Goal: Understand process/instructions

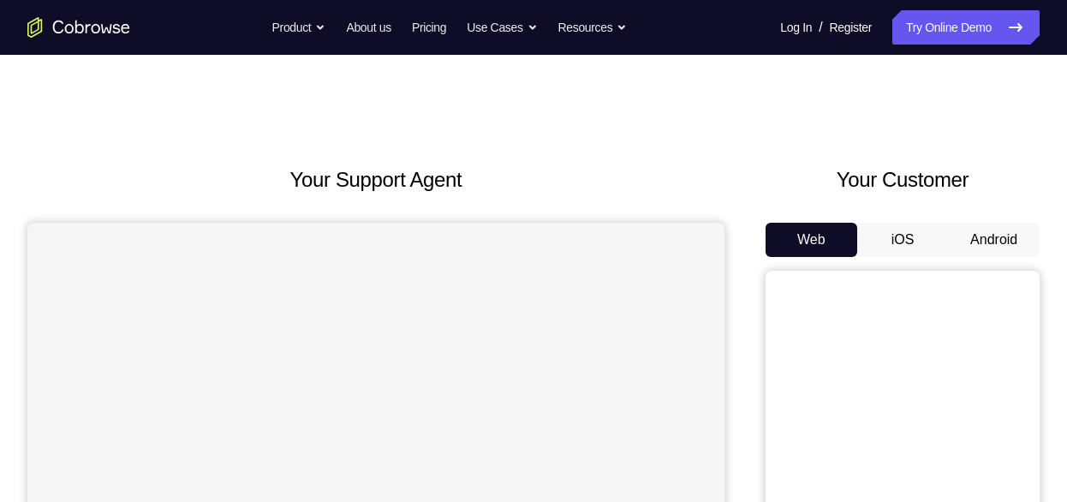
click at [996, 242] on button "Android" at bounding box center [994, 240] width 92 height 34
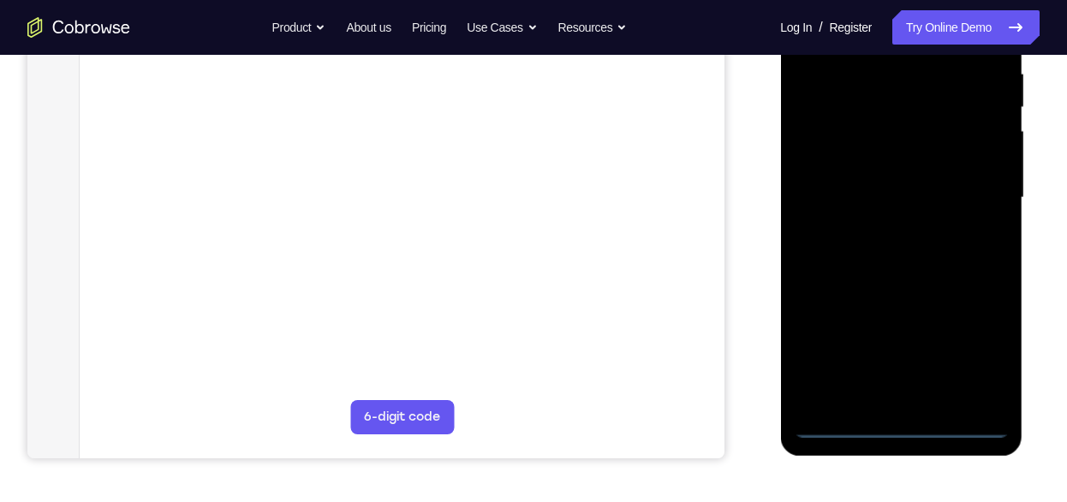
scroll to position [345, 0]
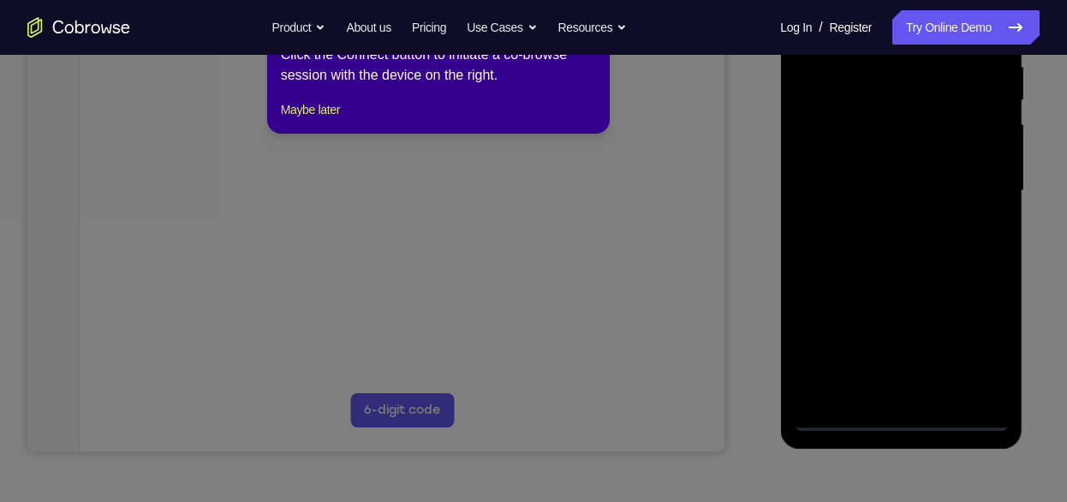
click at [904, 415] on icon at bounding box center [540, 243] width 1080 height 517
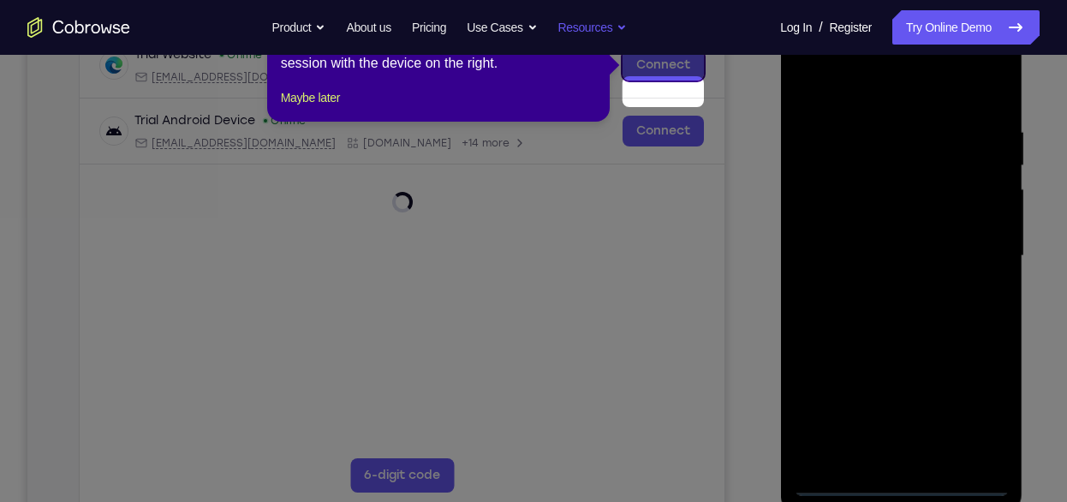
scroll to position [254, 0]
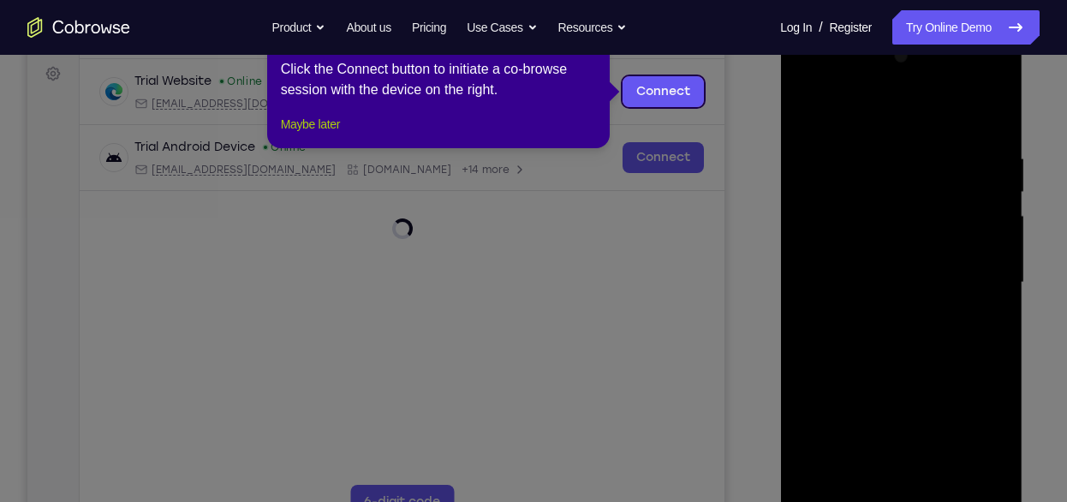
click at [302, 134] on button "Maybe later" at bounding box center [310, 124] width 59 height 21
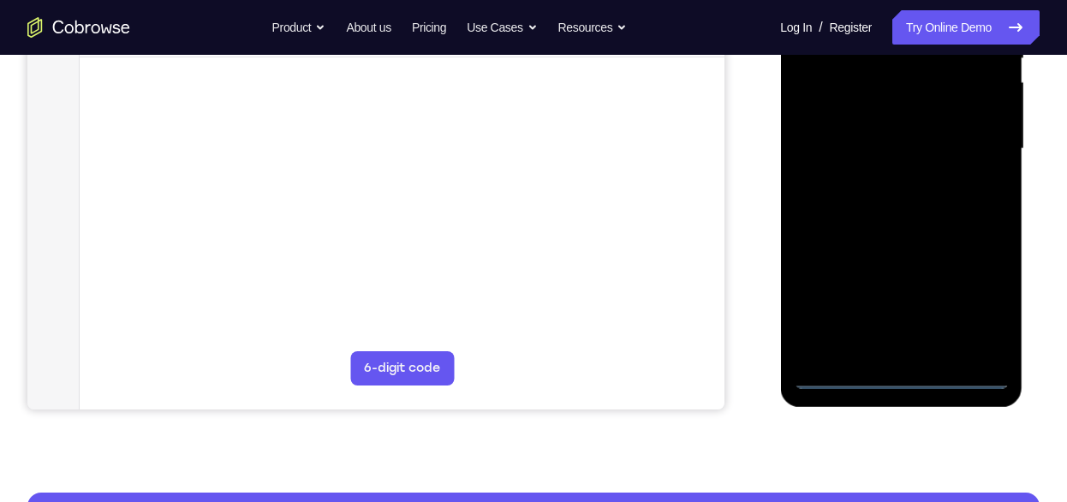
scroll to position [396, 0]
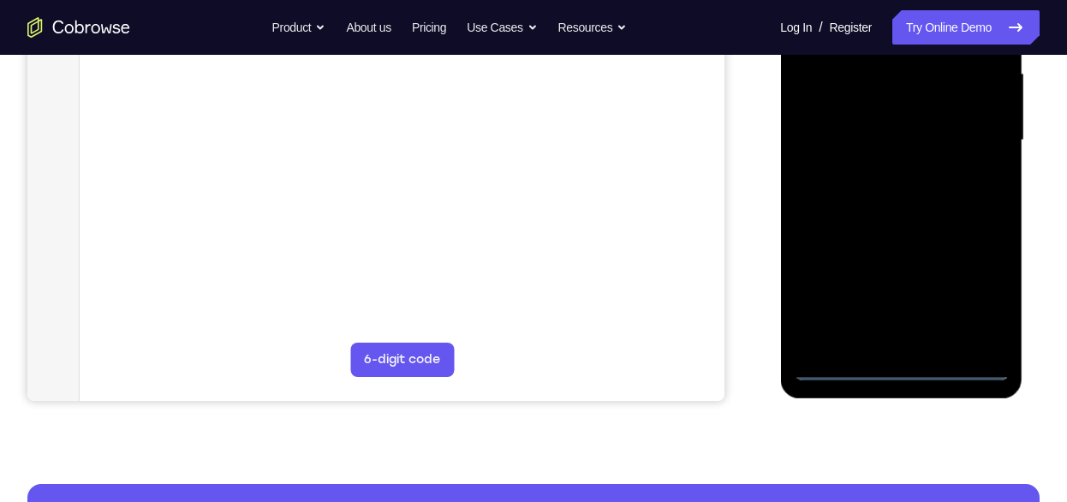
click at [903, 365] on div at bounding box center [901, 141] width 216 height 480
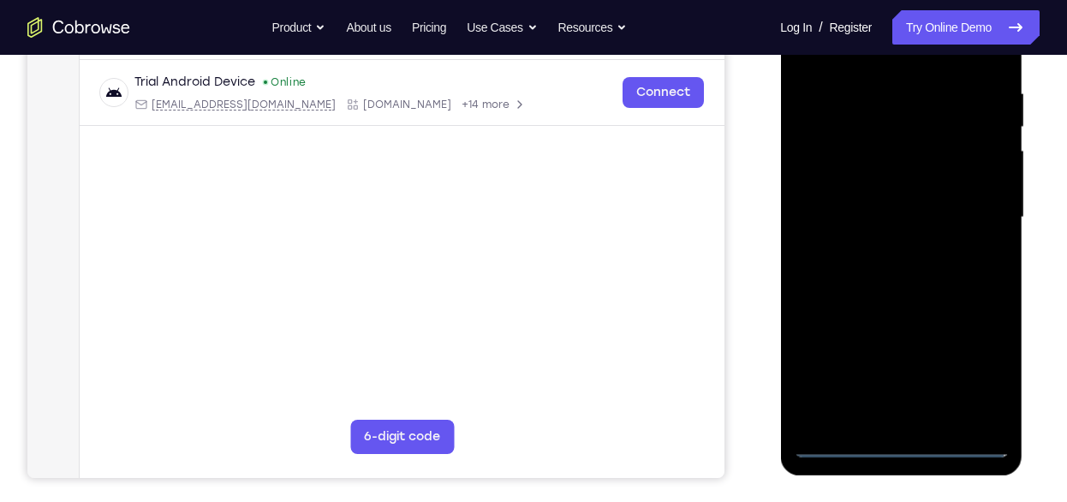
scroll to position [314, 0]
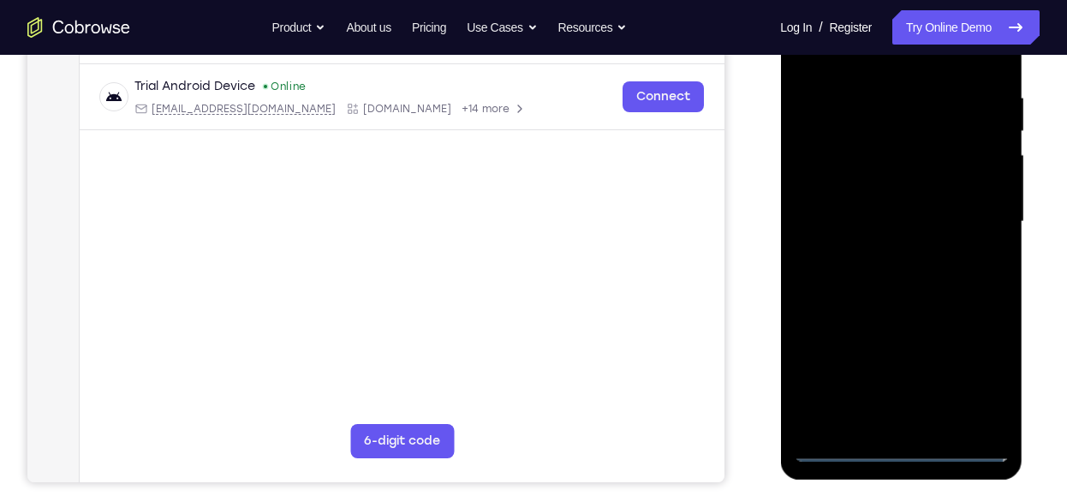
click at [970, 368] on div at bounding box center [901, 222] width 216 height 480
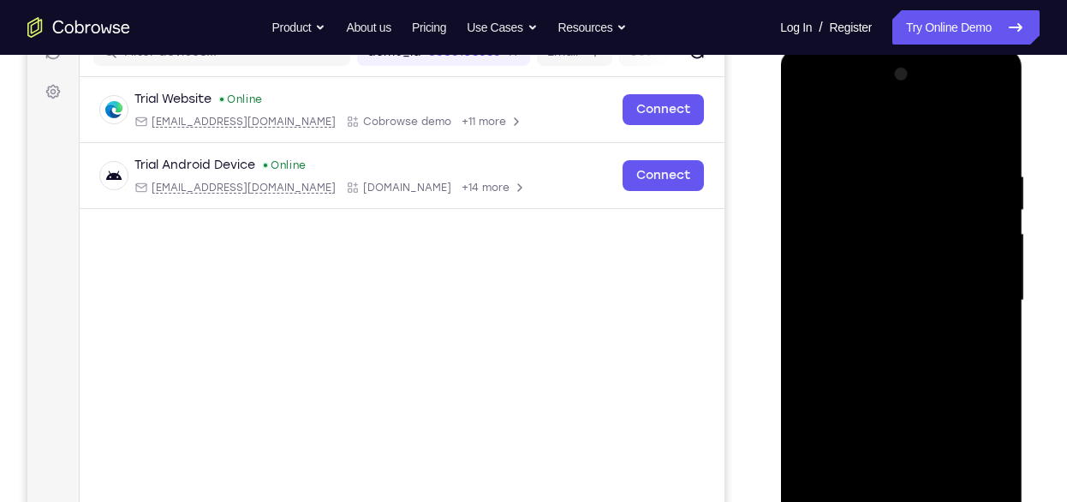
scroll to position [266, 0]
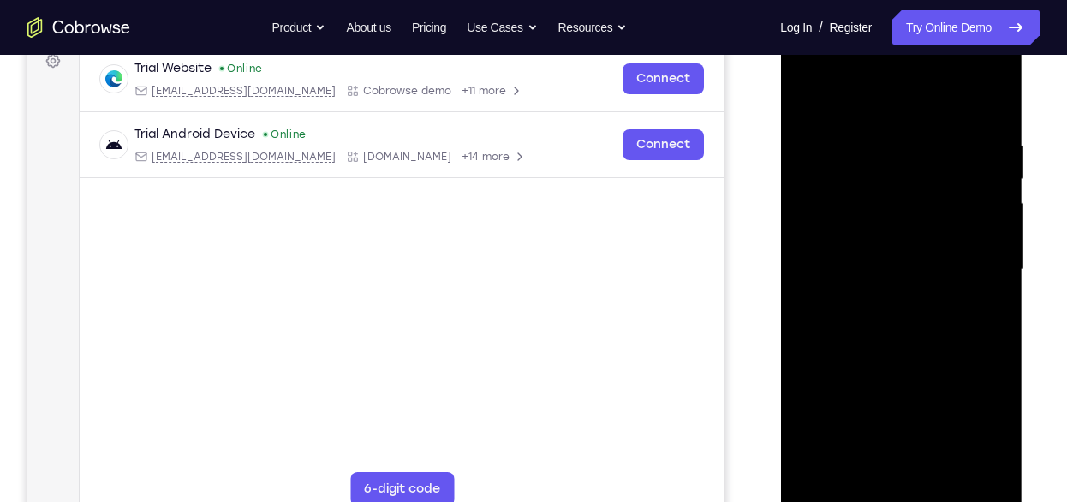
click at [925, 104] on div at bounding box center [901, 270] width 216 height 480
click at [973, 263] on div at bounding box center [901, 270] width 216 height 480
click at [886, 297] on div at bounding box center [901, 270] width 216 height 480
click at [900, 248] on div at bounding box center [901, 270] width 216 height 480
click at [883, 235] on div at bounding box center [901, 270] width 216 height 480
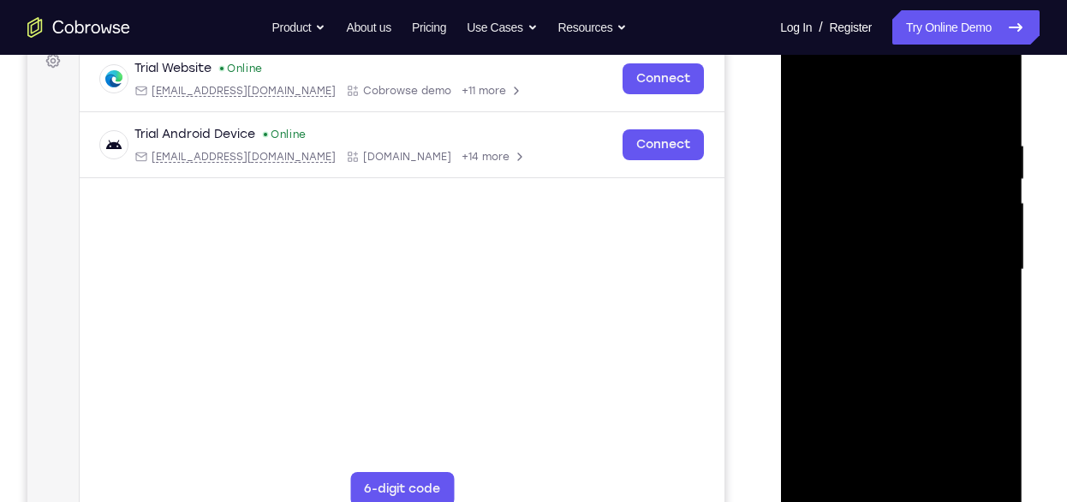
click at [900, 265] on div at bounding box center [901, 270] width 216 height 480
click at [923, 327] on div at bounding box center [901, 270] width 216 height 480
click at [927, 320] on div at bounding box center [901, 270] width 216 height 480
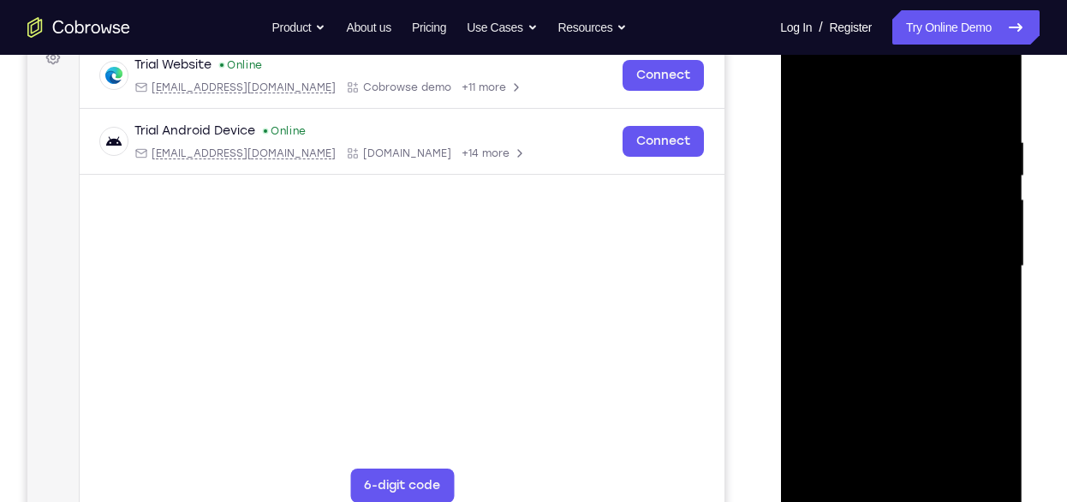
scroll to position [319, 0]
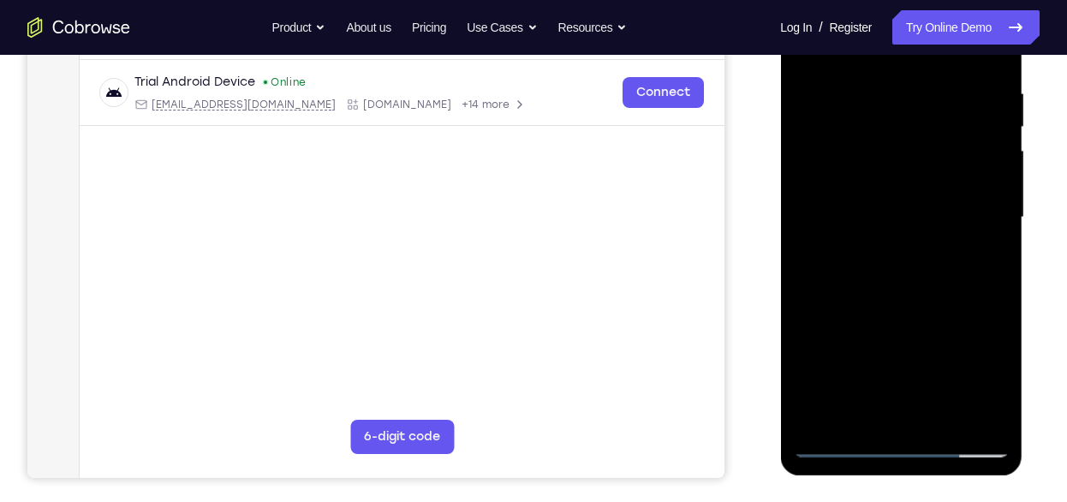
click at [867, 415] on div at bounding box center [901, 218] width 216 height 480
click at [994, 63] on div at bounding box center [901, 218] width 216 height 480
click at [860, 419] on div at bounding box center [901, 218] width 216 height 480
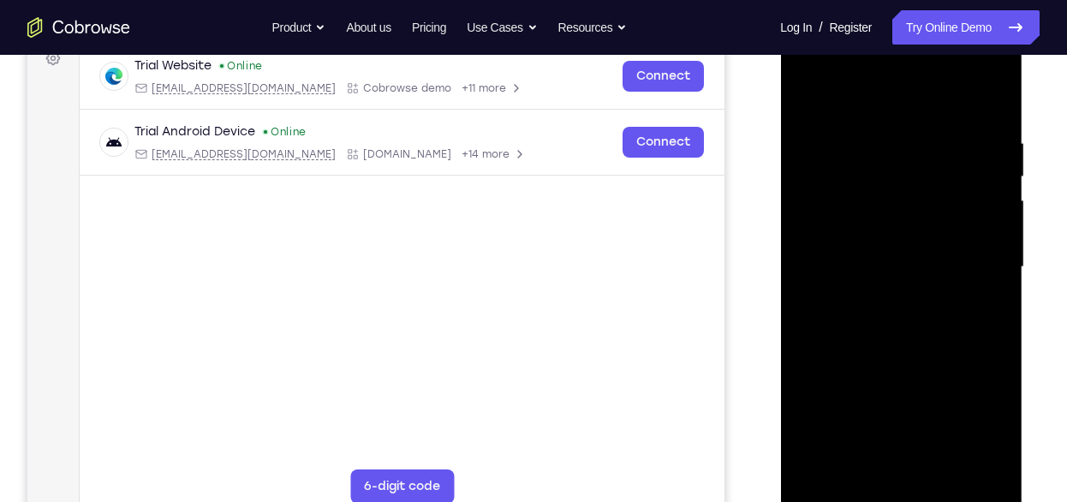
scroll to position [268, 0]
click at [875, 95] on div at bounding box center [901, 268] width 216 height 480
click at [967, 93] on div at bounding box center [901, 268] width 216 height 480
click at [971, 93] on div at bounding box center [901, 268] width 216 height 480
click at [983, 92] on div at bounding box center [901, 268] width 216 height 480
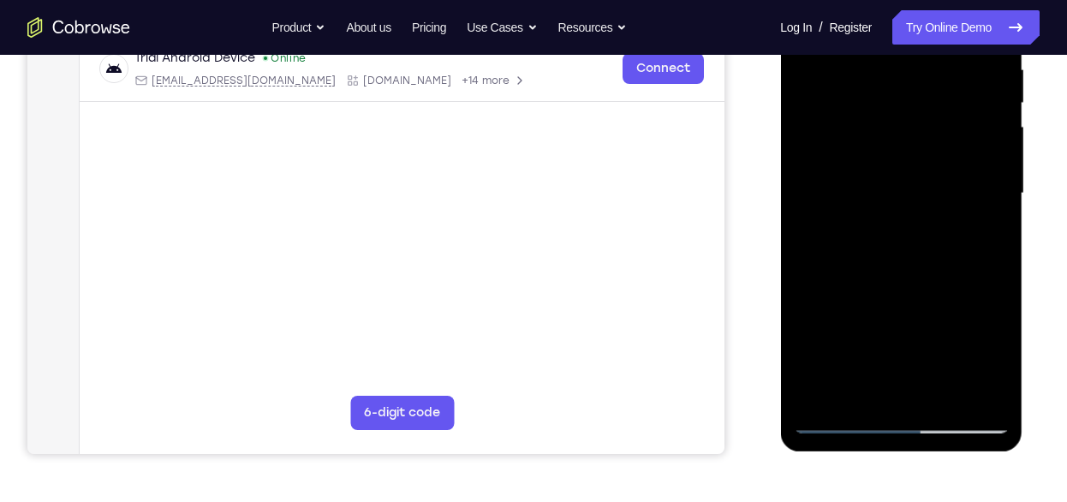
scroll to position [344, 0]
click at [844, 416] on div at bounding box center [901, 193] width 216 height 480
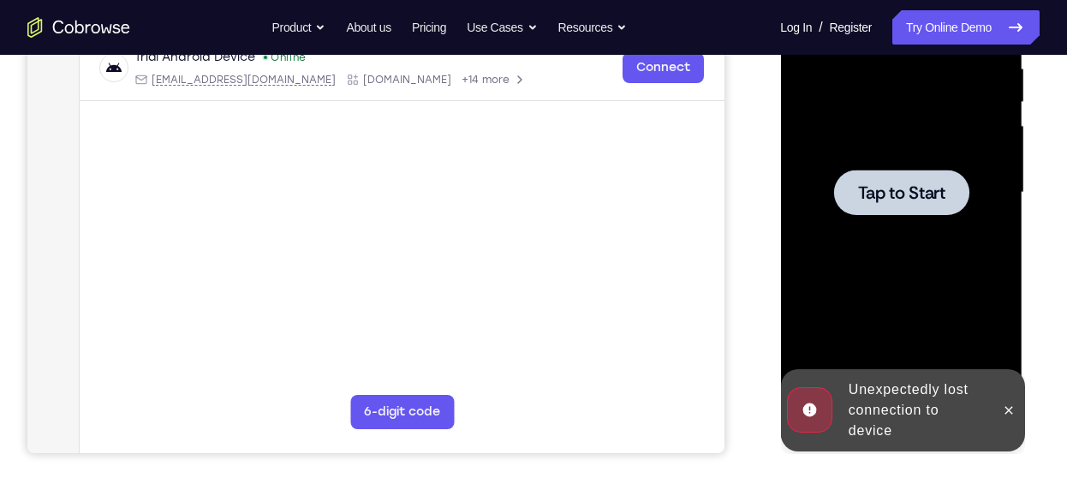
click at [900, 131] on div at bounding box center [901, 193] width 216 height 480
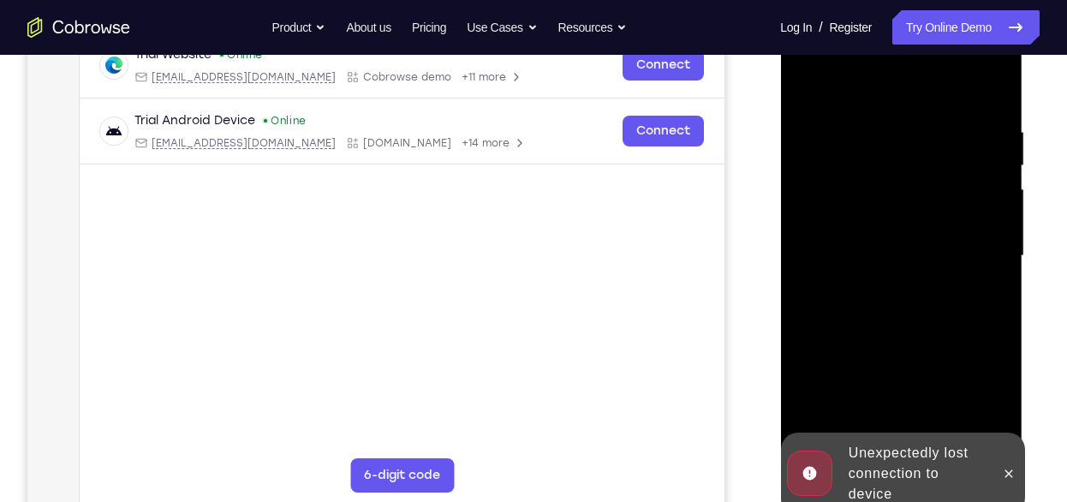
scroll to position [288, 0]
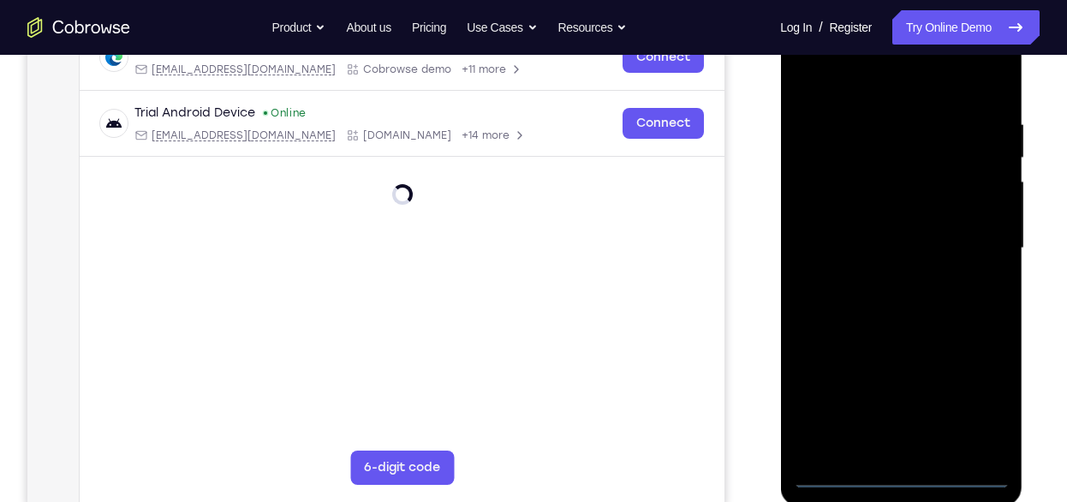
click at [902, 482] on div at bounding box center [901, 249] width 216 height 480
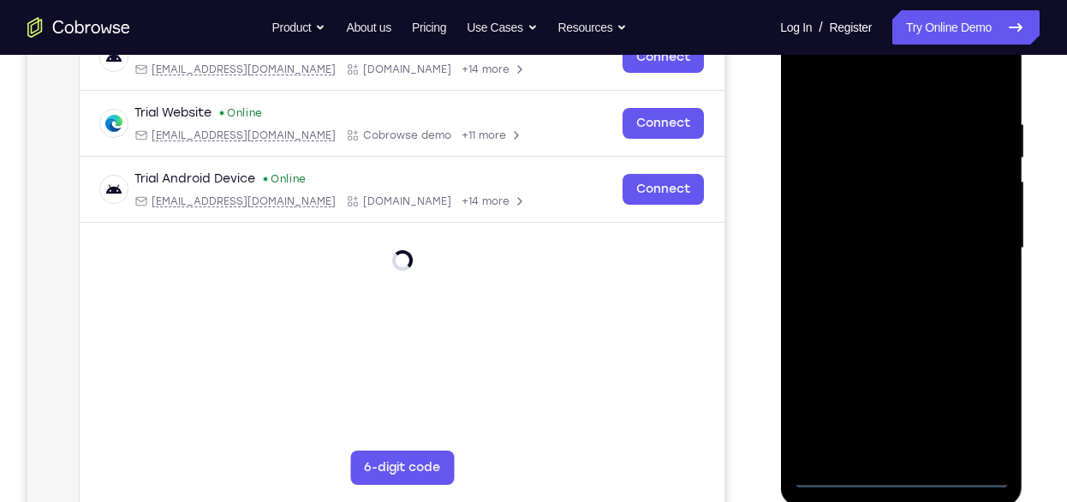
click at [974, 397] on div at bounding box center [901, 249] width 216 height 480
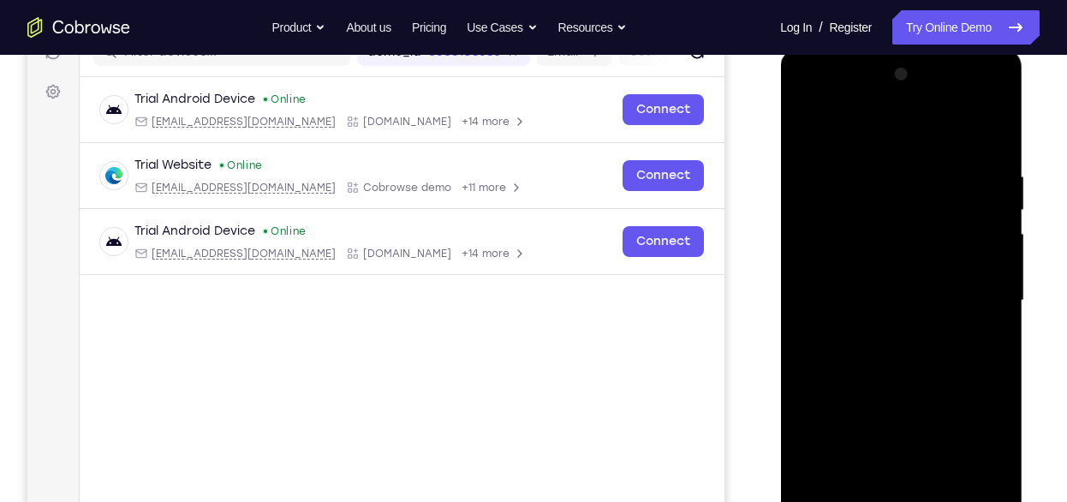
scroll to position [274, 0]
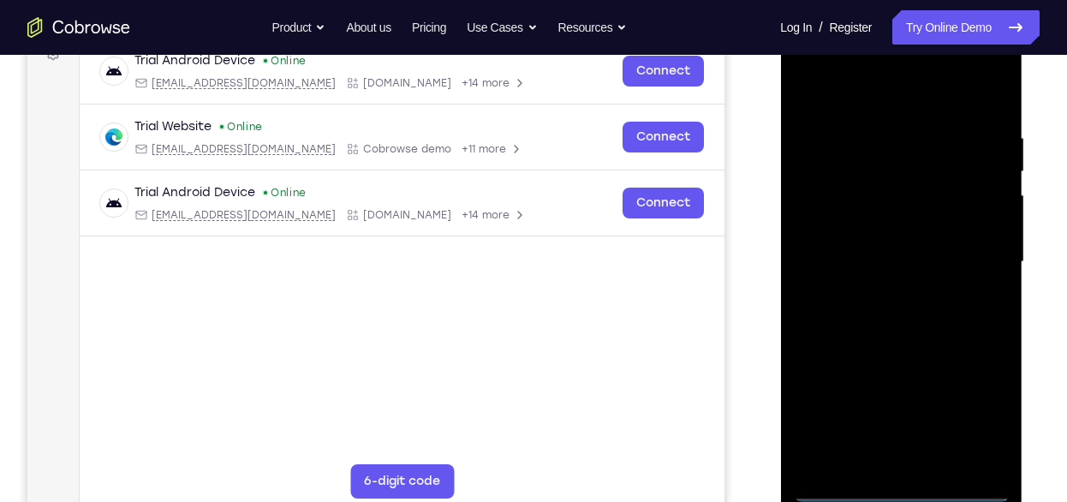
click at [900, 89] on div at bounding box center [901, 262] width 216 height 480
click at [852, 91] on div at bounding box center [901, 262] width 216 height 480
click at [983, 254] on div at bounding box center [901, 262] width 216 height 480
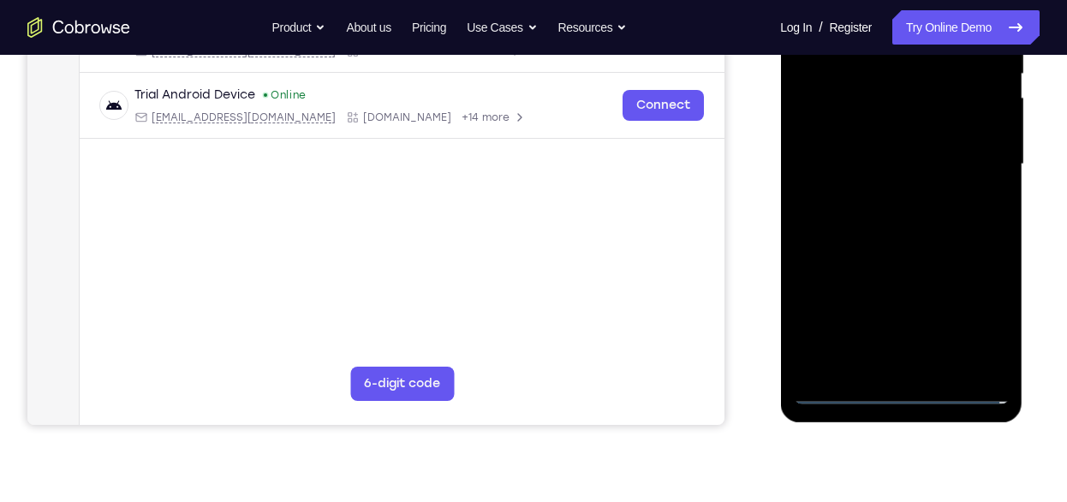
scroll to position [373, 0]
click at [920, 367] on div at bounding box center [901, 164] width 216 height 480
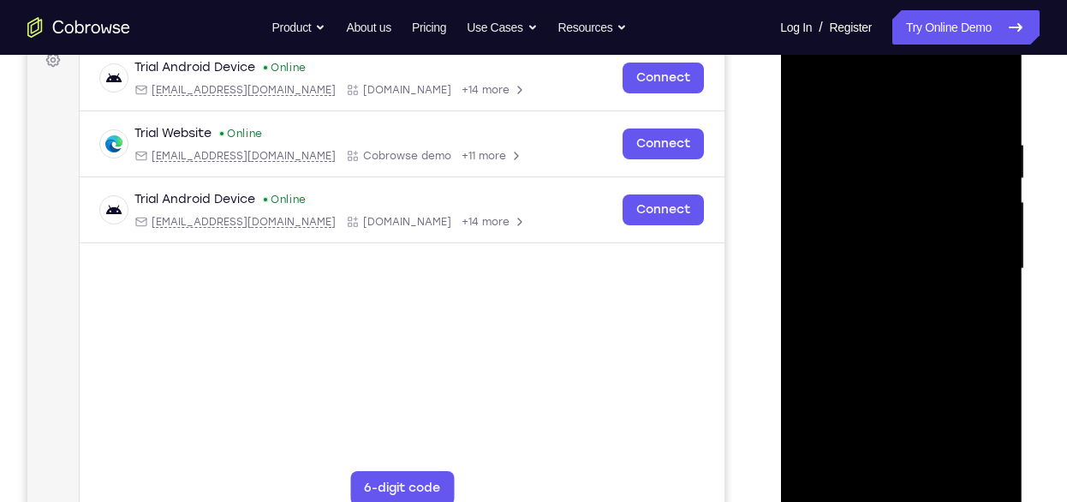
scroll to position [262, 0]
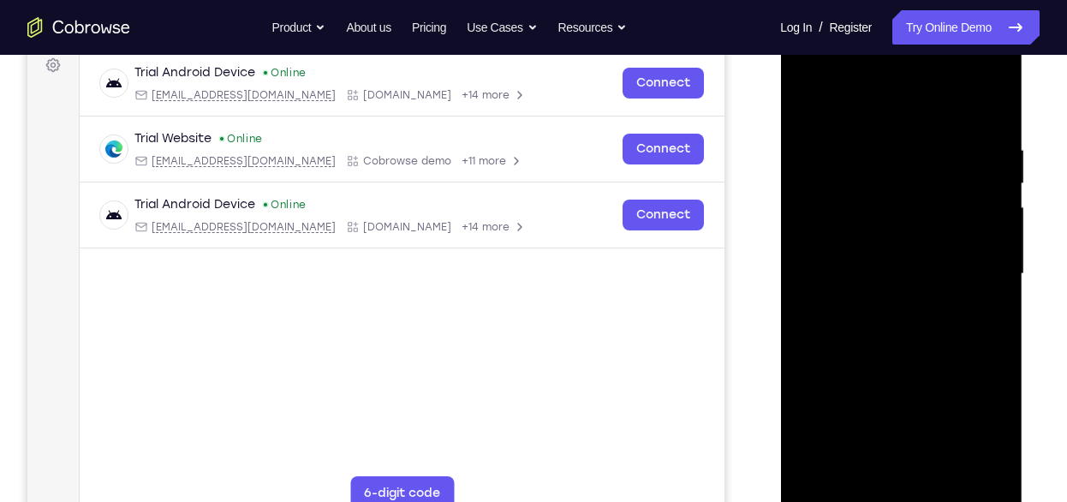
click at [910, 265] on div at bounding box center [901, 274] width 216 height 480
click at [928, 239] on div at bounding box center [901, 274] width 216 height 480
click at [917, 272] on div at bounding box center [901, 274] width 216 height 480
click at [917, 351] on div at bounding box center [901, 274] width 216 height 480
click at [951, 474] on div at bounding box center [901, 274] width 216 height 480
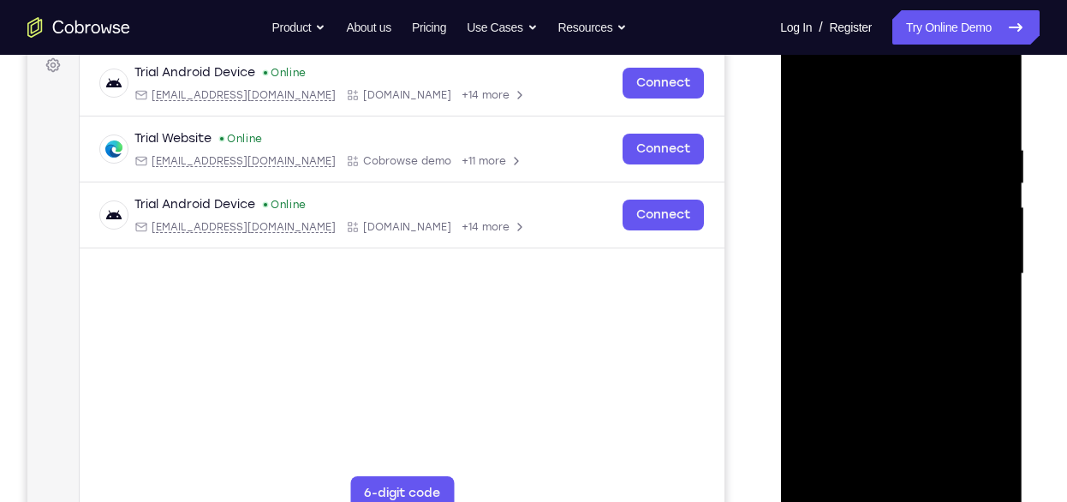
click at [932, 368] on div at bounding box center [901, 274] width 216 height 480
drag, startPoint x: 937, startPoint y: 454, endPoint x: 968, endPoint y: 170, distance: 285.2
click at [968, 170] on div at bounding box center [901, 274] width 216 height 480
drag, startPoint x: 915, startPoint y: 462, endPoint x: 923, endPoint y: 225, distance: 236.6
click at [923, 225] on div at bounding box center [901, 274] width 216 height 480
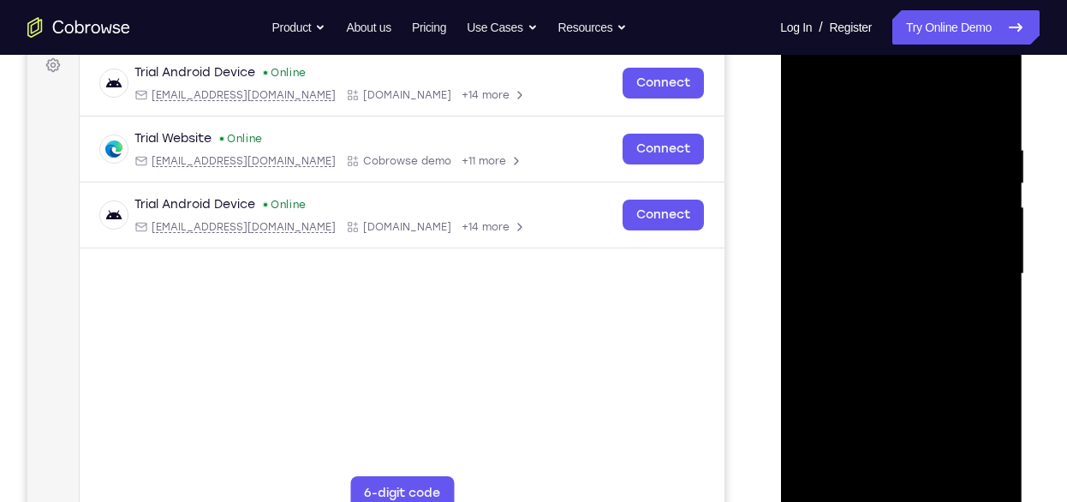
drag, startPoint x: 928, startPoint y: 427, endPoint x: 930, endPoint y: 208, distance: 218.5
click at [930, 208] on div at bounding box center [901, 274] width 216 height 480
drag, startPoint x: 922, startPoint y: 449, endPoint x: 938, endPoint y: 180, distance: 269.5
click at [938, 180] on div at bounding box center [901, 274] width 216 height 480
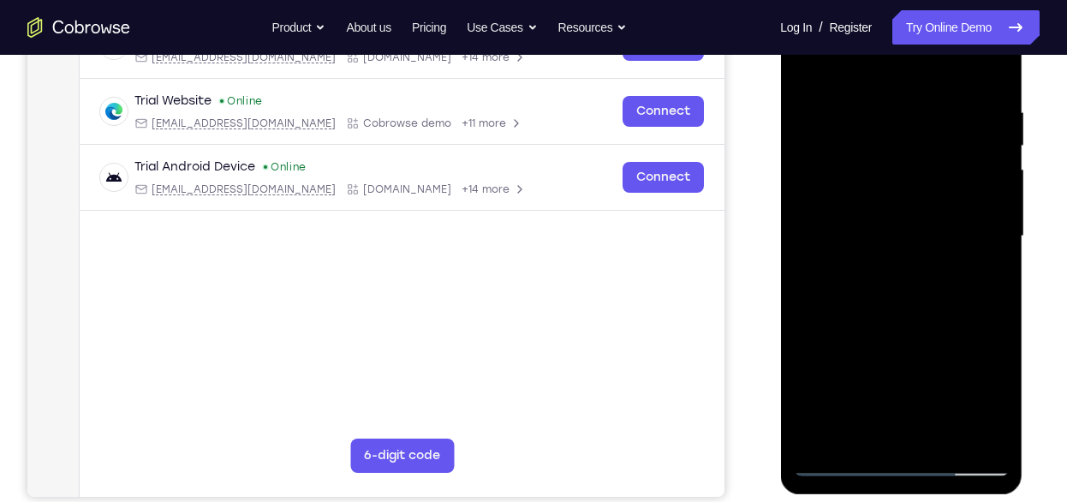
drag, startPoint x: 925, startPoint y: 411, endPoint x: 921, endPoint y: 165, distance: 245.9
click at [921, 165] on div at bounding box center [901, 237] width 216 height 480
drag, startPoint x: 930, startPoint y: 427, endPoint x: 939, endPoint y: 225, distance: 201.5
click at [939, 225] on div at bounding box center [901, 237] width 216 height 480
drag, startPoint x: 945, startPoint y: 421, endPoint x: 945, endPoint y: 229, distance: 192.8
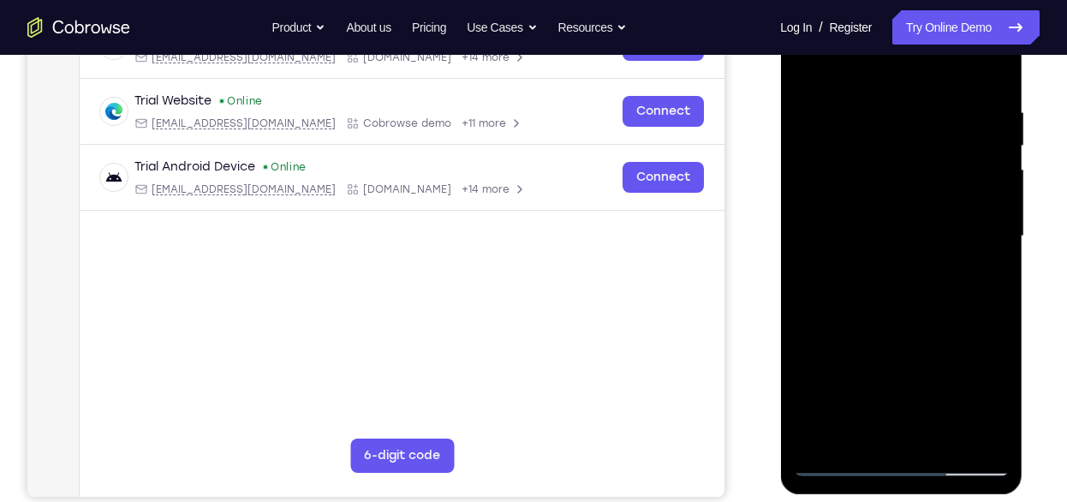
click at [945, 229] on div at bounding box center [901, 237] width 216 height 480
drag, startPoint x: 941, startPoint y: 414, endPoint x: 952, endPoint y: 233, distance: 181.1
click at [952, 233] on div at bounding box center [901, 237] width 216 height 480
drag, startPoint x: 936, startPoint y: 429, endPoint x: 945, endPoint y: 205, distance: 224.6
click at [945, 205] on div at bounding box center [901, 237] width 216 height 480
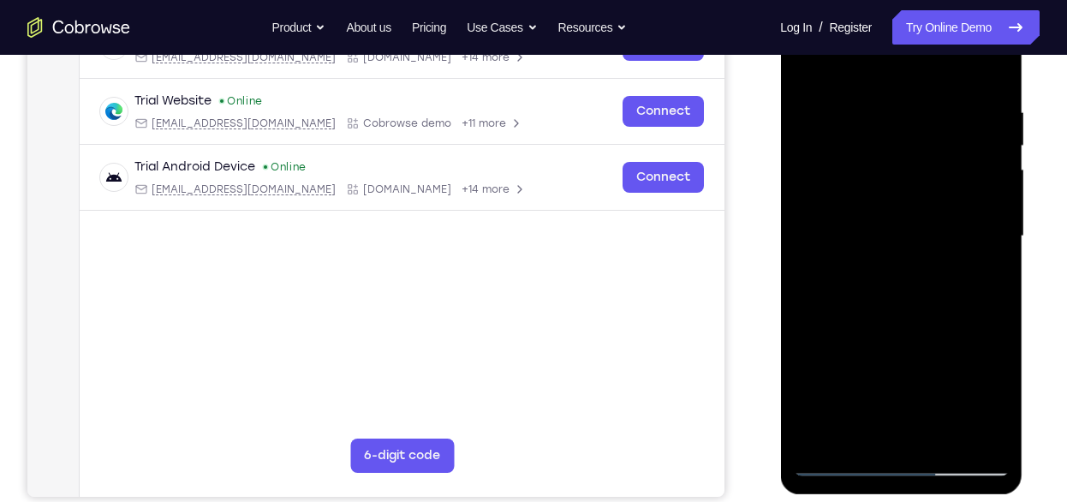
drag, startPoint x: 927, startPoint y: 427, endPoint x: 948, endPoint y: 189, distance: 238.3
click at [948, 189] on div at bounding box center [901, 237] width 216 height 480
drag, startPoint x: 916, startPoint y: 435, endPoint x: 932, endPoint y: 253, distance: 183.2
click at [932, 253] on div at bounding box center [901, 237] width 216 height 480
click at [869, 368] on div at bounding box center [901, 237] width 216 height 480
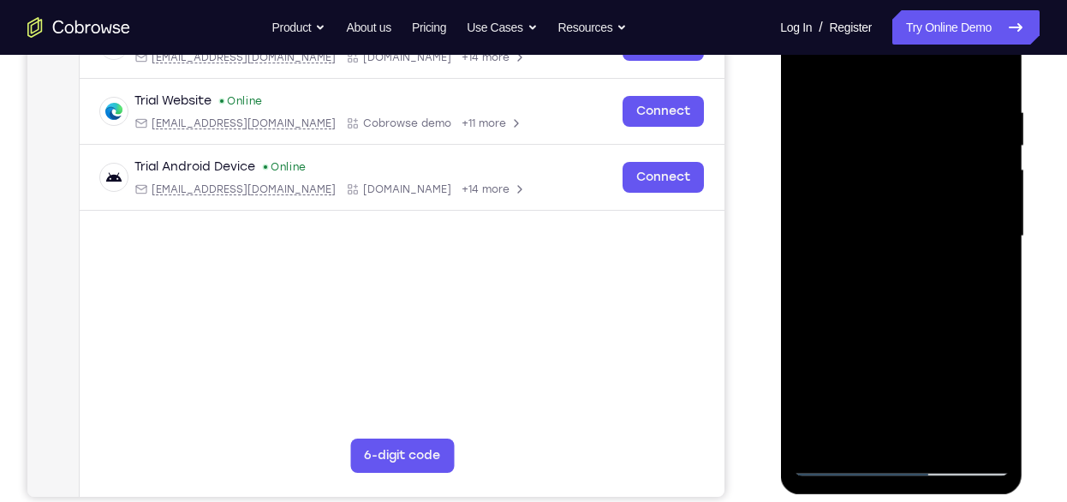
click at [807, 307] on div at bounding box center [901, 237] width 216 height 480
click at [811, 57] on div at bounding box center [901, 237] width 216 height 480
click at [808, 66] on div at bounding box center [901, 237] width 216 height 480
click at [834, 87] on div at bounding box center [901, 237] width 216 height 480
drag, startPoint x: 898, startPoint y: 246, endPoint x: 924, endPoint y: 52, distance: 195.4
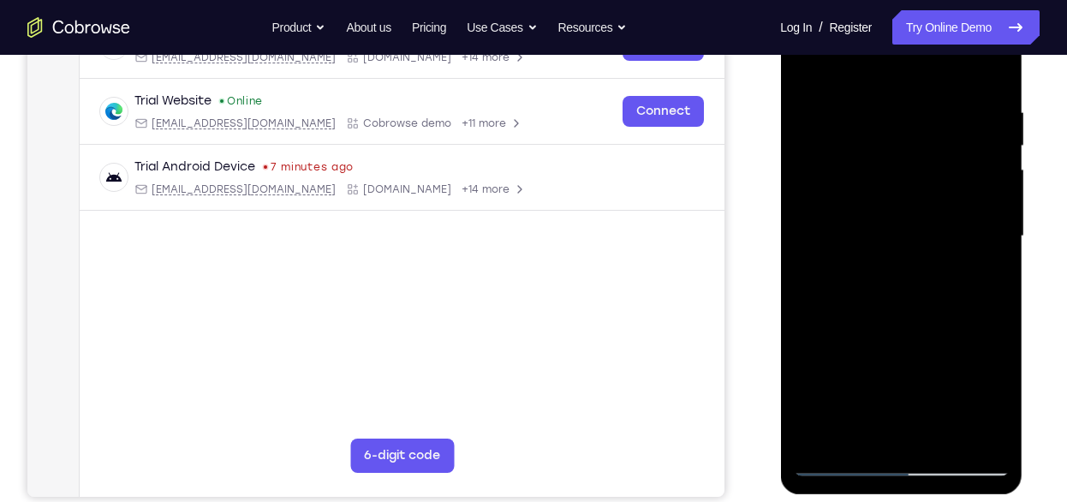
click at [924, 52] on div at bounding box center [901, 237] width 216 height 480
drag, startPoint x: 923, startPoint y: 243, endPoint x: 935, endPoint y: 56, distance: 187.9
click at [935, 56] on div at bounding box center [901, 237] width 216 height 480
click at [878, 252] on div at bounding box center [901, 237] width 216 height 480
click at [812, 219] on div at bounding box center [901, 237] width 216 height 480
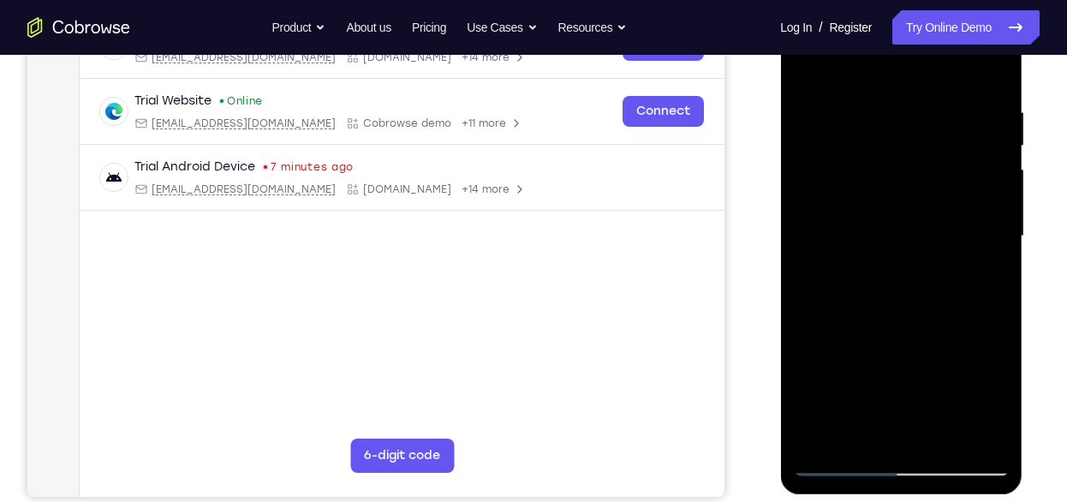
click at [929, 205] on div at bounding box center [901, 237] width 216 height 480
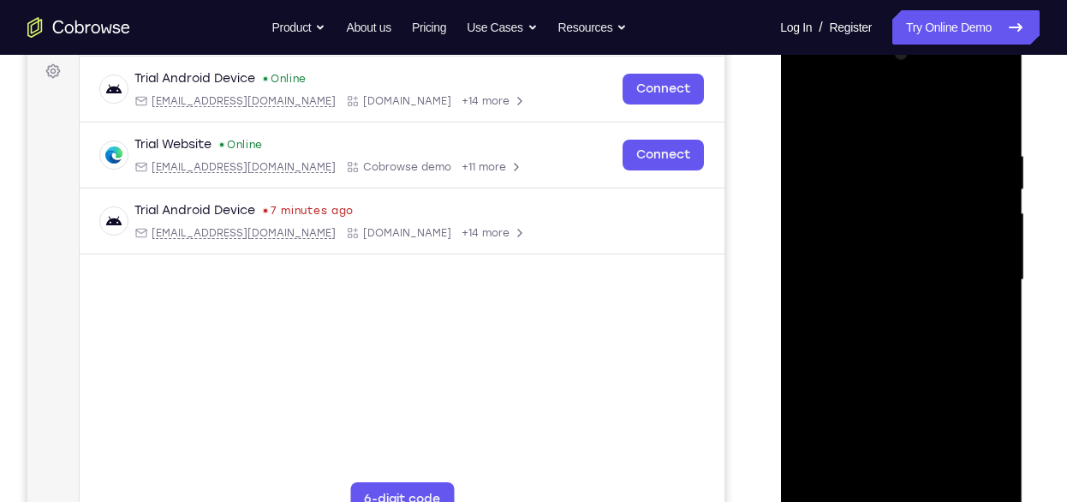
scroll to position [252, 0]
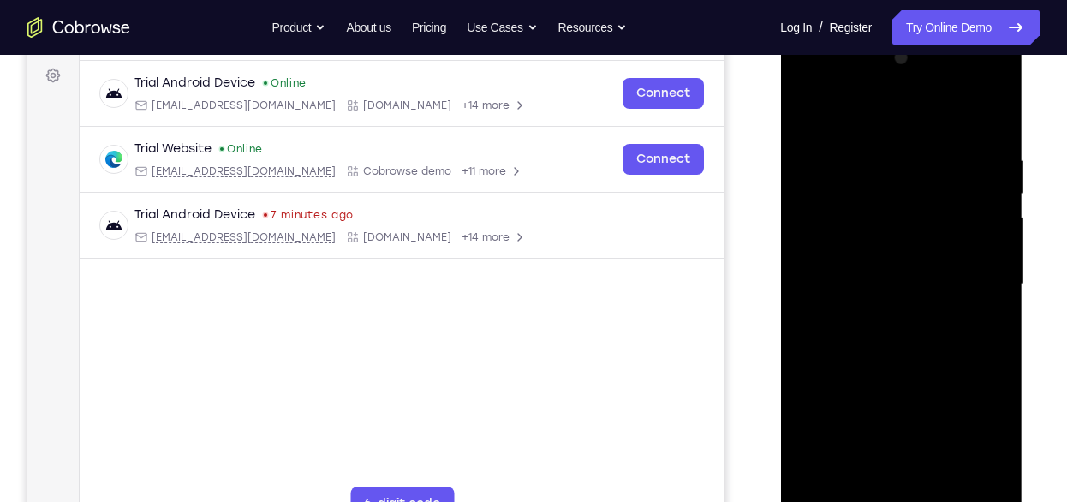
click at [919, 259] on div at bounding box center [901, 285] width 216 height 480
click at [917, 135] on div at bounding box center [901, 285] width 216 height 480
click at [879, 223] on div at bounding box center [901, 285] width 216 height 480
click at [860, 491] on div at bounding box center [901, 285] width 216 height 480
click at [914, 116] on div at bounding box center [901, 285] width 216 height 480
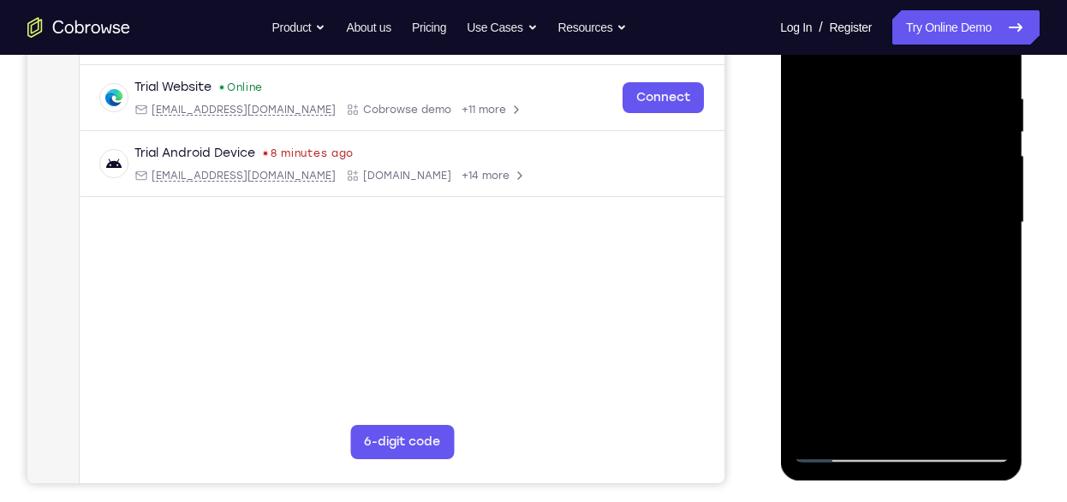
scroll to position [304, 0]
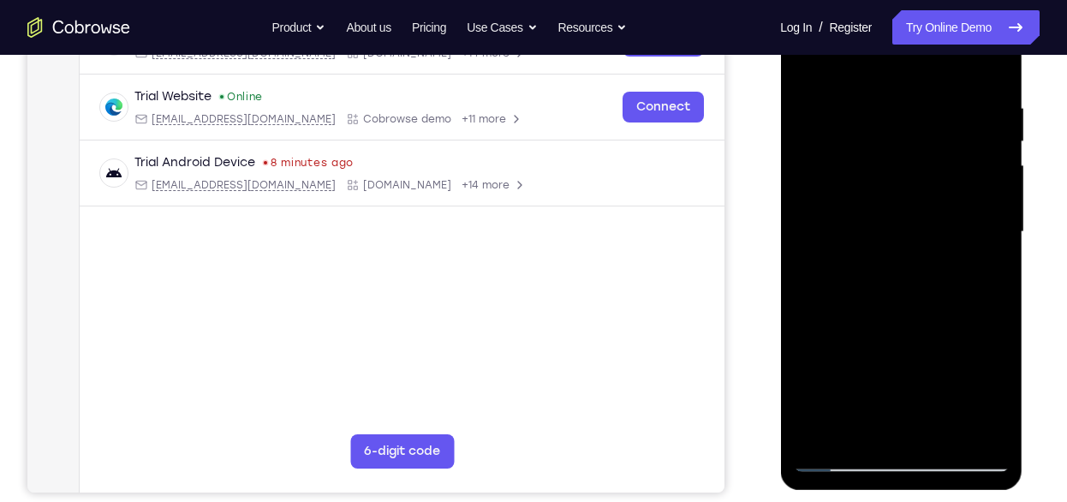
click at [828, 284] on div at bounding box center [901, 232] width 216 height 480
drag, startPoint x: 855, startPoint y: 361, endPoint x: 877, endPoint y: 129, distance: 232.4
click at [877, 129] on div at bounding box center [901, 232] width 216 height 480
click at [862, 431] on div at bounding box center [901, 232] width 216 height 480
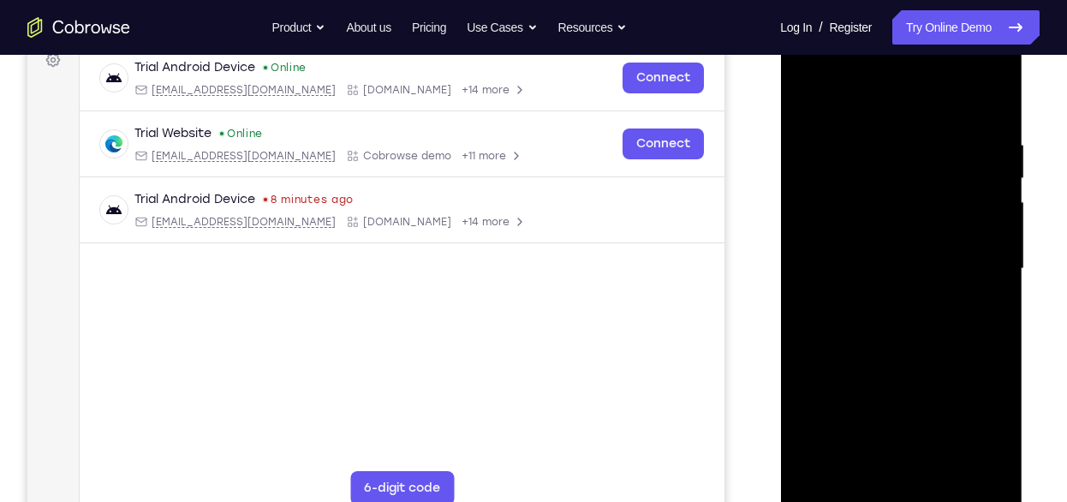
scroll to position [264, 0]
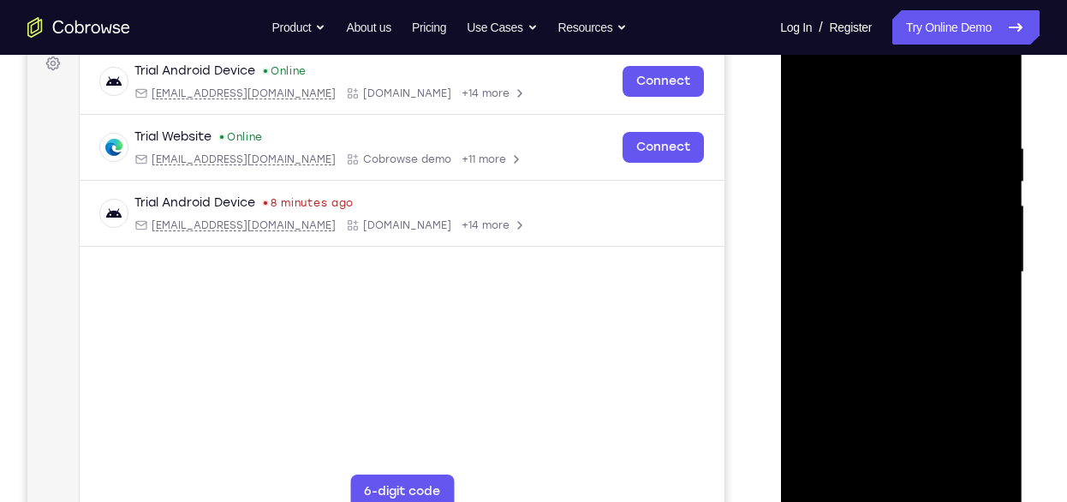
click at [866, 95] on div at bounding box center [901, 273] width 216 height 480
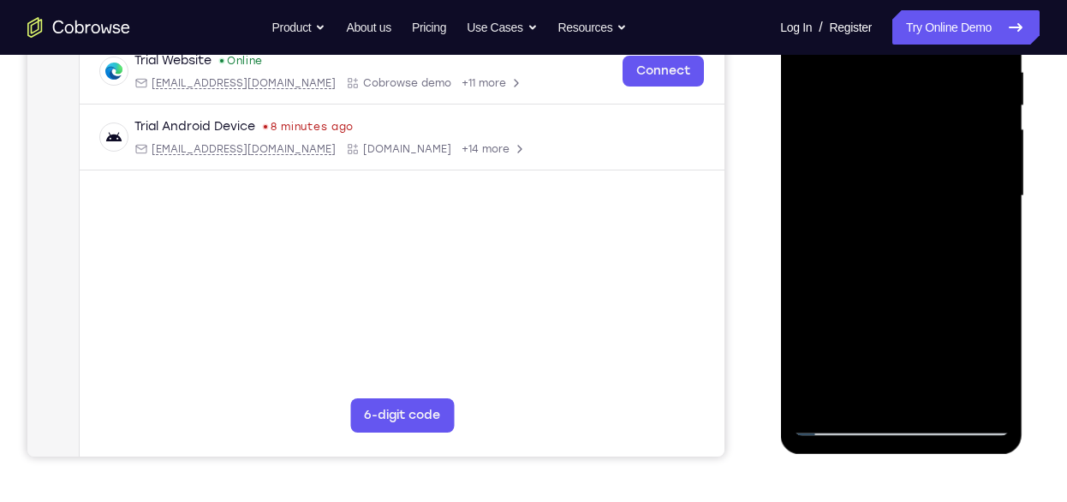
click at [845, 421] on div at bounding box center [901, 196] width 216 height 480
click at [983, 395] on div at bounding box center [901, 196] width 216 height 480
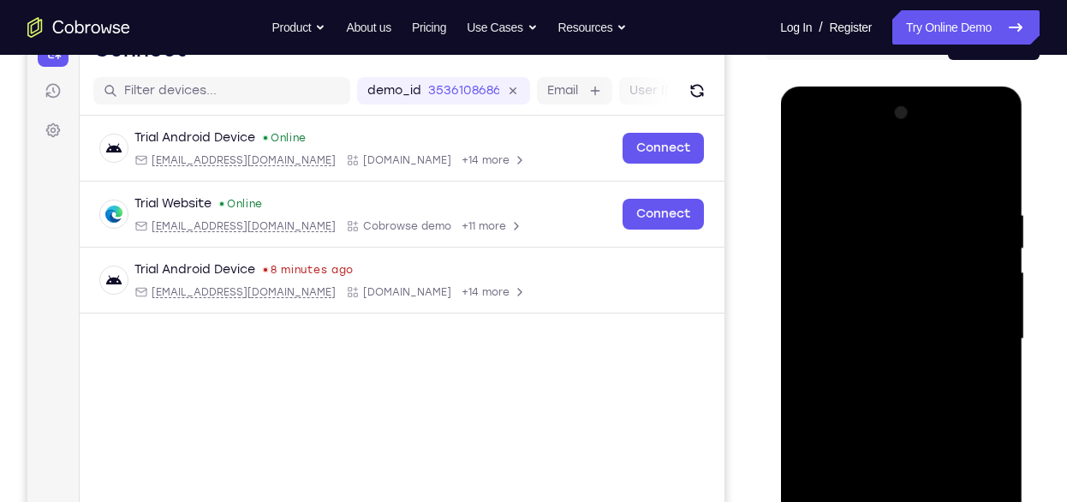
scroll to position [196, 0]
click at [964, 316] on div at bounding box center [901, 340] width 216 height 480
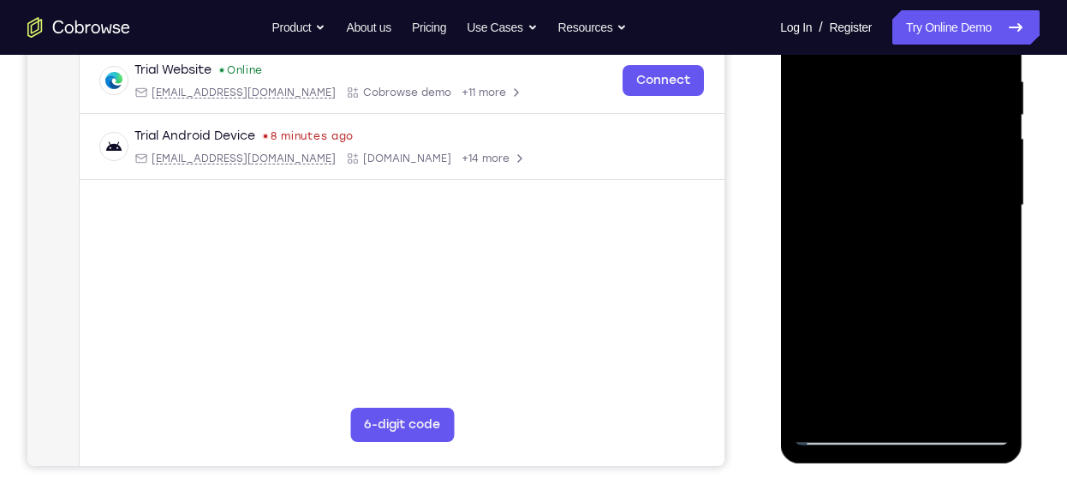
scroll to position [332, 0]
click at [947, 412] on div at bounding box center [901, 205] width 216 height 480
drag, startPoint x: 925, startPoint y: 379, endPoint x: 911, endPoint y: 19, distance: 360.1
click at [911, 19] on div at bounding box center [901, 205] width 216 height 480
drag, startPoint x: 929, startPoint y: 391, endPoint x: 951, endPoint y: 69, distance: 322.8
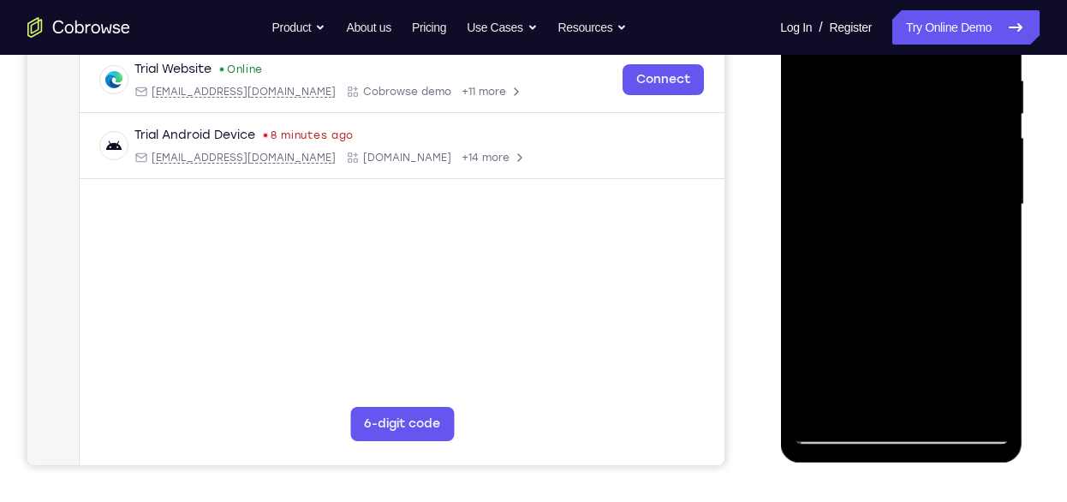
click at [951, 69] on div at bounding box center [901, 205] width 216 height 480
drag, startPoint x: 928, startPoint y: 399, endPoint x: 921, endPoint y: 81, distance: 318.8
click at [921, 81] on div at bounding box center [901, 205] width 216 height 480
drag, startPoint x: 936, startPoint y: 377, endPoint x: 924, endPoint y: 69, distance: 307.8
click at [924, 69] on div at bounding box center [901, 205] width 216 height 480
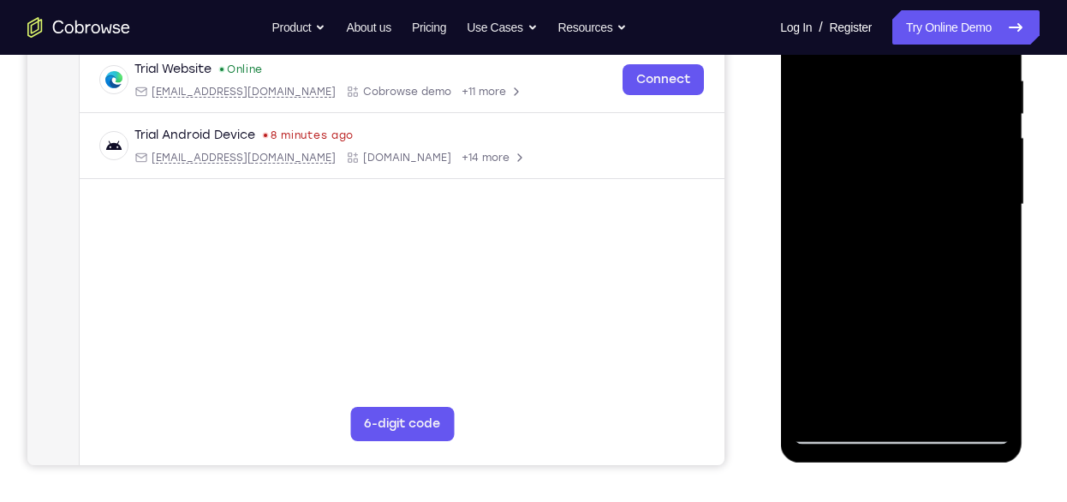
drag, startPoint x: 918, startPoint y: 356, endPoint x: 914, endPoint y: 91, distance: 264.7
click at [914, 91] on div at bounding box center [901, 205] width 216 height 480
drag, startPoint x: 929, startPoint y: 374, endPoint x: 933, endPoint y: 131, distance: 242.5
click at [933, 131] on div at bounding box center [901, 205] width 216 height 480
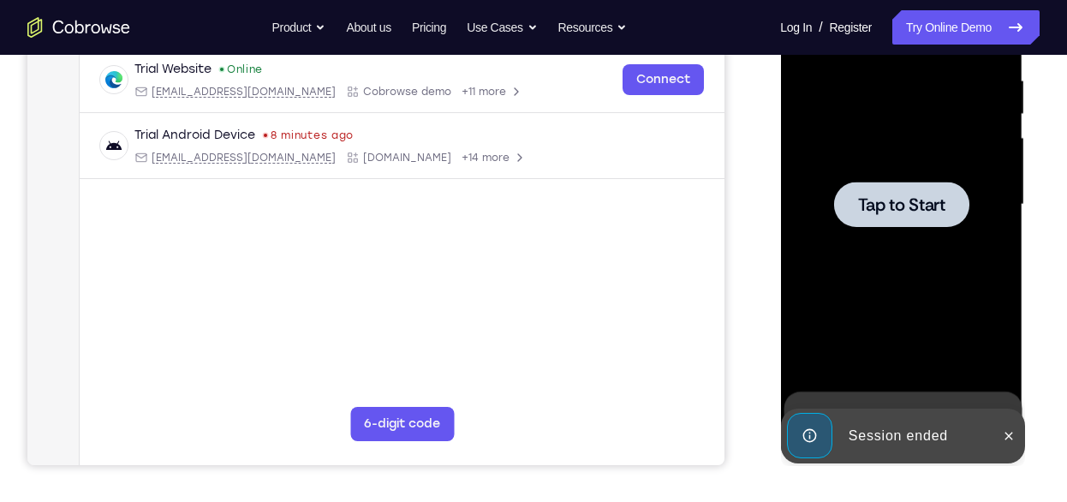
click at [900, 189] on div at bounding box center [901, 204] width 135 height 45
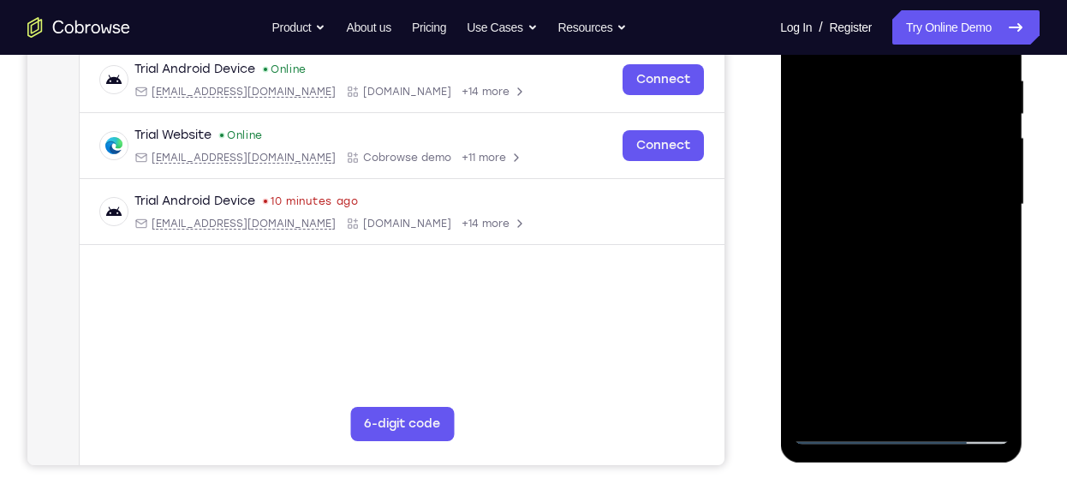
click at [912, 432] on div at bounding box center [901, 205] width 216 height 480
click at [907, 430] on div at bounding box center [901, 205] width 216 height 480
click at [973, 356] on div at bounding box center [901, 205] width 216 height 480
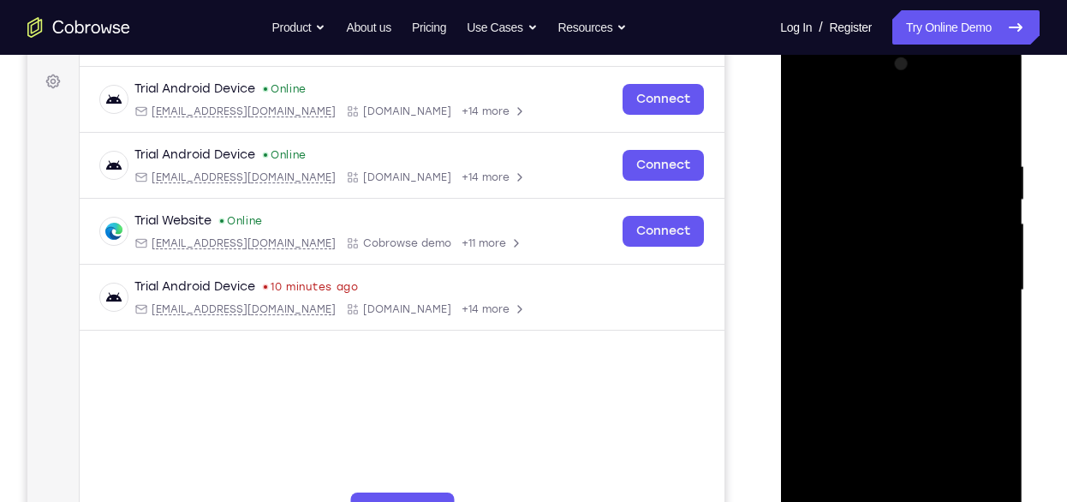
scroll to position [245, 0]
click at [895, 126] on div at bounding box center [901, 291] width 216 height 480
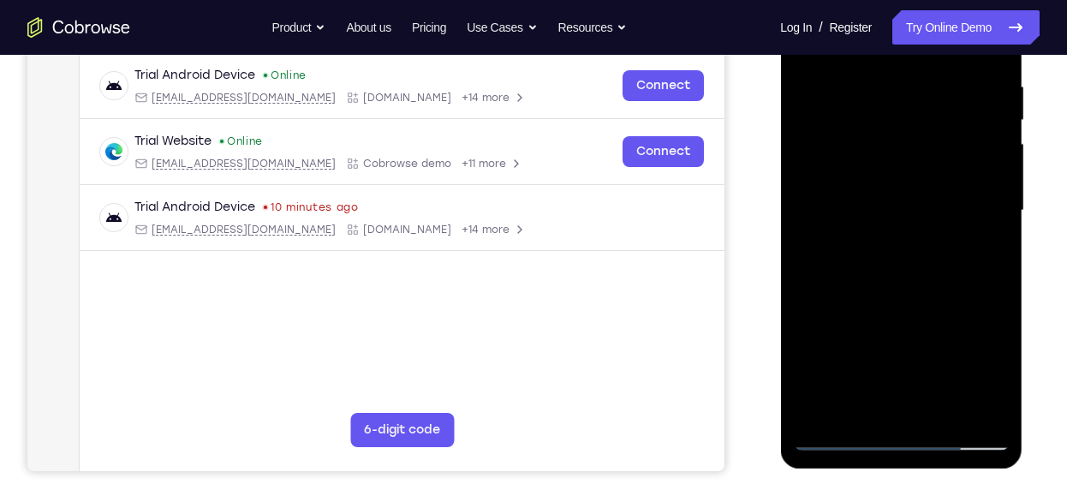
scroll to position [326, 0]
click at [965, 195] on div at bounding box center [901, 210] width 216 height 480
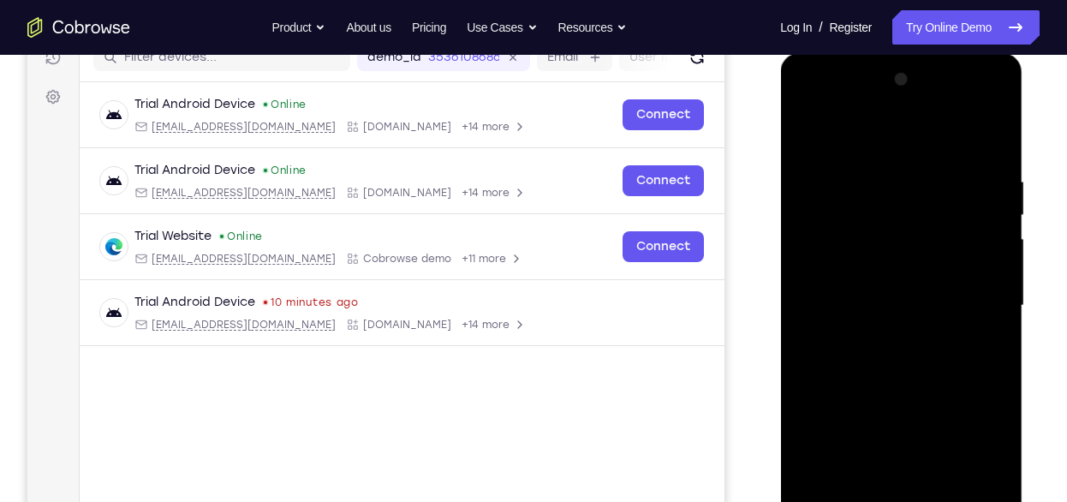
scroll to position [230, 0]
click at [881, 332] on div at bounding box center [901, 307] width 216 height 480
click at [907, 302] on div at bounding box center [901, 307] width 216 height 480
click at [921, 273] on div at bounding box center [901, 307] width 216 height 480
click at [922, 302] on div at bounding box center [901, 307] width 216 height 480
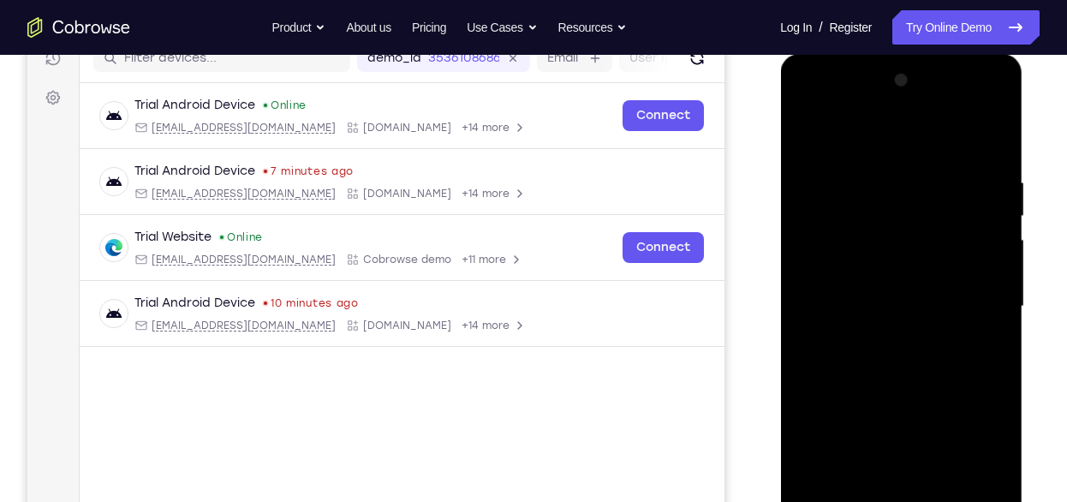
click at [1001, 157] on div at bounding box center [901, 307] width 216 height 480
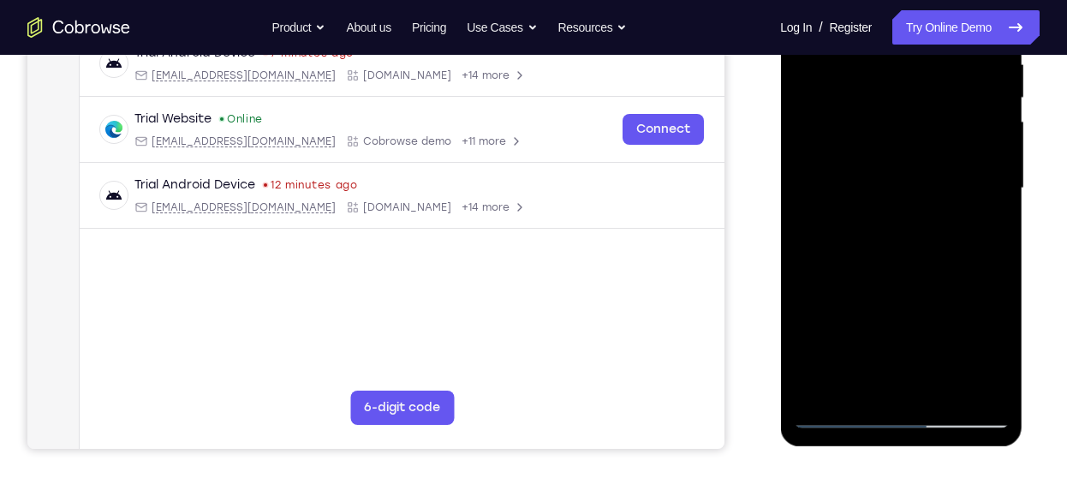
scroll to position [349, 0]
click at [950, 390] on div at bounding box center [901, 188] width 216 height 480
click at [907, 278] on div at bounding box center [901, 188] width 216 height 480
drag, startPoint x: 917, startPoint y: 350, endPoint x: 953, endPoint y: 21, distance: 330.9
click at [953, 21] on div at bounding box center [901, 188] width 216 height 480
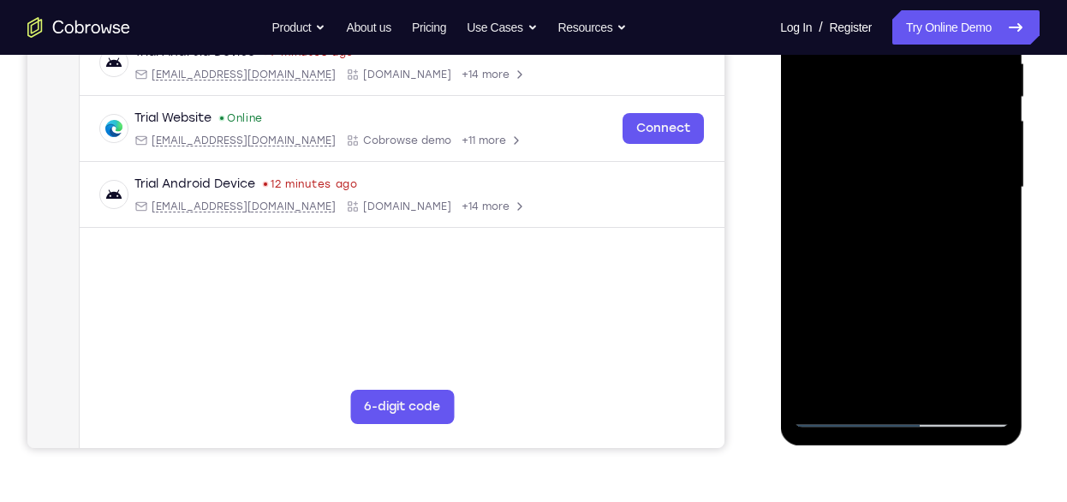
drag, startPoint x: 918, startPoint y: 368, endPoint x: 927, endPoint y: -22, distance: 390.7
click at [927, 0] on div at bounding box center [901, 188] width 216 height 480
drag, startPoint x: 897, startPoint y: 376, endPoint x: 933, endPoint y: 67, distance: 311.3
click at [933, 67] on div at bounding box center [901, 188] width 216 height 480
drag, startPoint x: 928, startPoint y: 364, endPoint x: 947, endPoint y: 111, distance: 254.3
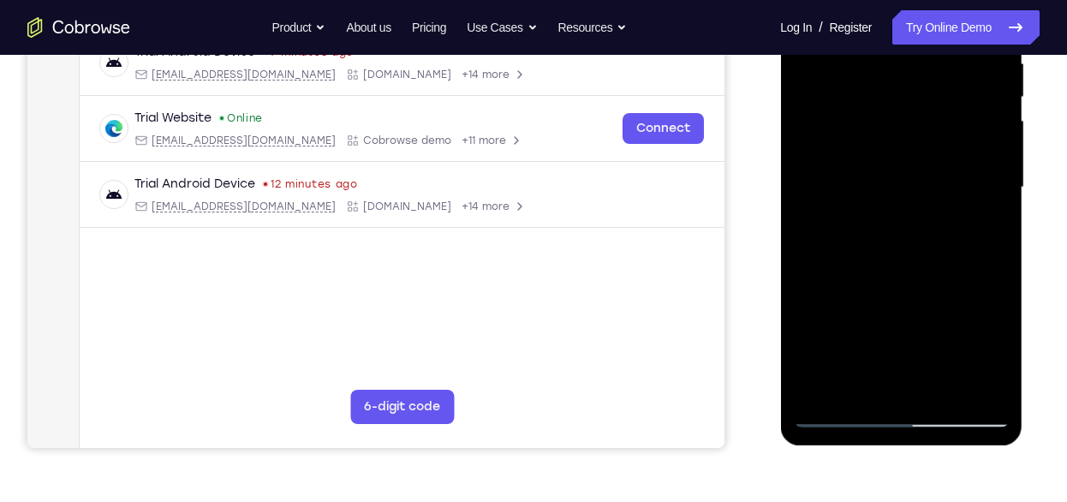
click at [947, 111] on div at bounding box center [901, 188] width 216 height 480
drag, startPoint x: 941, startPoint y: 373, endPoint x: 941, endPoint y: 95, distance: 277.6
click at [941, 95] on div at bounding box center [901, 188] width 216 height 480
drag, startPoint x: 934, startPoint y: 367, endPoint x: 934, endPoint y: 110, distance: 257.0
click at [934, 110] on div at bounding box center [901, 188] width 216 height 480
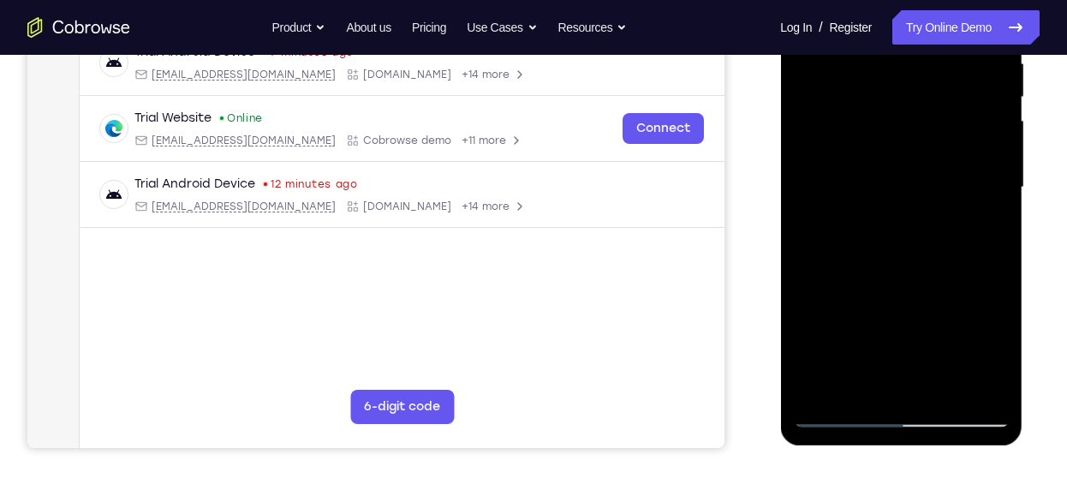
drag, startPoint x: 919, startPoint y: 387, endPoint x: 948, endPoint y: 71, distance: 317.5
click at [948, 71] on div at bounding box center [901, 188] width 216 height 480
drag, startPoint x: 923, startPoint y: 368, endPoint x: 943, endPoint y: 152, distance: 216.0
click at [943, 152] on div at bounding box center [901, 188] width 216 height 480
drag, startPoint x: 921, startPoint y: 380, endPoint x: 953, endPoint y: 112, distance: 270.1
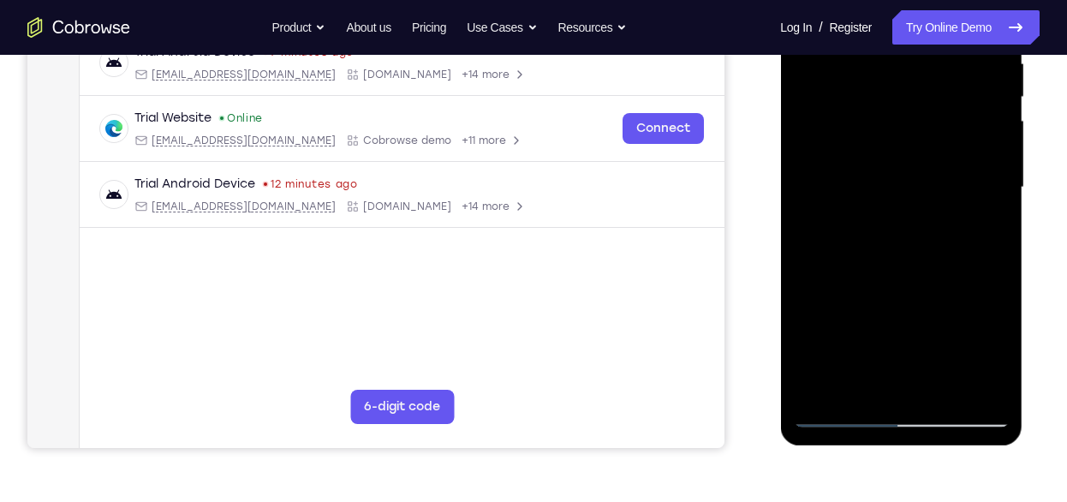
click at [953, 112] on div at bounding box center [901, 188] width 216 height 480
drag, startPoint x: 923, startPoint y: 389, endPoint x: 942, endPoint y: 123, distance: 267.1
click at [942, 123] on div at bounding box center [901, 188] width 216 height 480
drag, startPoint x: 906, startPoint y: 376, endPoint x: 907, endPoint y: 179, distance: 197.0
click at [907, 179] on div at bounding box center [901, 188] width 216 height 480
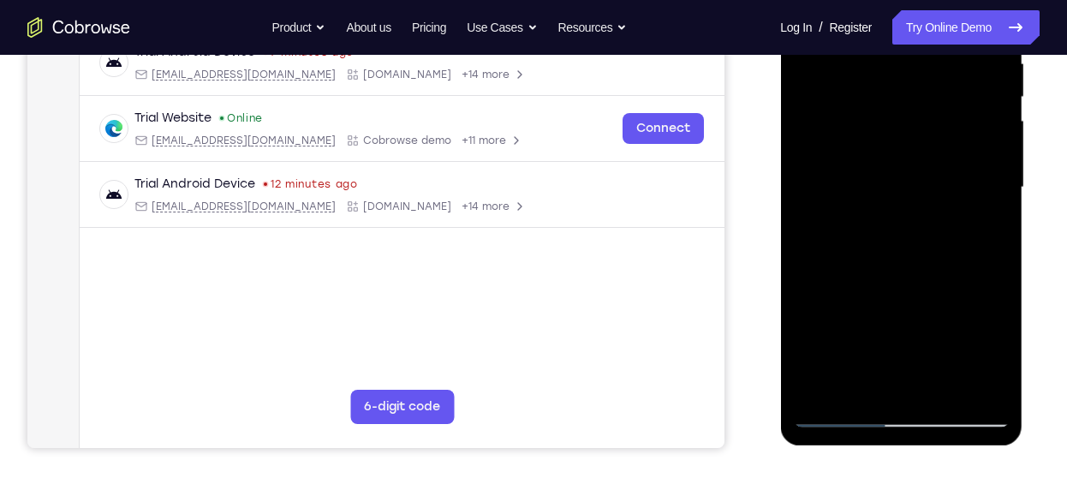
drag, startPoint x: 914, startPoint y: 382, endPoint x: 930, endPoint y: 23, distance: 359.3
click at [930, 23] on div at bounding box center [901, 188] width 216 height 480
drag, startPoint x: 933, startPoint y: 387, endPoint x: 925, endPoint y: 302, distance: 85.2
click at [925, 302] on div at bounding box center [901, 188] width 216 height 480
click at [823, 225] on div at bounding box center [901, 188] width 216 height 480
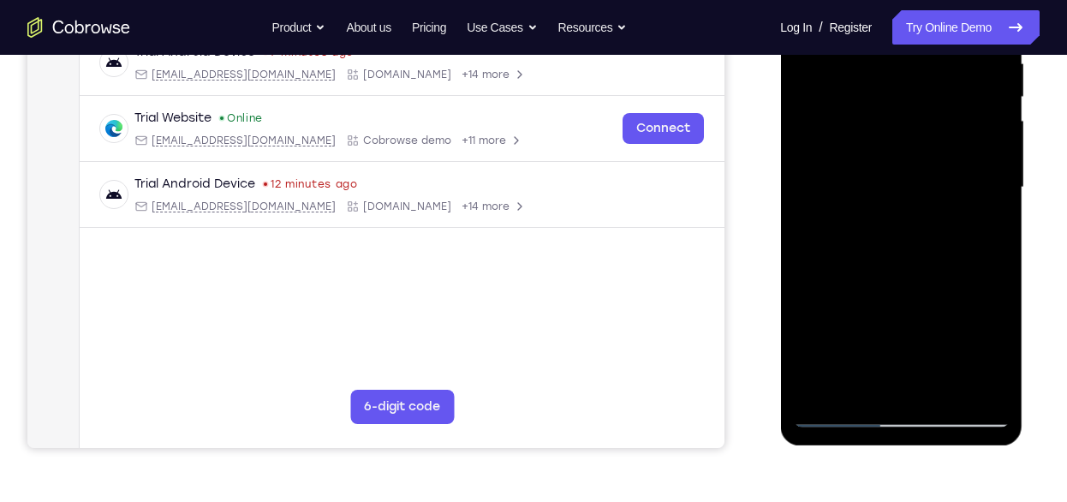
click at [806, 200] on div at bounding box center [901, 188] width 216 height 480
drag, startPoint x: 886, startPoint y: 309, endPoint x: 895, endPoint y: 94, distance: 215.2
click at [895, 94] on div at bounding box center [901, 188] width 216 height 480
drag, startPoint x: 888, startPoint y: 326, endPoint x: 899, endPoint y: 79, distance: 247.8
click at [899, 79] on div at bounding box center [901, 188] width 216 height 480
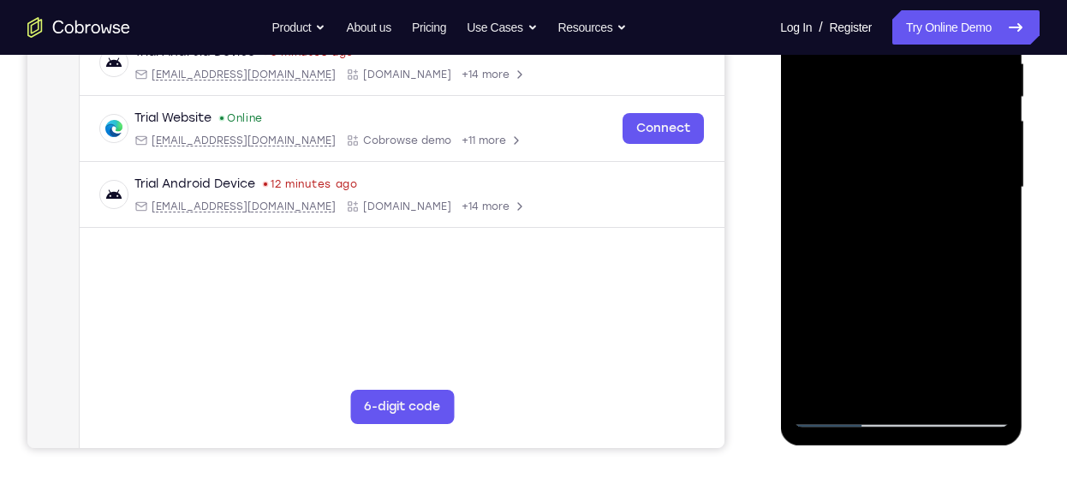
drag, startPoint x: 891, startPoint y: 289, endPoint x: 906, endPoint y: 63, distance: 226.7
click at [906, 63] on div at bounding box center [901, 188] width 216 height 480
click at [844, 93] on div at bounding box center [901, 188] width 216 height 480
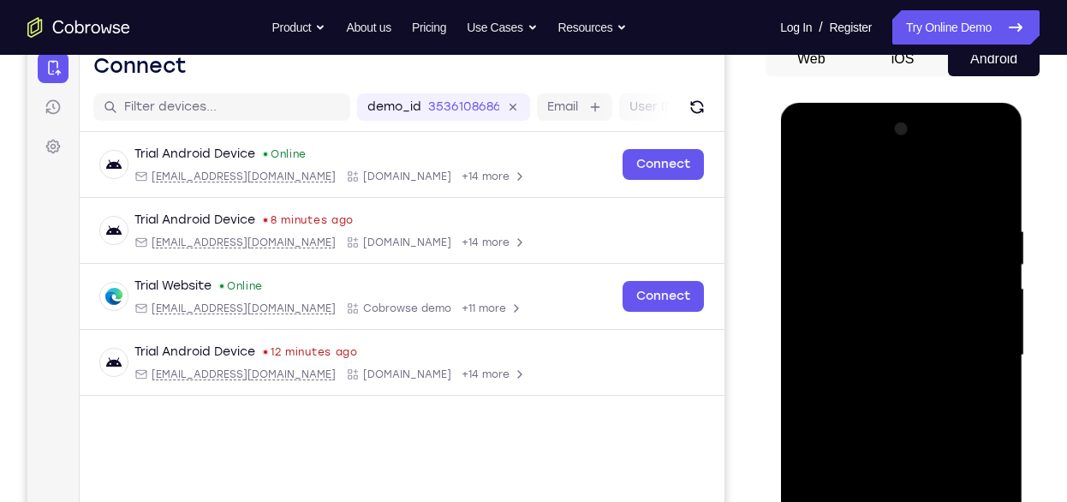
scroll to position [180, 0]
click at [807, 181] on div at bounding box center [901, 357] width 216 height 480
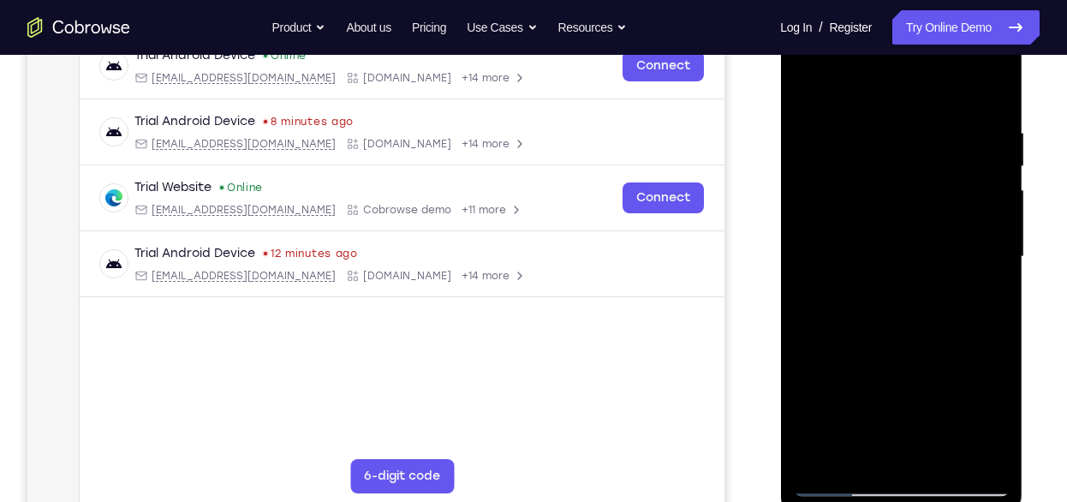
scroll to position [281, 0]
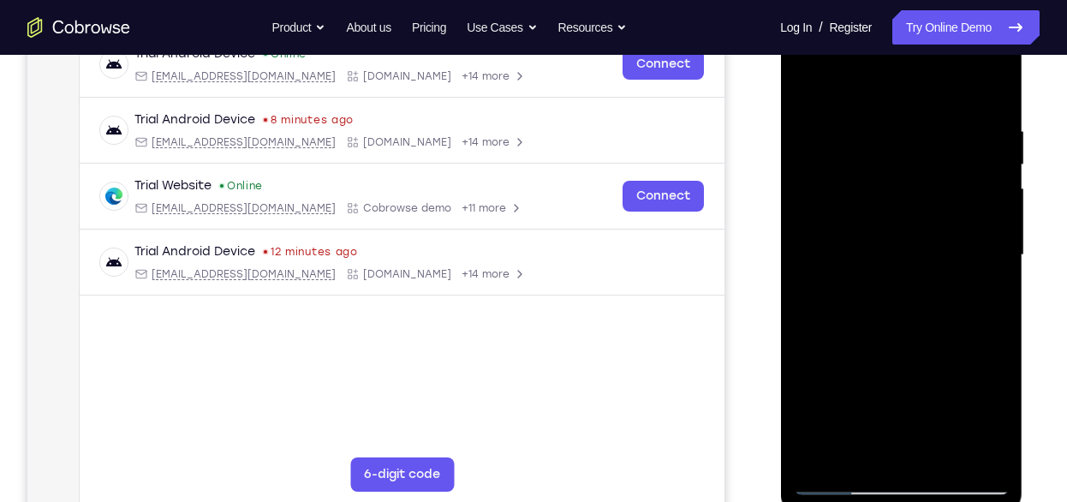
click at [840, 319] on div at bounding box center [901, 255] width 216 height 480
click at [997, 130] on div at bounding box center [901, 255] width 216 height 480
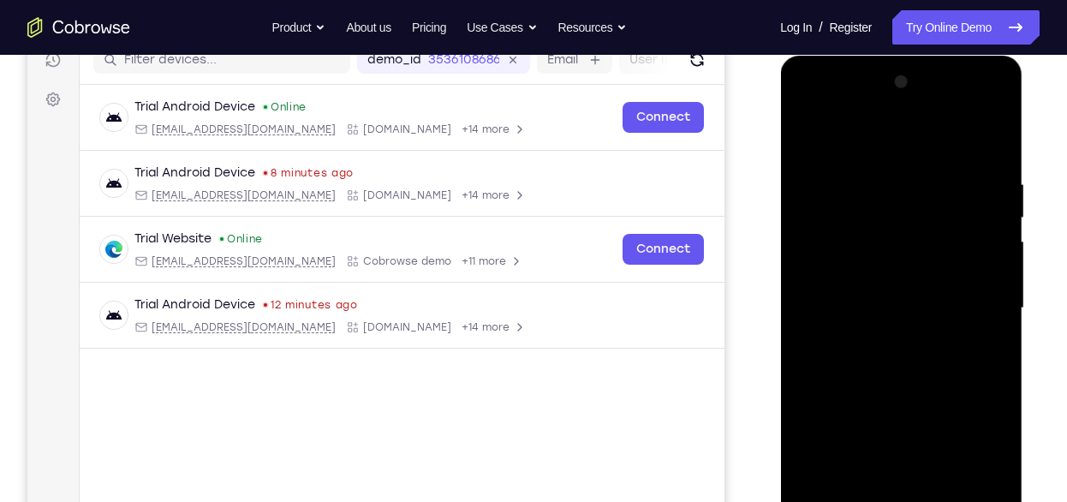
scroll to position [224, 0]
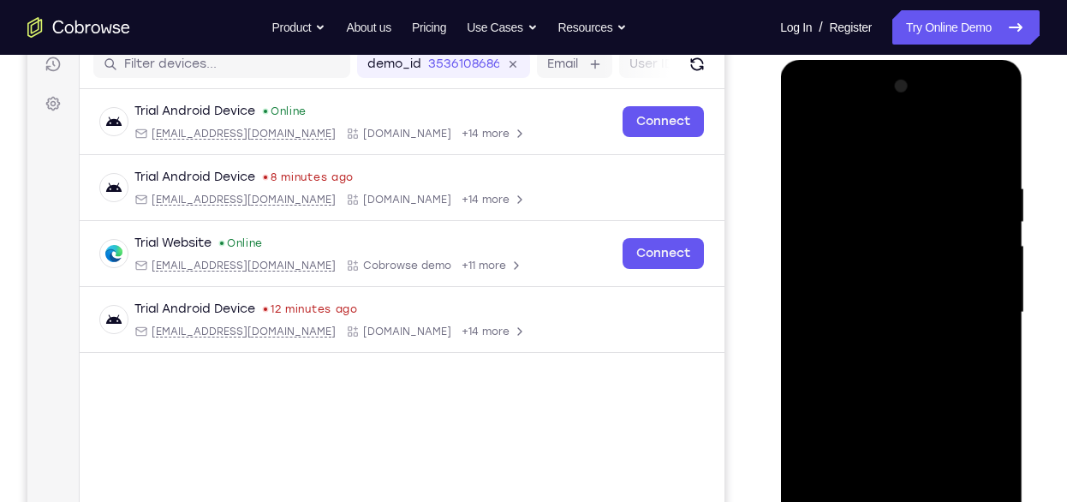
click at [997, 190] on div at bounding box center [901, 313] width 216 height 480
click at [810, 137] on div at bounding box center [901, 313] width 216 height 480
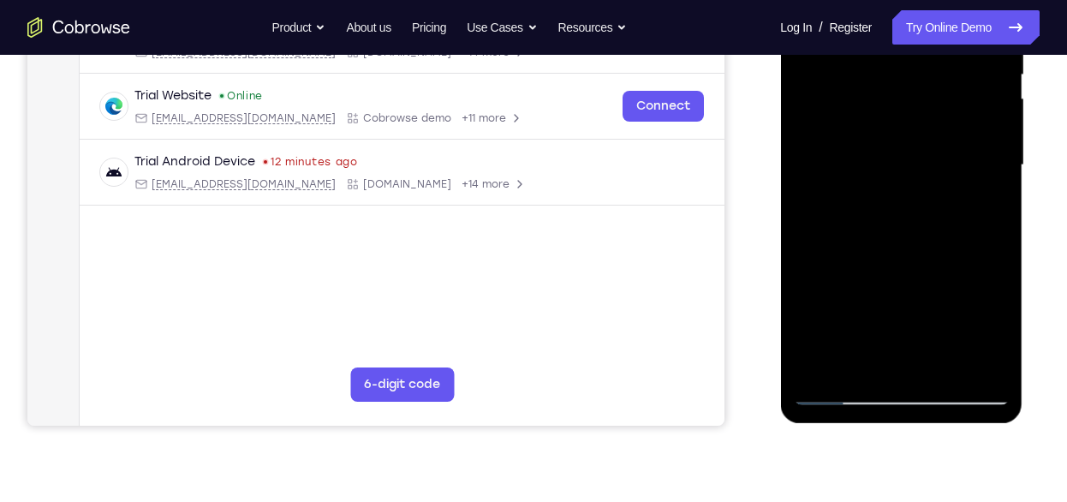
scroll to position [367, 0]
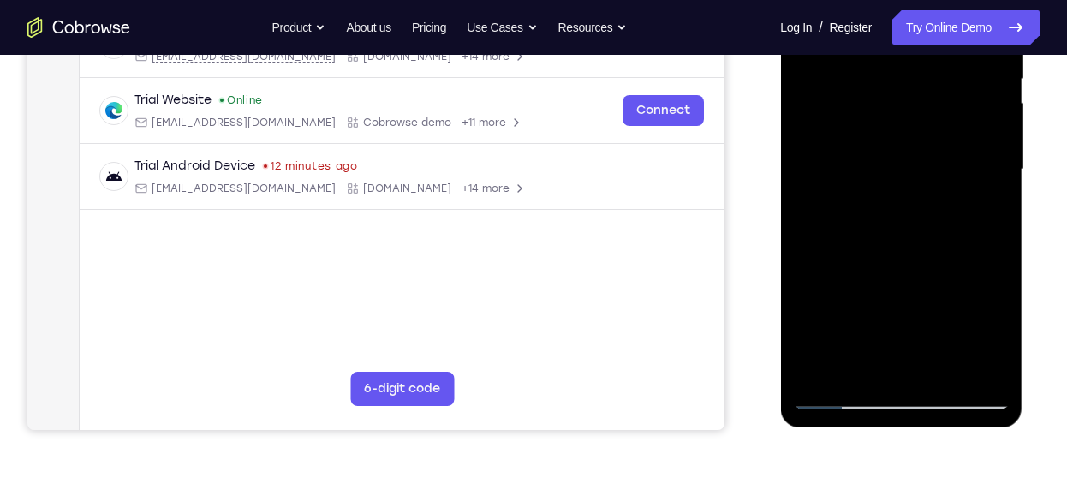
drag, startPoint x: 876, startPoint y: 307, endPoint x: 912, endPoint y: 37, distance: 272.1
click at [912, 37] on div at bounding box center [901, 170] width 216 height 480
drag, startPoint x: 914, startPoint y: 304, endPoint x: 917, endPoint y: 56, distance: 248.4
click at [917, 56] on div at bounding box center [901, 170] width 216 height 480
drag, startPoint x: 913, startPoint y: 111, endPoint x: 904, endPoint y: 231, distance: 121.2
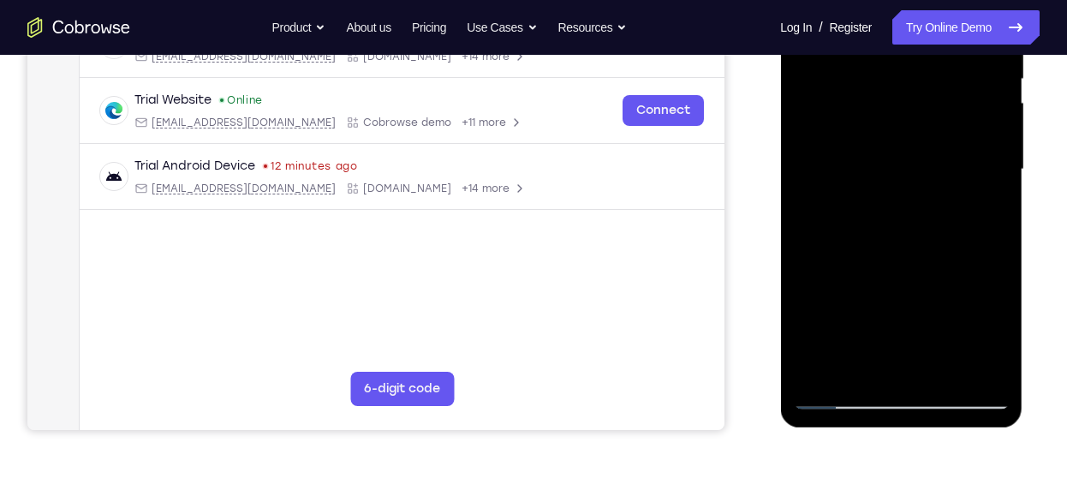
click at [904, 231] on div at bounding box center [901, 170] width 216 height 480
click at [833, 141] on div at bounding box center [901, 170] width 216 height 480
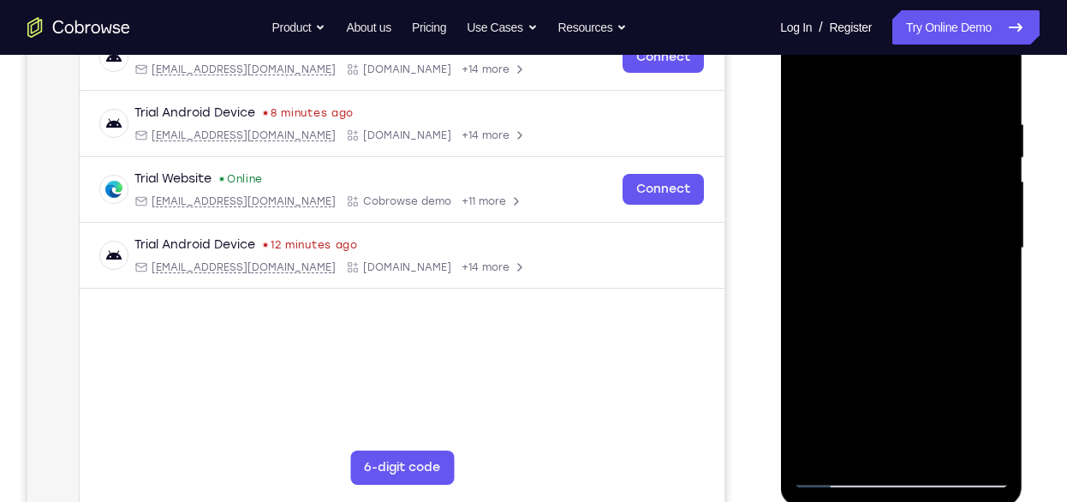
scroll to position [287, 0]
click at [994, 152] on div at bounding box center [901, 249] width 216 height 480
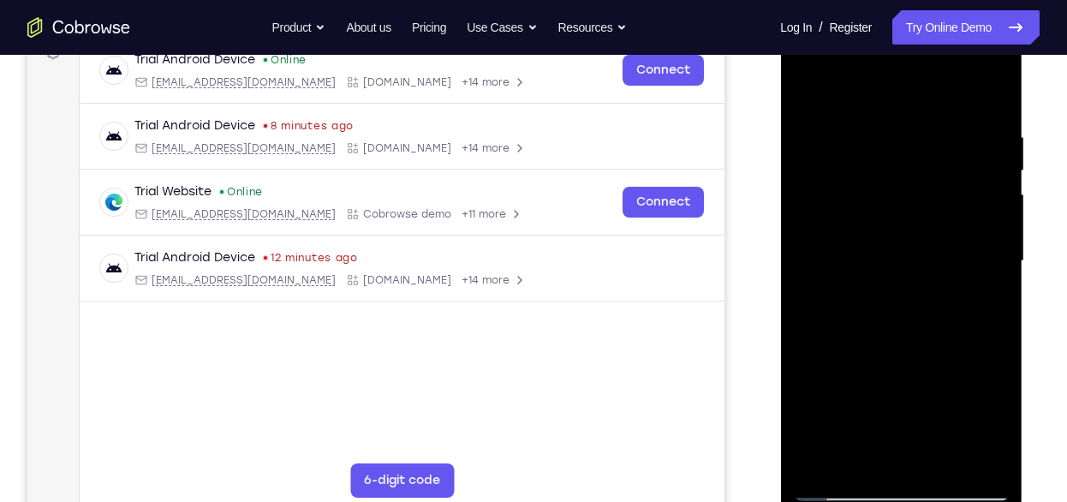
scroll to position [274, 0]
click at [996, 170] on div at bounding box center [901, 262] width 216 height 480
click at [810, 91] on div at bounding box center [901, 262] width 216 height 480
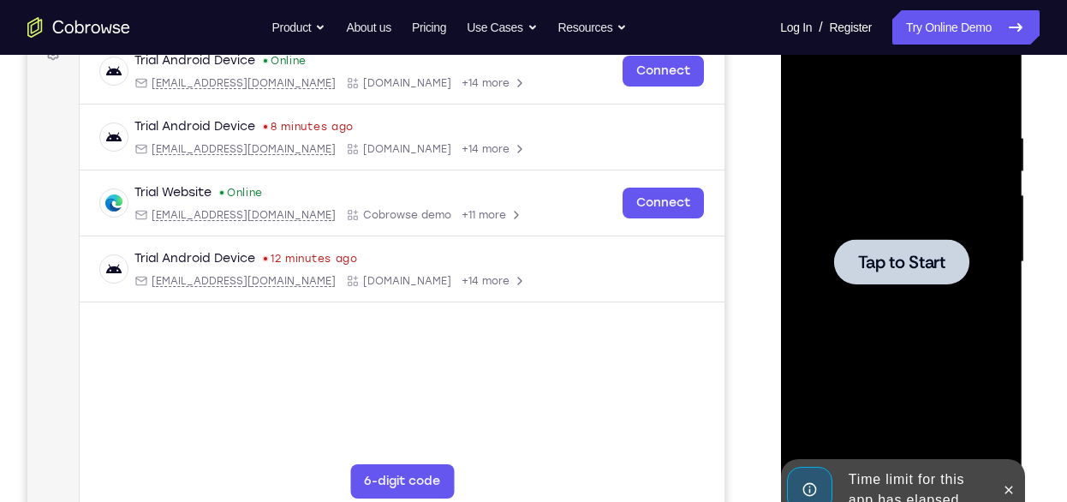
click at [921, 256] on span "Tap to Start" at bounding box center [901, 262] width 87 height 17
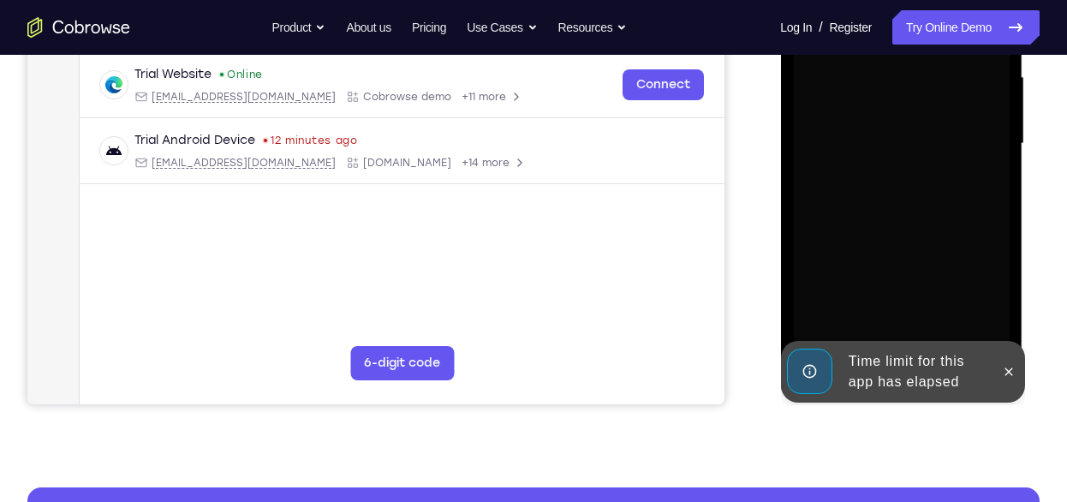
scroll to position [396, 0]
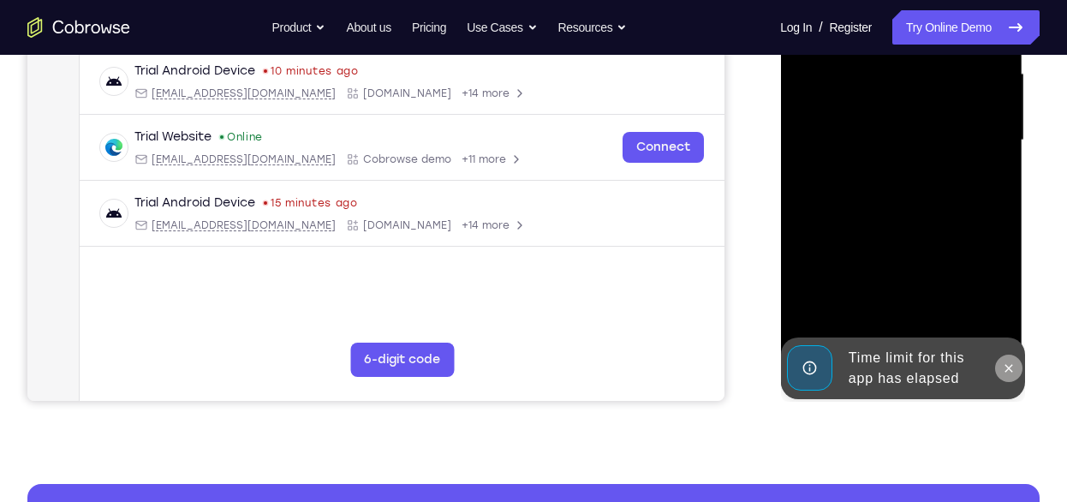
click at [1014, 365] on icon at bounding box center [1008, 369] width 14 height 14
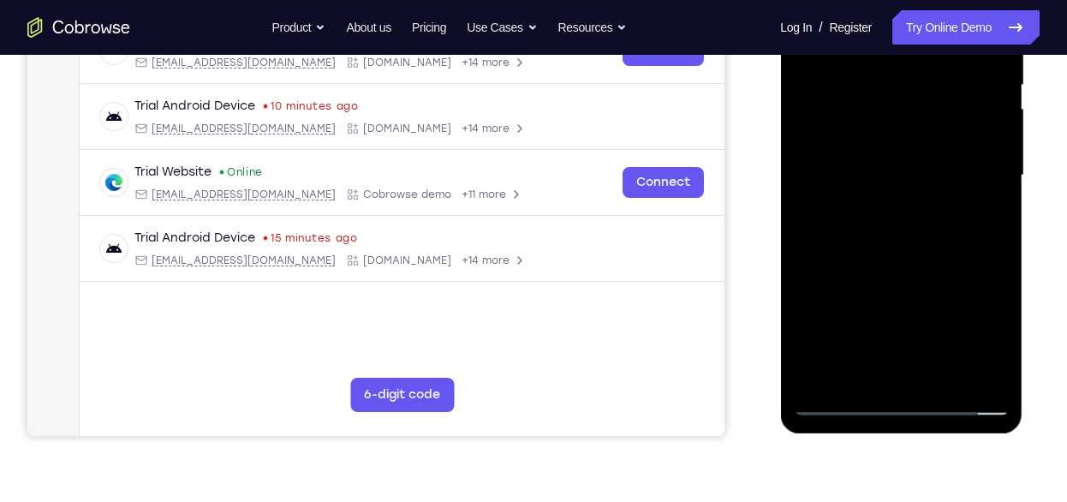
scroll to position [360, 0]
click at [906, 398] on div at bounding box center [901, 177] width 216 height 480
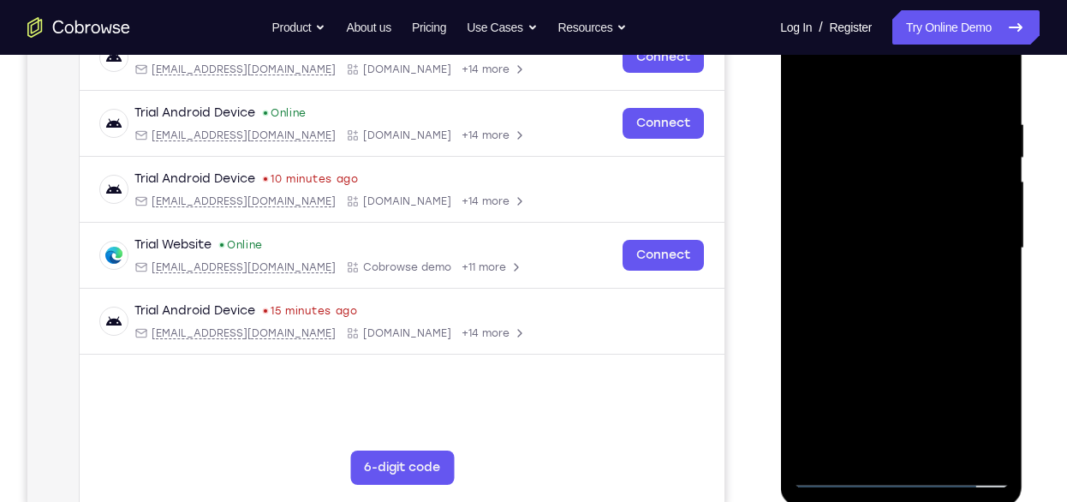
scroll to position [287, 0]
click at [978, 386] on div at bounding box center [901, 249] width 216 height 480
drag, startPoint x: 978, startPoint y: 386, endPoint x: 931, endPoint y: 194, distance: 197.6
click at [931, 194] on div at bounding box center [901, 249] width 216 height 480
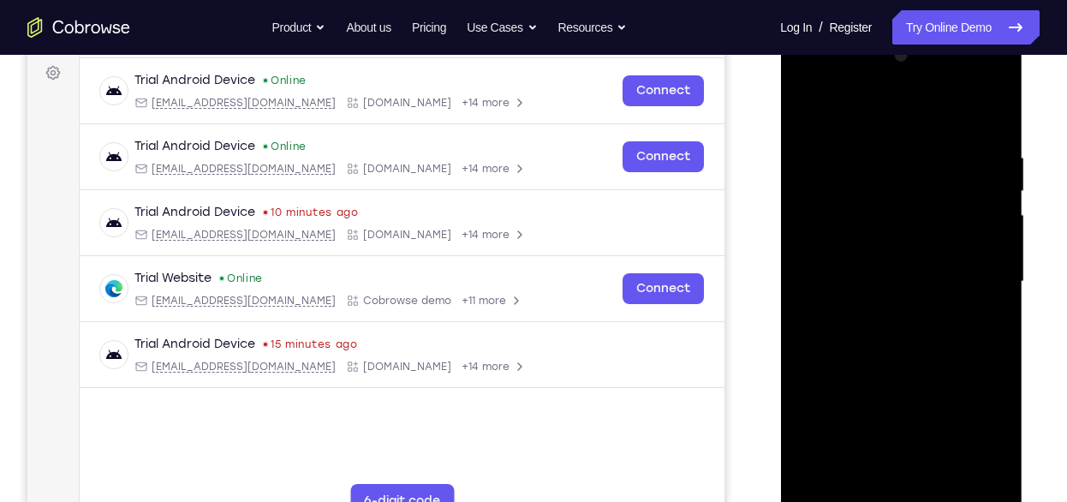
scroll to position [255, 0]
click at [870, 105] on div at bounding box center [901, 281] width 216 height 480
click at [985, 278] on div at bounding box center [901, 281] width 216 height 480
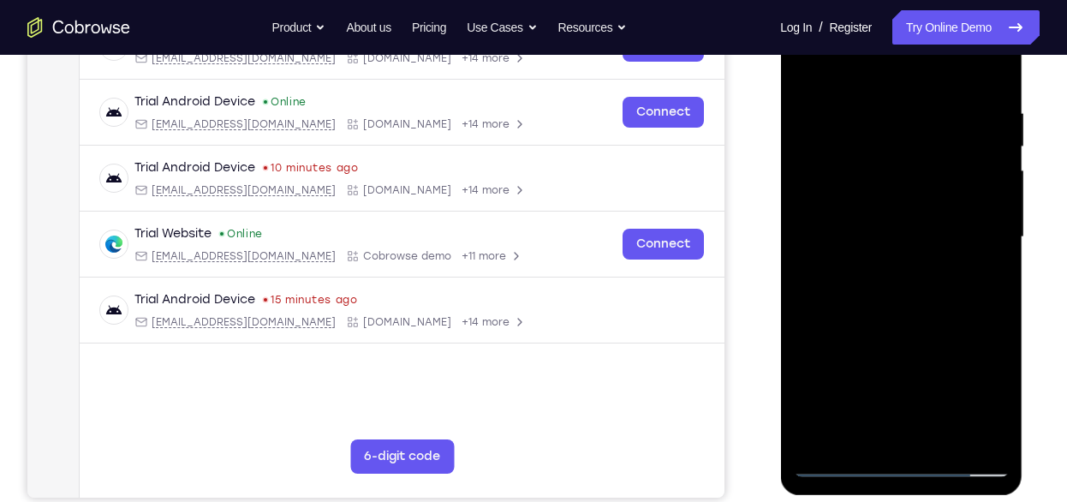
scroll to position [283, 0]
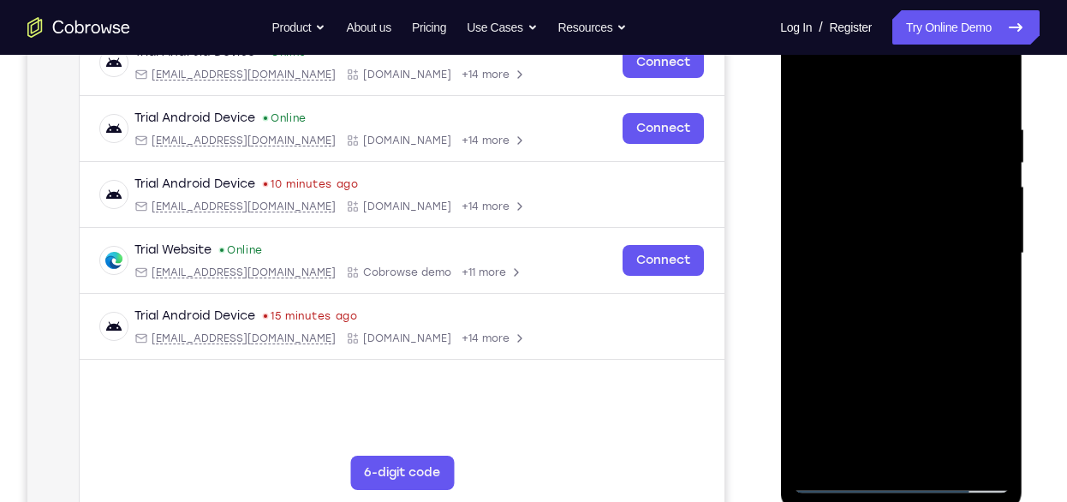
click at [882, 286] on div at bounding box center [901, 254] width 216 height 480
click at [907, 230] on div at bounding box center [901, 254] width 216 height 480
click at [891, 215] on div at bounding box center [901, 254] width 216 height 480
click at [907, 255] on div at bounding box center [901, 254] width 216 height 480
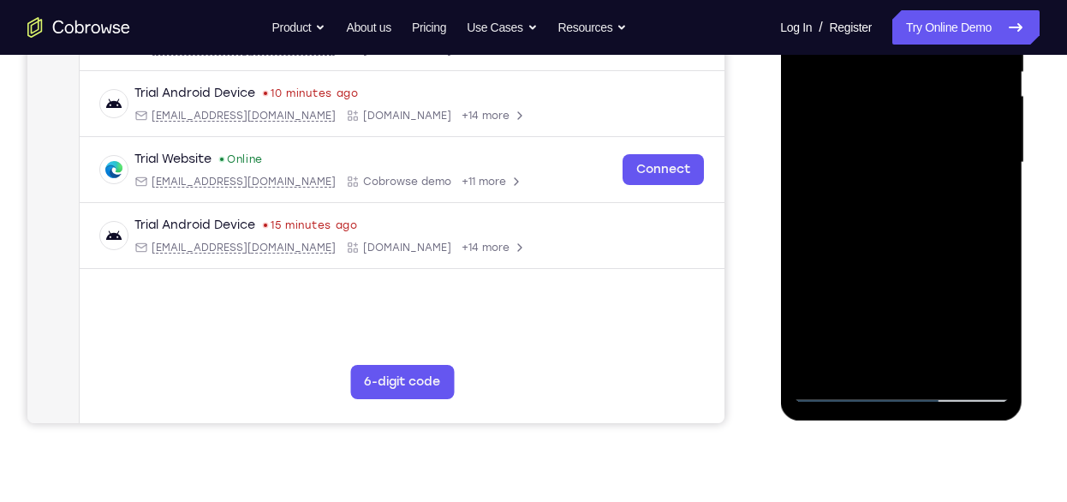
scroll to position [310, 0]
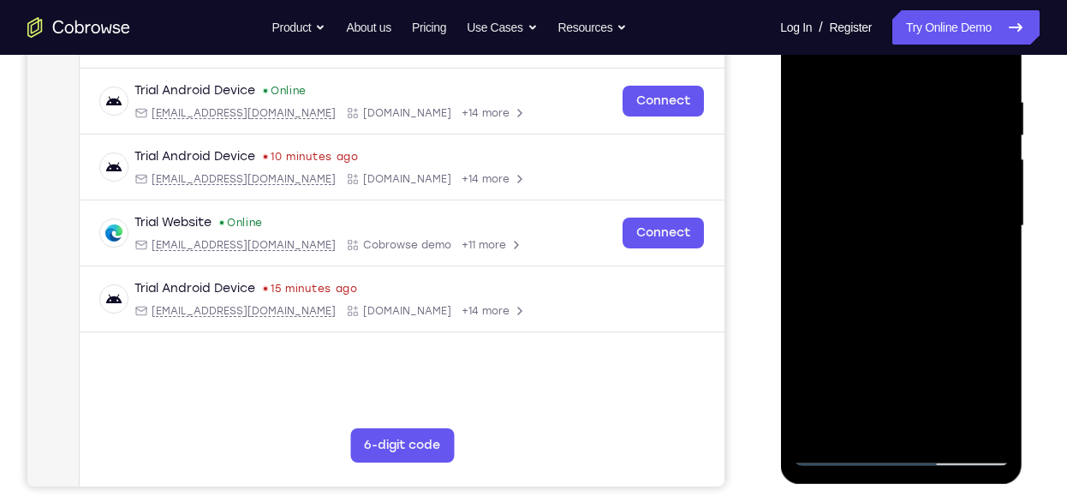
click at [908, 283] on div at bounding box center [901, 226] width 216 height 480
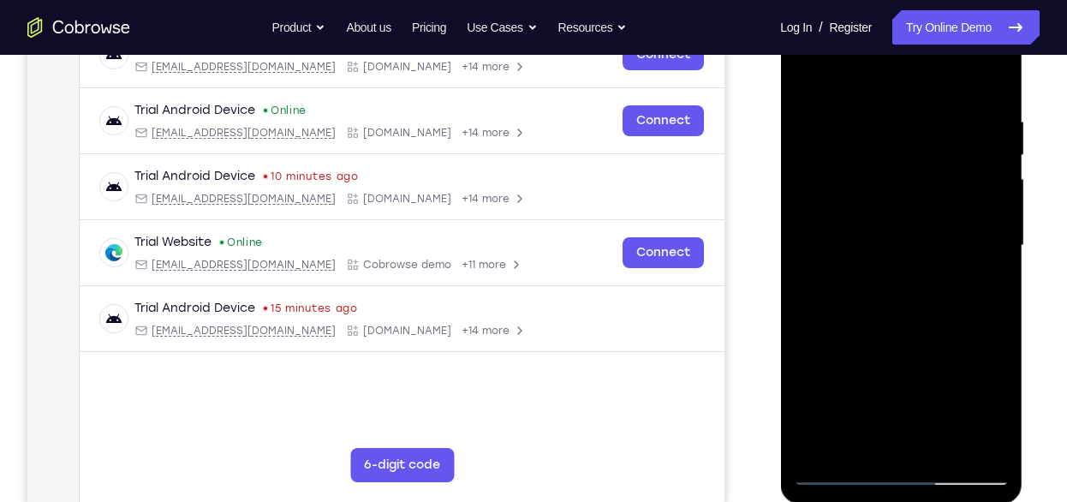
scroll to position [285, 0]
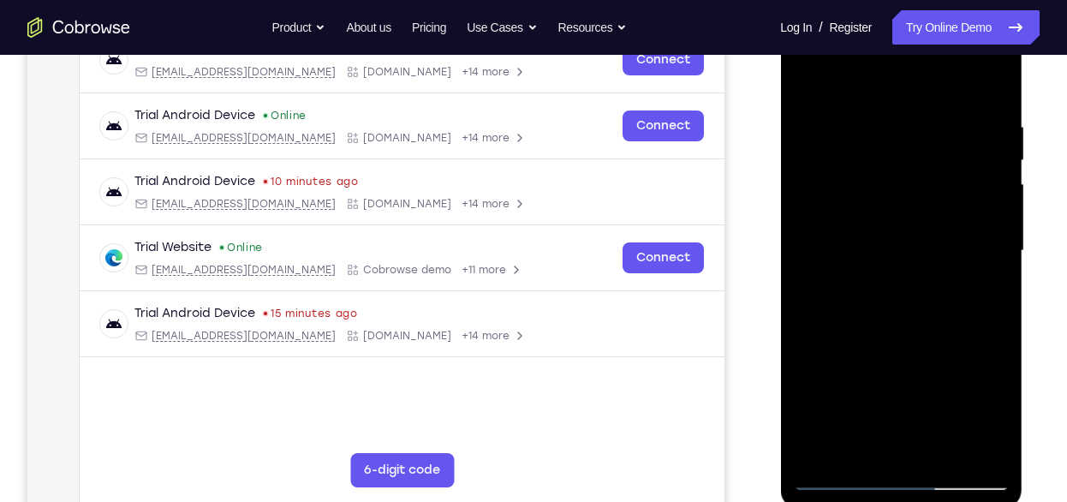
click at [908, 295] on div at bounding box center [901, 251] width 216 height 480
click at [864, 451] on div at bounding box center [901, 251] width 216 height 480
click at [928, 326] on div at bounding box center [901, 251] width 216 height 480
click at [861, 447] on div at bounding box center [901, 251] width 216 height 480
click at [904, 79] on div at bounding box center [901, 251] width 216 height 480
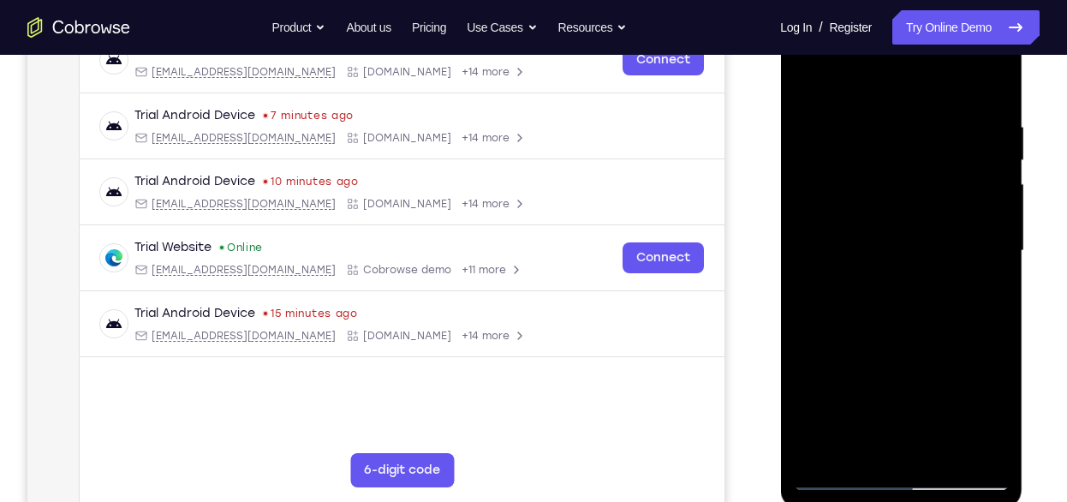
click at [946, 301] on div at bounding box center [901, 251] width 216 height 480
click at [932, 283] on div at bounding box center [901, 251] width 216 height 480
click at [890, 93] on div at bounding box center [901, 251] width 216 height 480
click at [815, 94] on div at bounding box center [901, 251] width 216 height 480
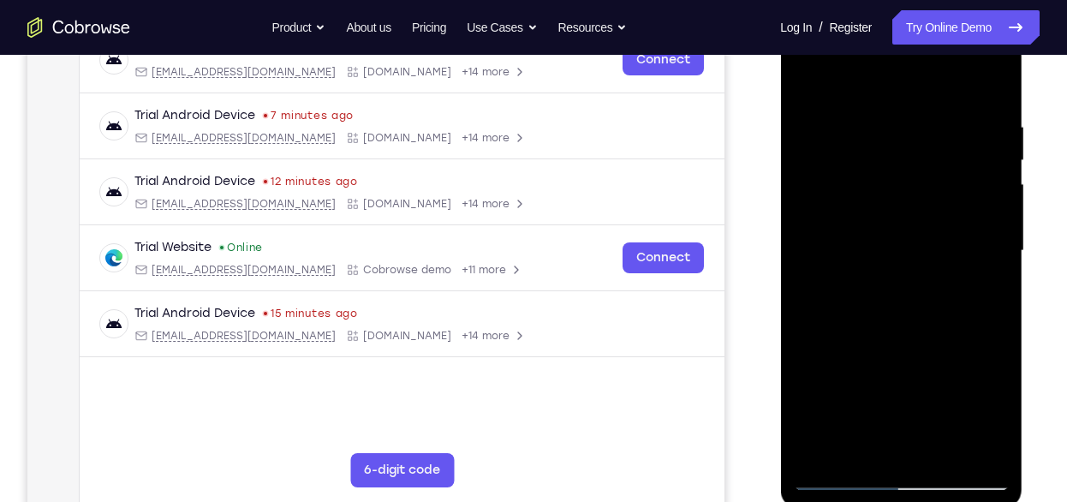
drag, startPoint x: 910, startPoint y: 432, endPoint x: 921, endPoint y: 68, distance: 364.3
click at [921, 68] on div at bounding box center [901, 251] width 216 height 480
drag, startPoint x: 892, startPoint y: 382, endPoint x: 918, endPoint y: 74, distance: 309.5
click at [918, 74] on div at bounding box center [901, 251] width 216 height 480
drag, startPoint x: 898, startPoint y: 409, endPoint x: 908, endPoint y: 152, distance: 257.2
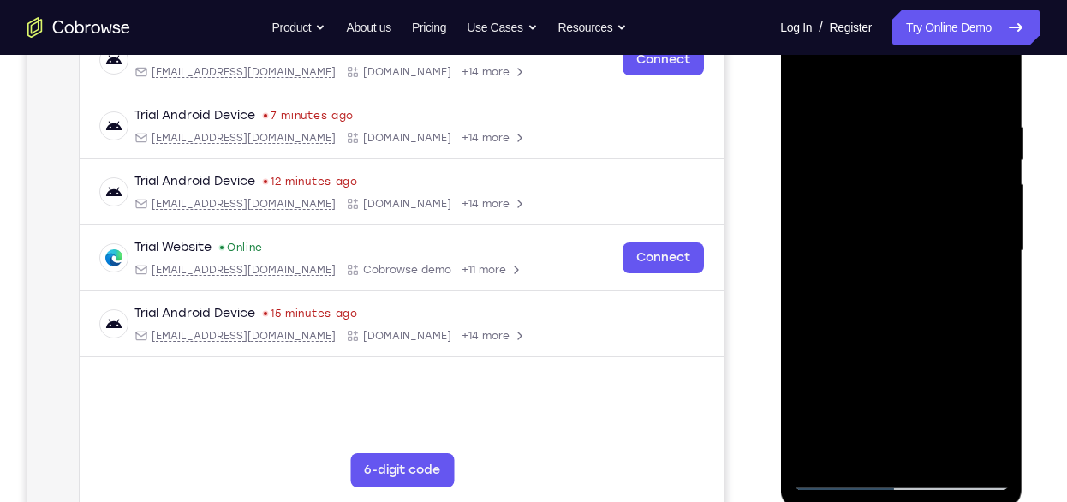
click at [908, 152] on div at bounding box center [901, 251] width 216 height 480
drag, startPoint x: 896, startPoint y: 433, endPoint x: 915, endPoint y: 204, distance: 230.4
click at [915, 204] on div at bounding box center [901, 251] width 216 height 480
drag, startPoint x: 903, startPoint y: 413, endPoint x: 917, endPoint y: 120, distance: 293.3
click at [917, 120] on div at bounding box center [901, 251] width 216 height 480
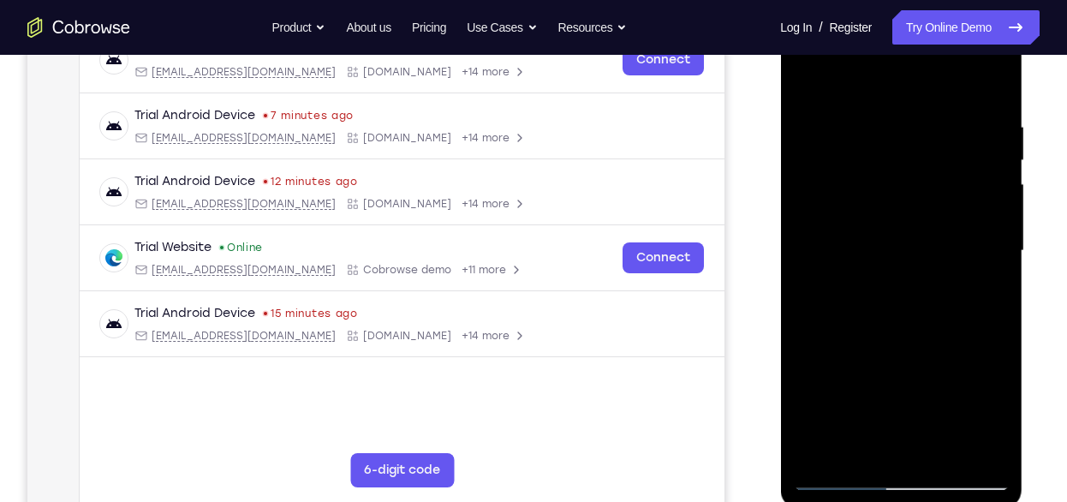
drag, startPoint x: 911, startPoint y: 400, endPoint x: 928, endPoint y: 152, distance: 248.2
click at [928, 152] on div at bounding box center [901, 251] width 216 height 480
drag, startPoint x: 919, startPoint y: 409, endPoint x: 928, endPoint y: 206, distance: 204.1
click at [928, 206] on div at bounding box center [901, 251] width 216 height 480
drag, startPoint x: 920, startPoint y: 407, endPoint x: 929, endPoint y: 201, distance: 205.8
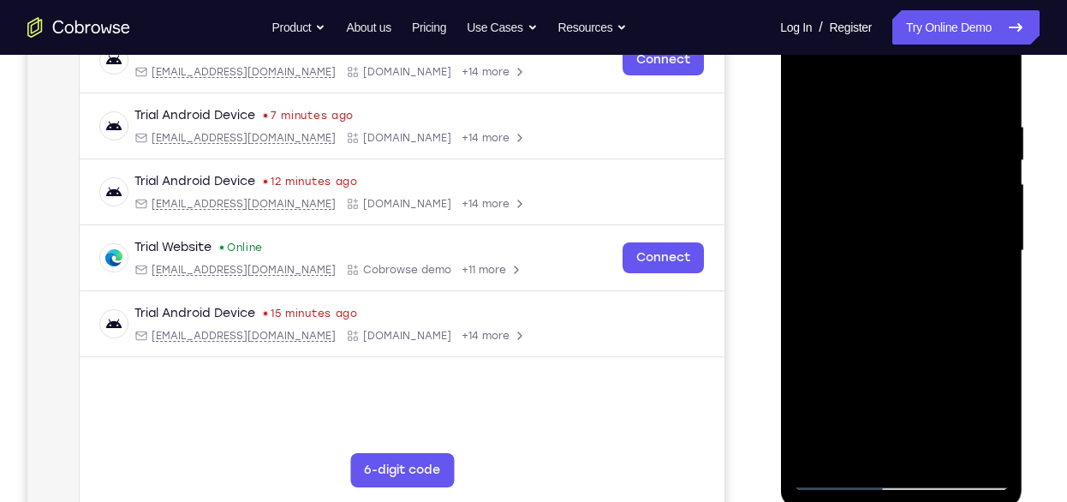
click at [929, 201] on div at bounding box center [901, 251] width 216 height 480
drag, startPoint x: 912, startPoint y: 416, endPoint x: 919, endPoint y: 205, distance: 211.7
click at [919, 205] on div at bounding box center [901, 251] width 216 height 480
drag, startPoint x: 917, startPoint y: 421, endPoint x: 920, endPoint y: 176, distance: 245.0
click at [920, 176] on div at bounding box center [901, 251] width 216 height 480
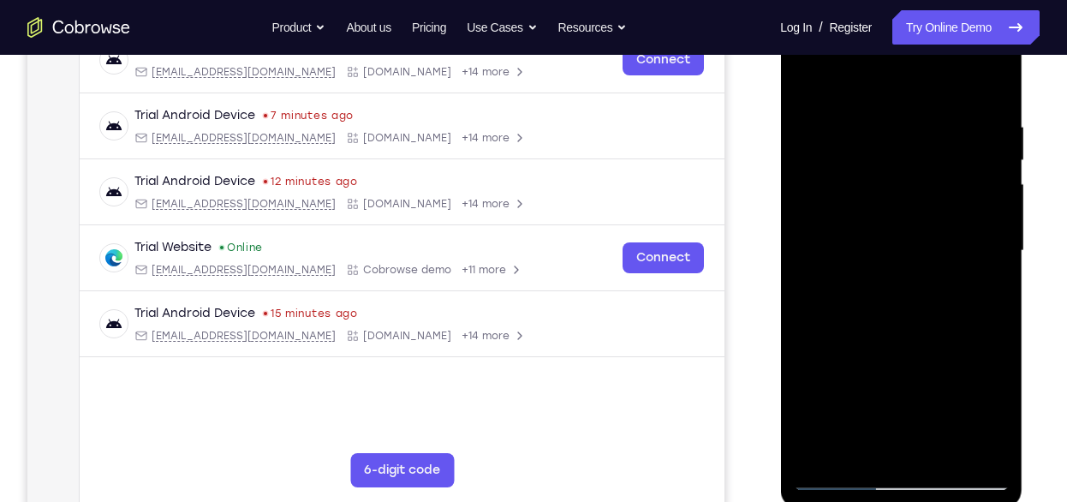
drag, startPoint x: 917, startPoint y: 438, endPoint x: 921, endPoint y: 222, distance: 215.9
click at [921, 222] on div at bounding box center [901, 251] width 216 height 480
drag, startPoint x: 914, startPoint y: 428, endPoint x: 923, endPoint y: 224, distance: 204.1
click at [923, 224] on div at bounding box center [901, 251] width 216 height 480
drag, startPoint x: 911, startPoint y: 446, endPoint x: 923, endPoint y: 228, distance: 218.8
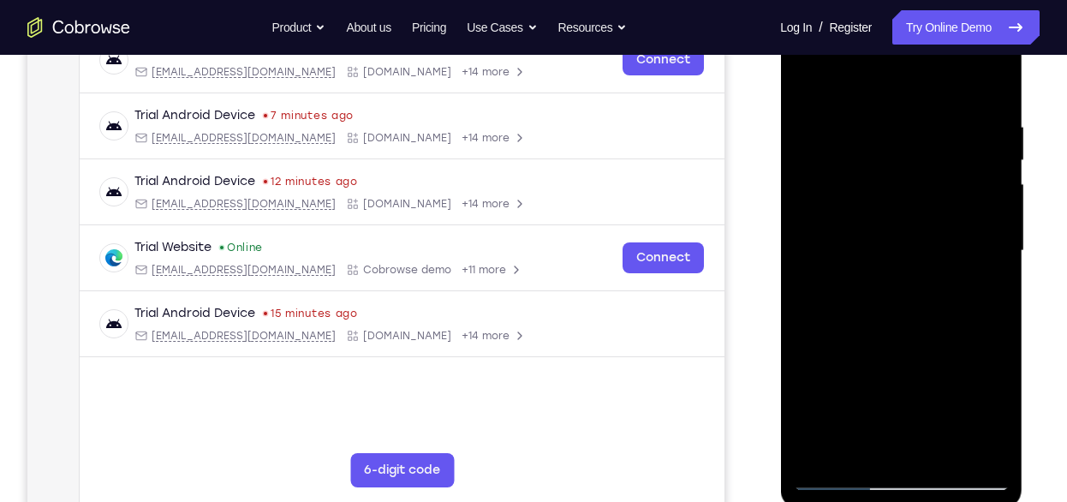
click at [923, 228] on div at bounding box center [901, 251] width 216 height 480
click at [845, 354] on div at bounding box center [901, 251] width 216 height 480
click at [811, 261] on div at bounding box center [901, 251] width 216 height 480
drag, startPoint x: 895, startPoint y: 391, endPoint x: 912, endPoint y: 64, distance: 326.8
click at [912, 64] on div at bounding box center [901, 251] width 216 height 480
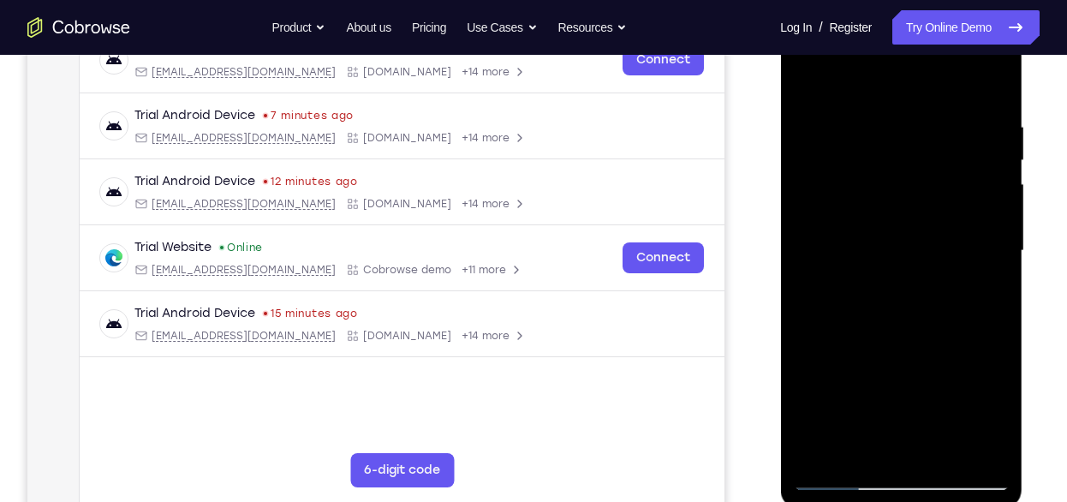
drag, startPoint x: 903, startPoint y: 380, endPoint x: 907, endPoint y: 95, distance: 284.4
click at [907, 95] on div at bounding box center [901, 251] width 216 height 480
drag, startPoint x: 907, startPoint y: 375, endPoint x: 920, endPoint y: 86, distance: 289.8
click at [920, 86] on div at bounding box center [901, 251] width 216 height 480
drag, startPoint x: 937, startPoint y: 382, endPoint x: 935, endPoint y: 271, distance: 111.4
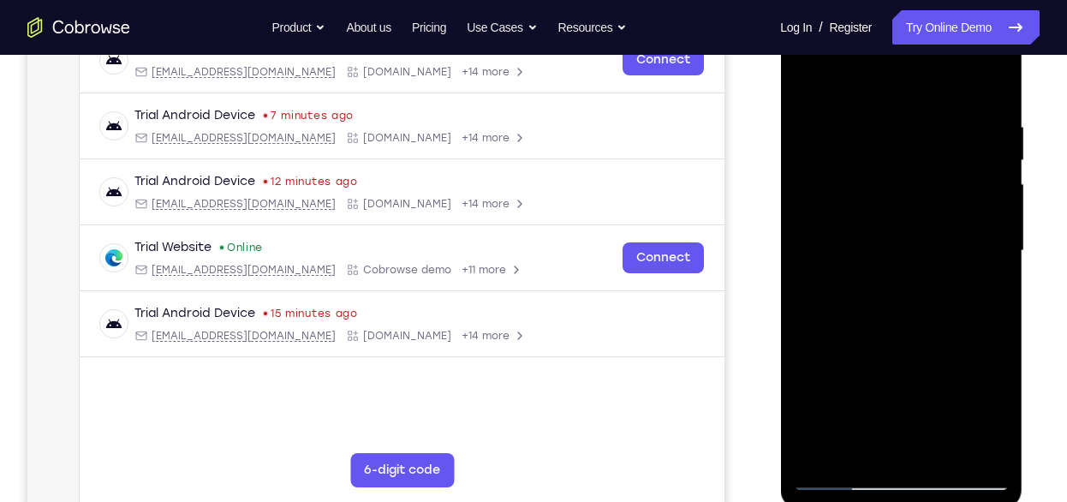
click at [935, 271] on div at bounding box center [901, 251] width 216 height 480
click at [847, 175] on div at bounding box center [901, 251] width 216 height 480
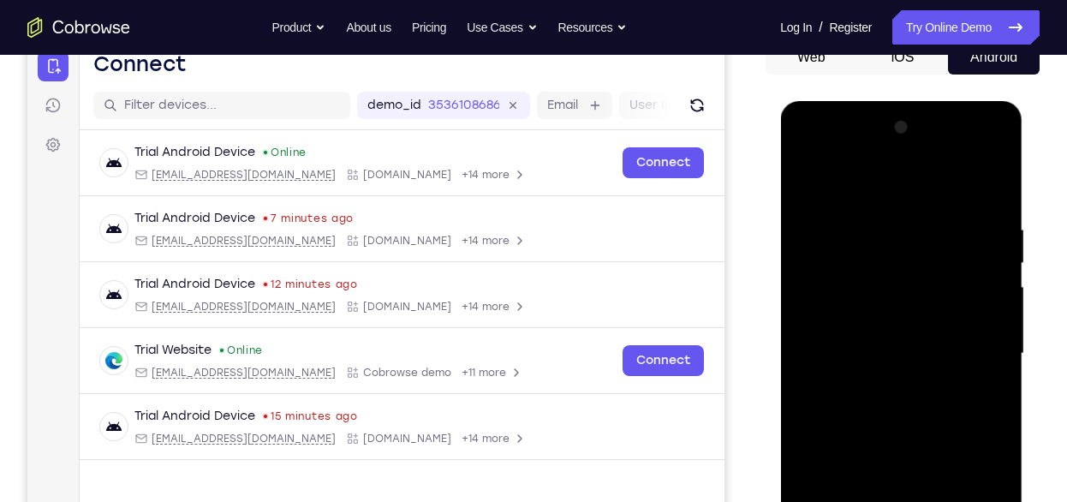
scroll to position [182, 0]
click at [994, 258] on div at bounding box center [901, 355] width 216 height 480
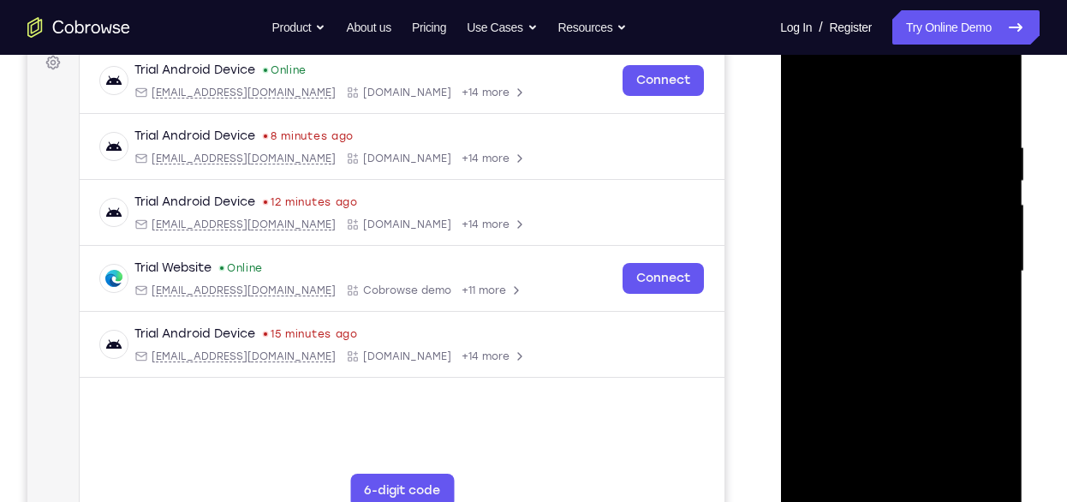
scroll to position [266, 0]
drag, startPoint x: 916, startPoint y: 220, endPoint x: 916, endPoint y: 268, distance: 48.0
click at [916, 268] on div at bounding box center [901, 271] width 216 height 480
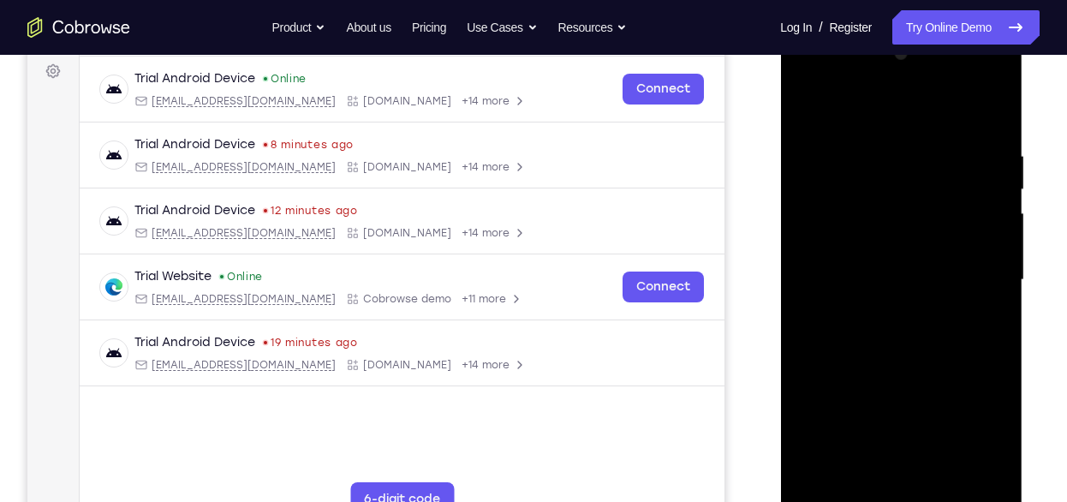
scroll to position [255, 0]
drag, startPoint x: 127, startPoint y: 230, endPoint x: 1056, endPoint y: 194, distance: 930.2
click at [1056, 194] on div "Your Support Agent Your Customer Web iOS Android Next Steps We’d be happy to gi…" at bounding box center [533, 365] width 1067 height 1130
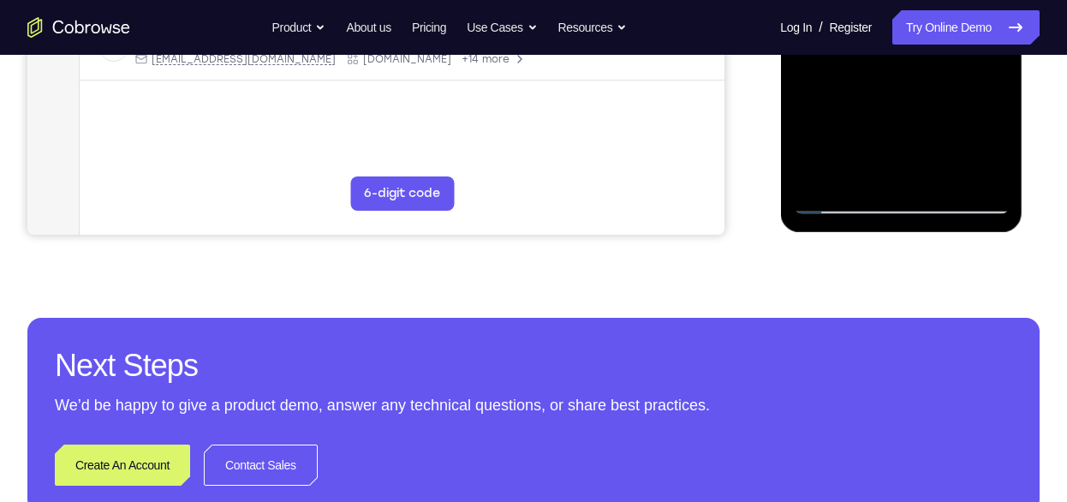
scroll to position [559, 0]
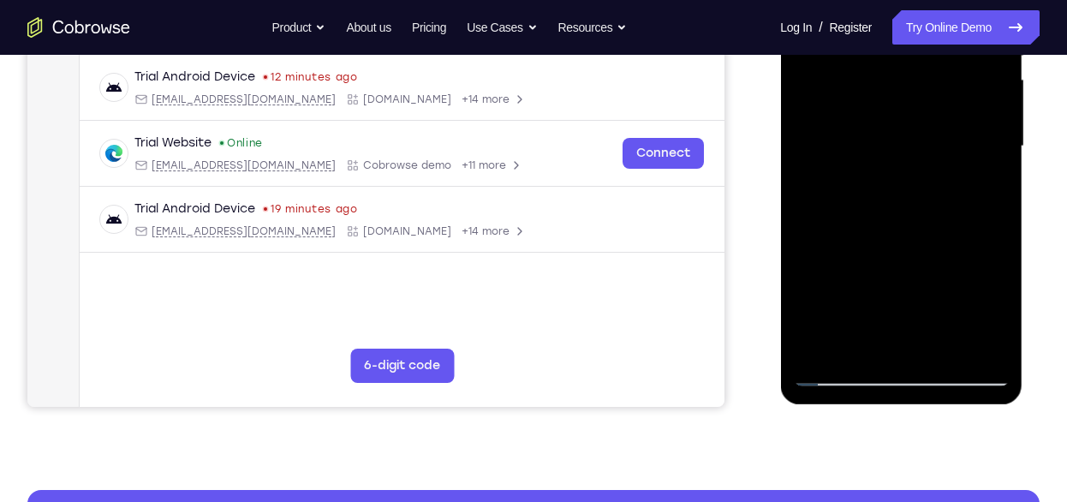
scroll to position [268, 0]
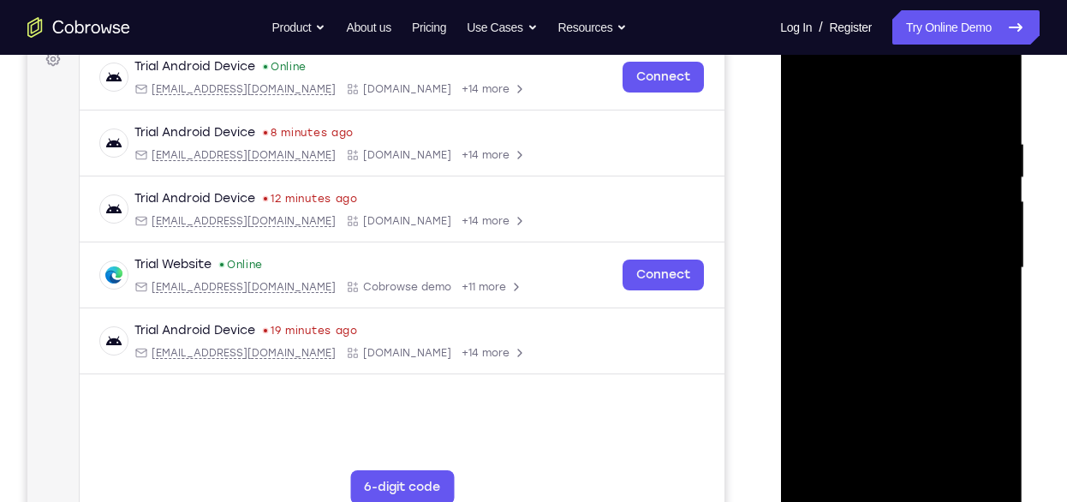
click at [976, 138] on div at bounding box center [901, 268] width 216 height 480
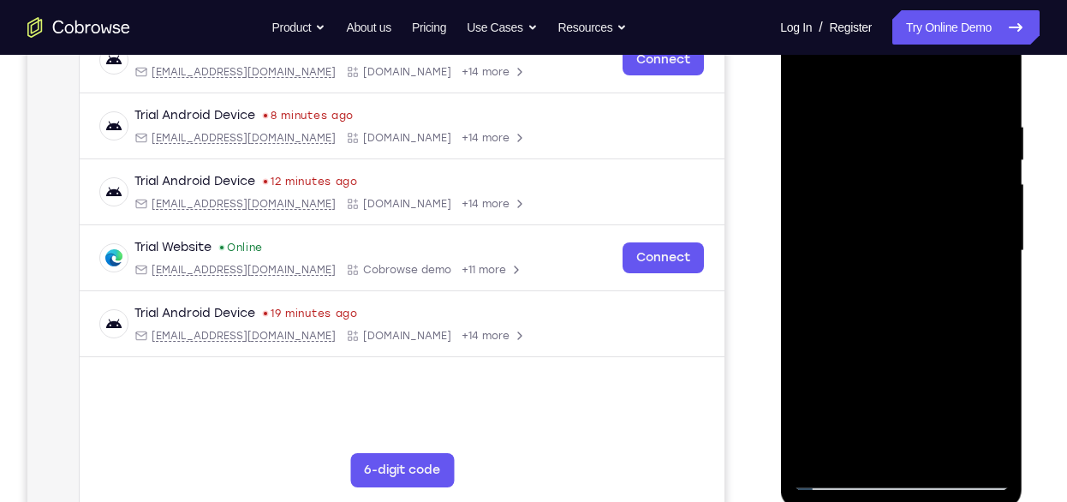
scroll to position [286, 0]
click at [989, 242] on div at bounding box center [901, 250] width 216 height 480
click at [806, 279] on div at bounding box center [901, 250] width 216 height 480
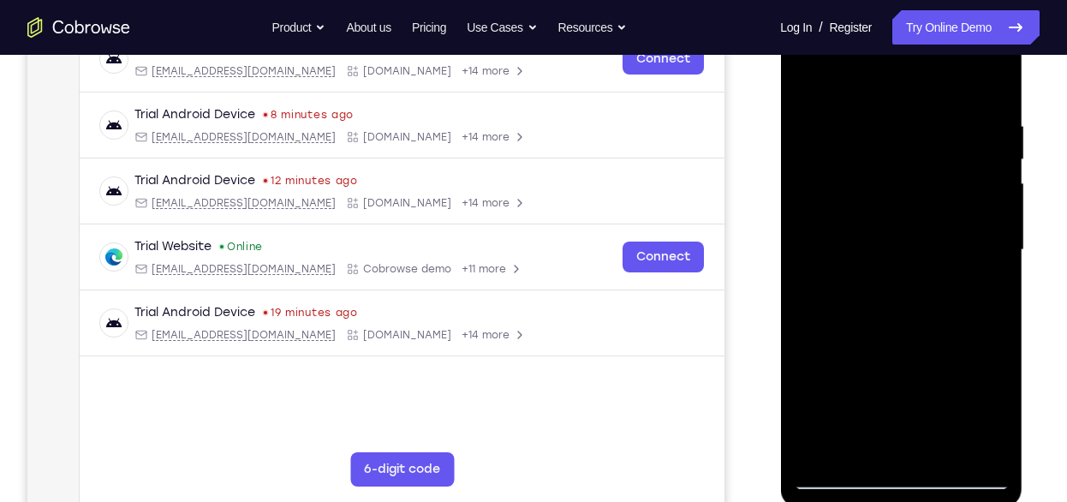
click at [986, 80] on div at bounding box center [901, 250] width 216 height 480
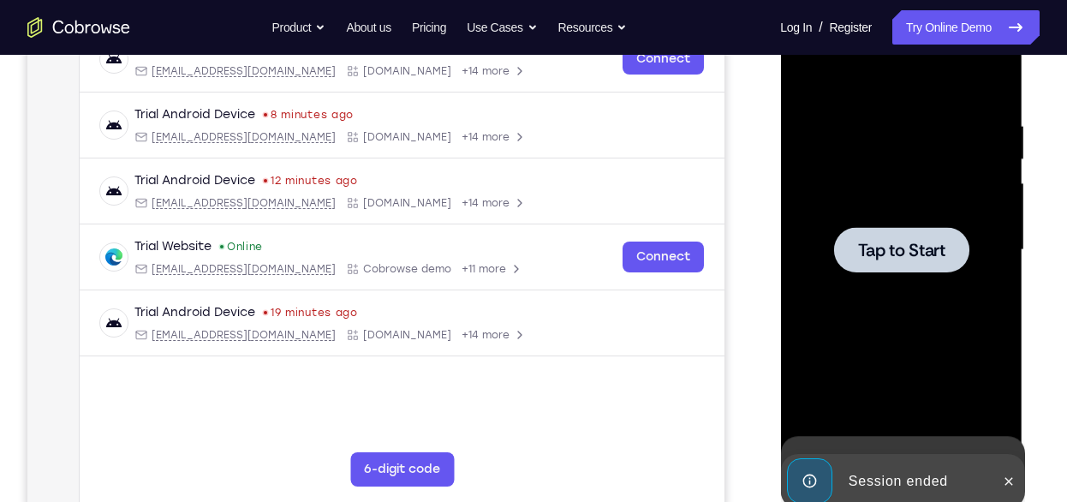
click at [890, 110] on div at bounding box center [901, 250] width 216 height 480
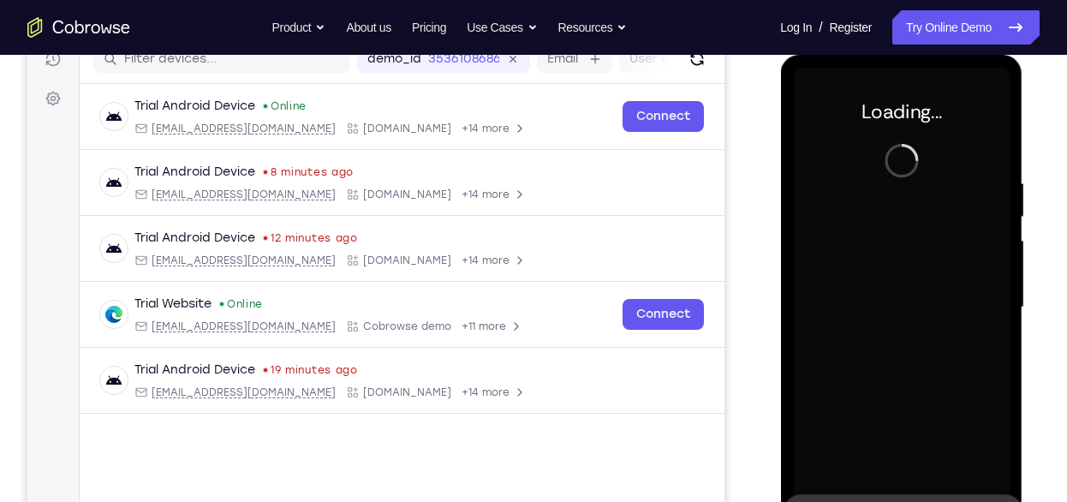
scroll to position [224, 0]
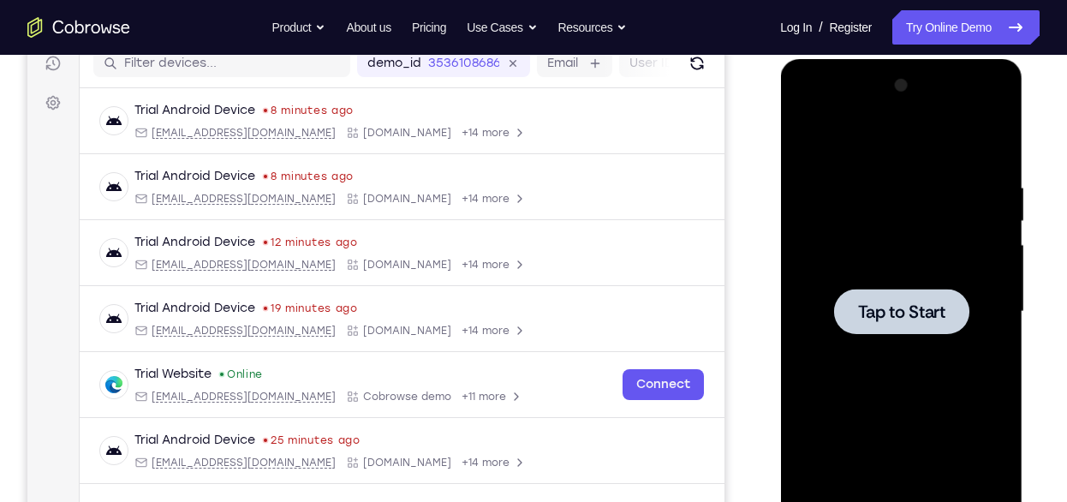
click at [869, 303] on span "Tap to Start" at bounding box center [901, 311] width 87 height 17
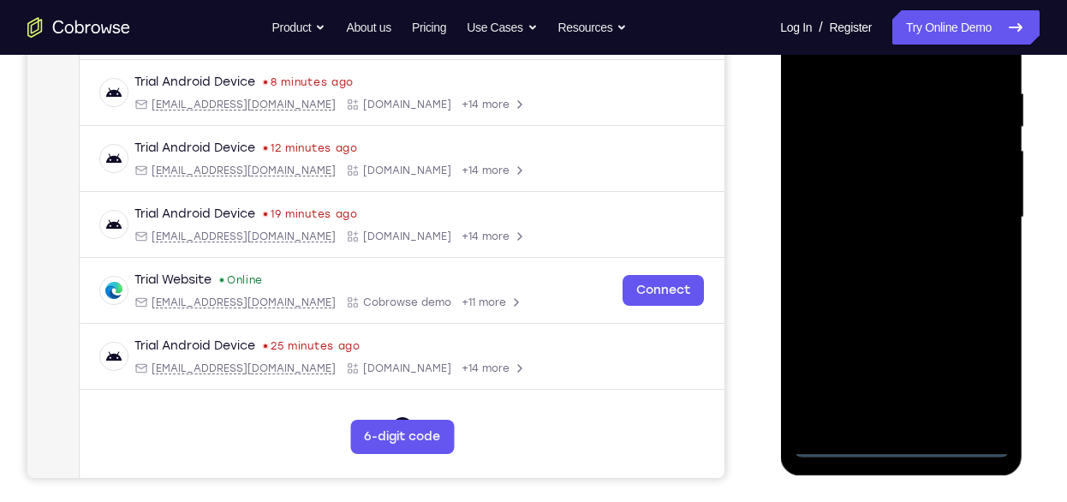
scroll to position [307, 0]
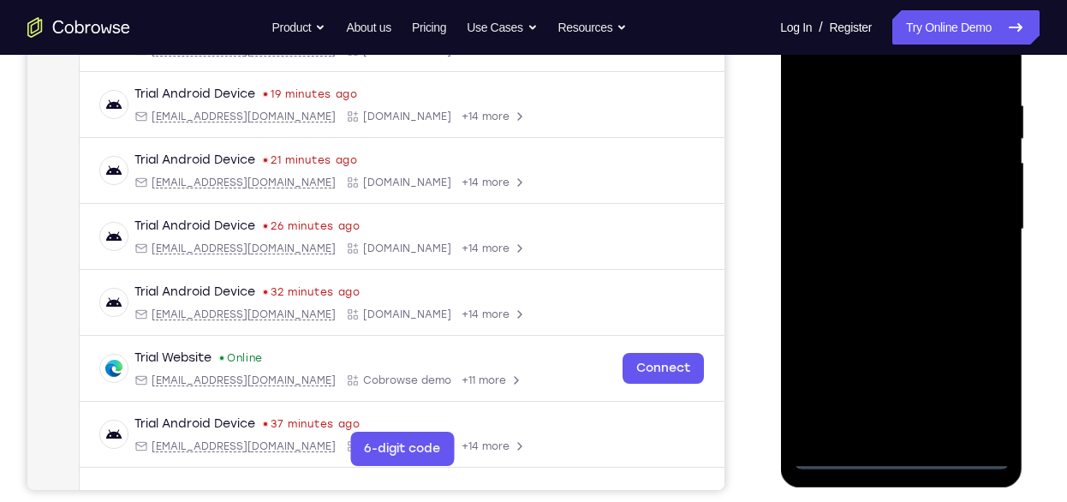
click at [907, 453] on div at bounding box center [901, 230] width 216 height 480
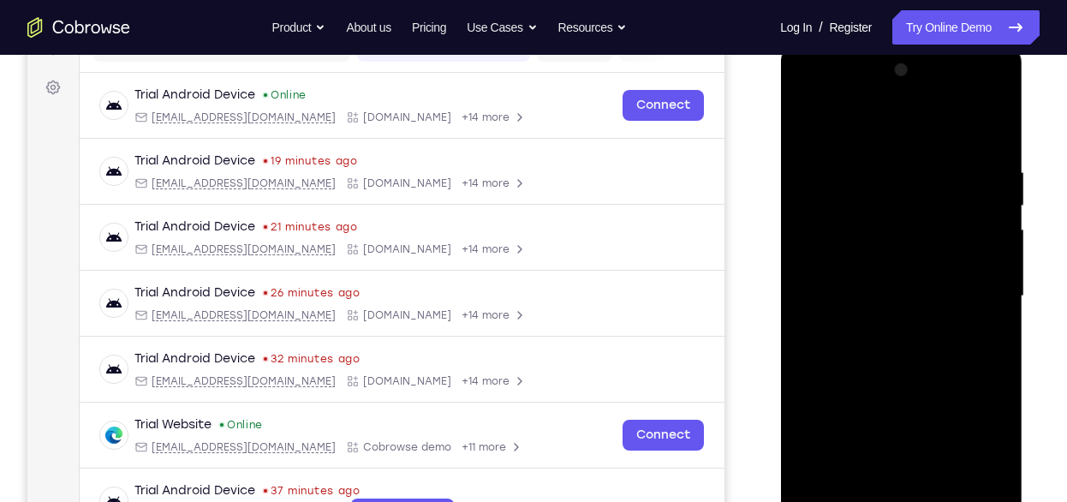
scroll to position [262, 0]
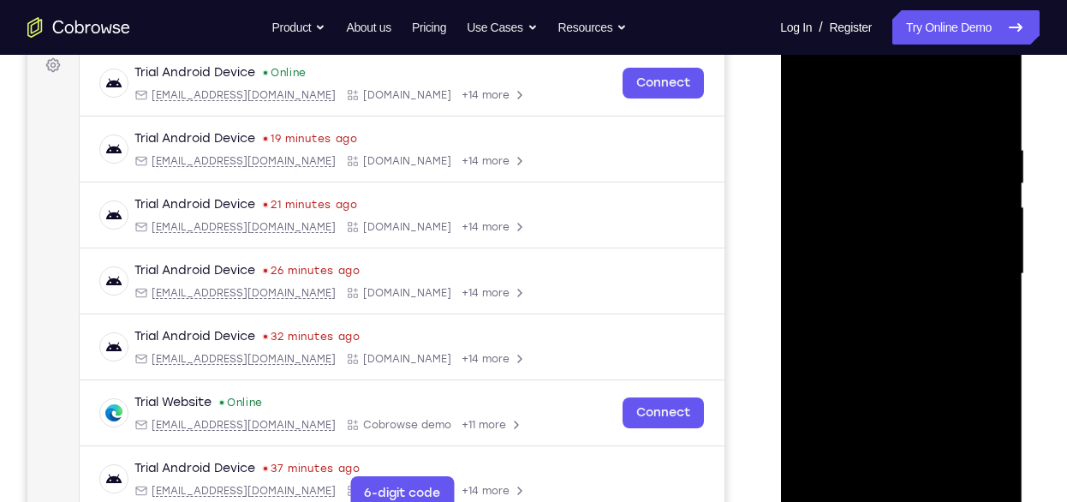
click at [971, 417] on div at bounding box center [901, 274] width 216 height 480
click at [894, 99] on div at bounding box center [901, 274] width 216 height 480
click at [973, 266] on div at bounding box center [901, 274] width 216 height 480
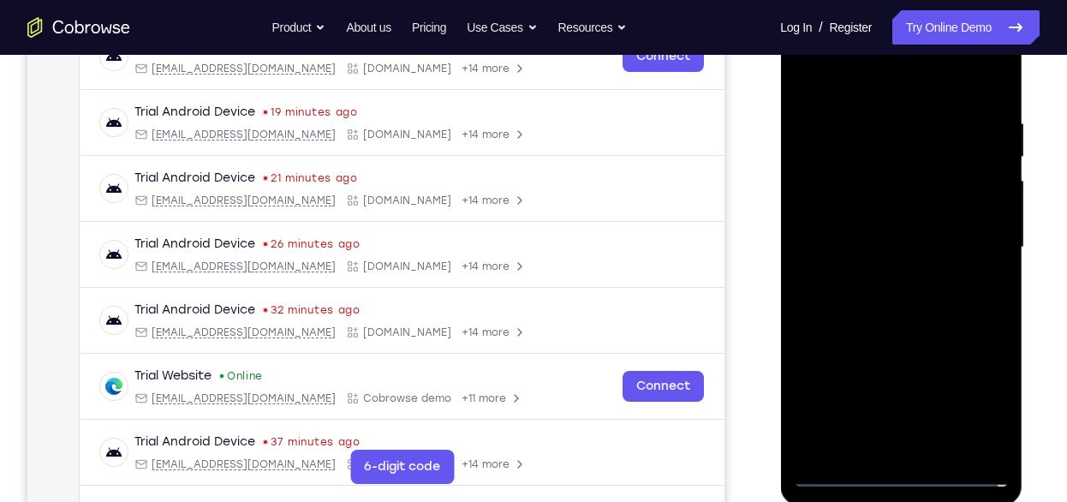
scroll to position [287, 0]
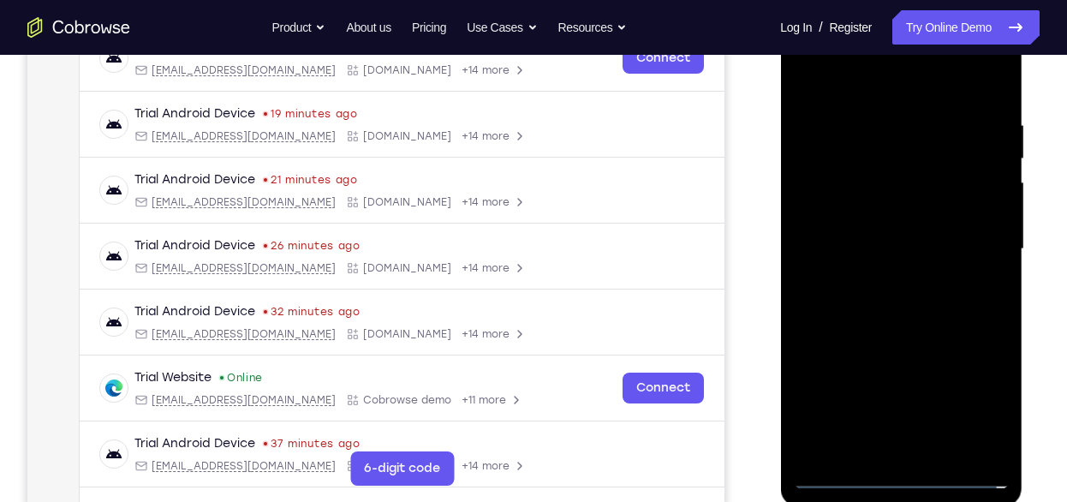
click at [886, 283] on div at bounding box center [901, 249] width 216 height 480
click at [887, 224] on div at bounding box center [901, 249] width 216 height 480
click at [893, 186] on div at bounding box center [901, 249] width 216 height 480
click at [849, 204] on div at bounding box center [901, 249] width 216 height 480
click at [882, 247] on div at bounding box center [901, 249] width 216 height 480
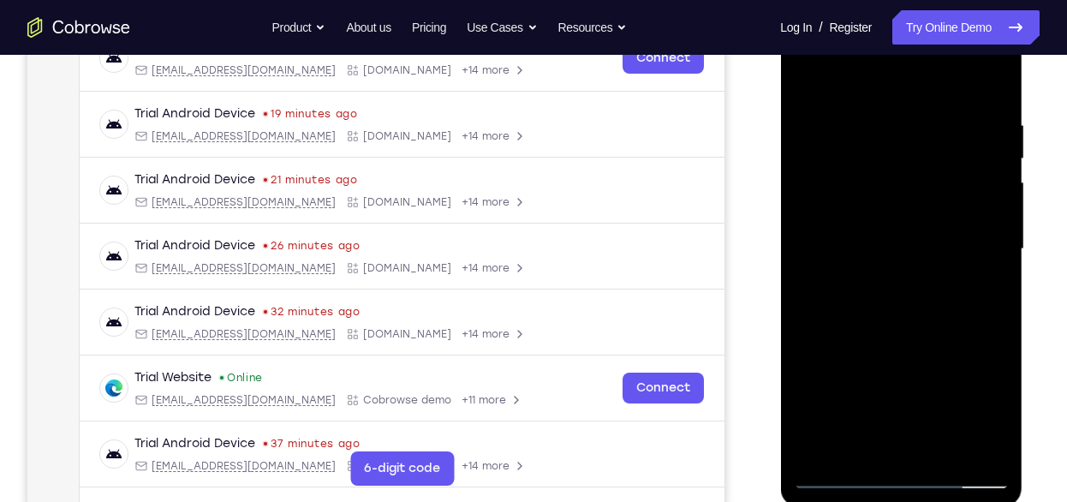
scroll to position [288, 0]
click at [922, 324] on div at bounding box center [901, 249] width 216 height 480
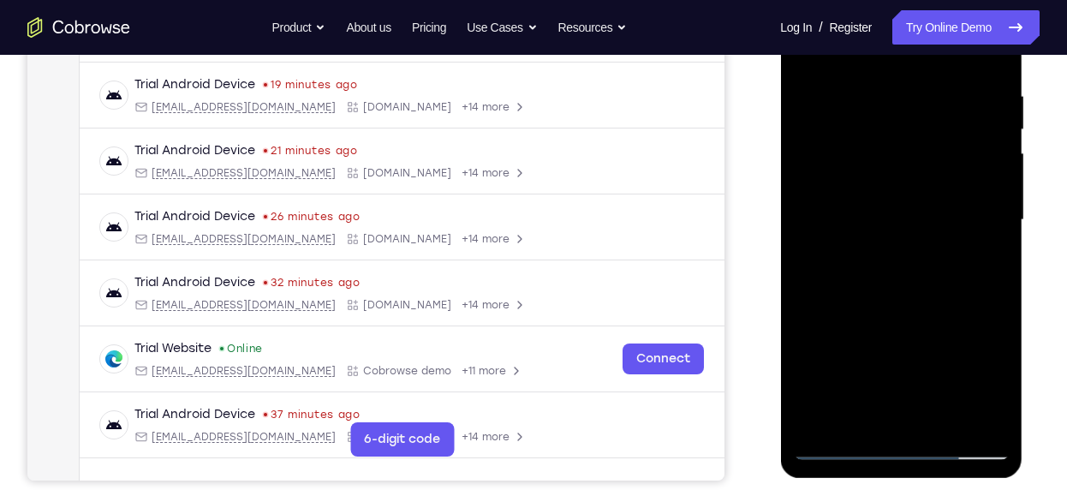
scroll to position [317, 0]
click at [939, 415] on div at bounding box center [901, 219] width 216 height 480
click at [917, 308] on div at bounding box center [901, 219] width 216 height 480
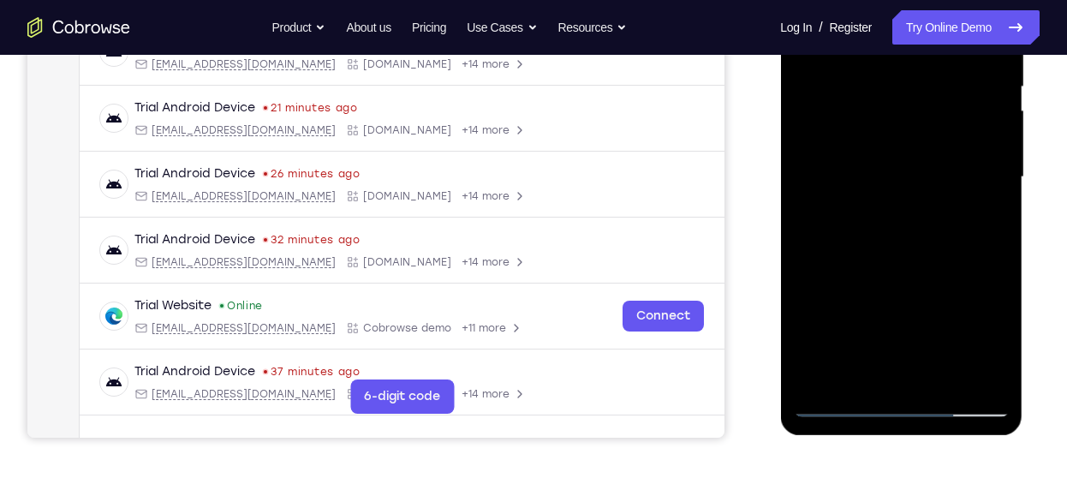
scroll to position [361, 0]
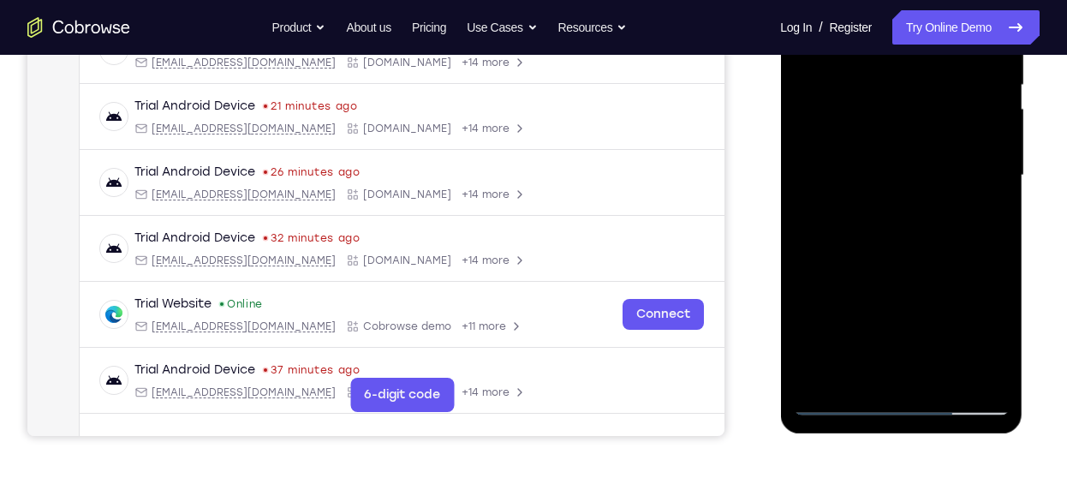
click at [842, 398] on div at bounding box center [901, 176] width 216 height 480
click at [859, 374] on div at bounding box center [901, 176] width 216 height 480
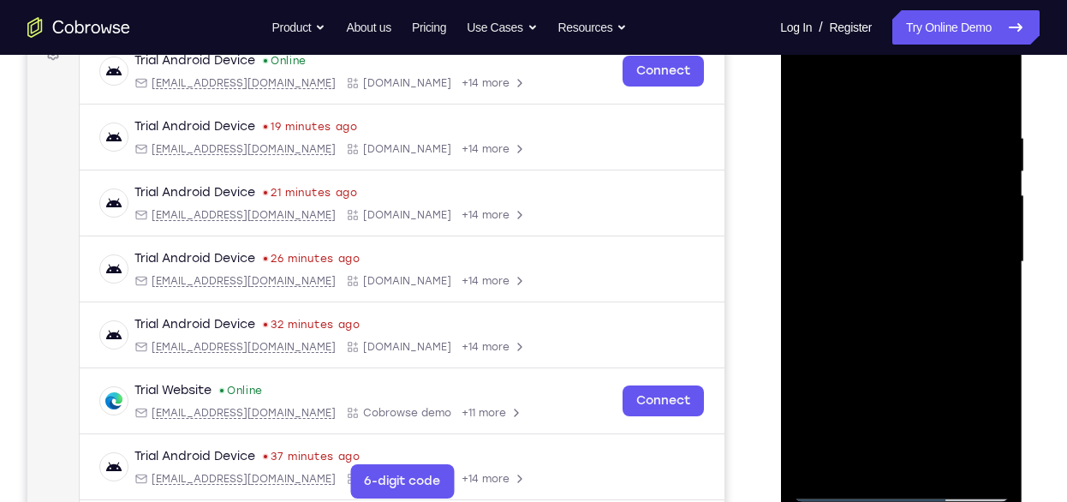
scroll to position [272, 0]
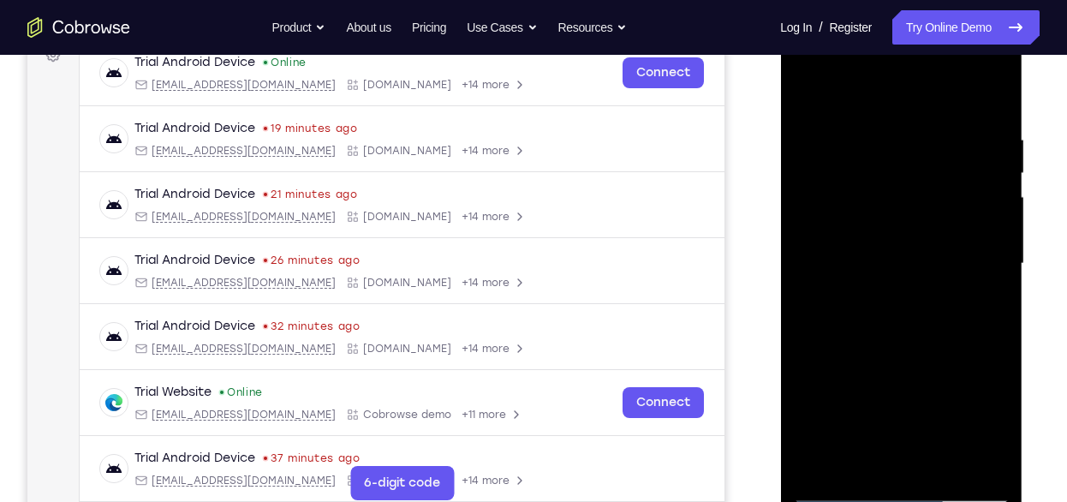
click at [941, 453] on div at bounding box center [901, 264] width 216 height 480
drag, startPoint x: 866, startPoint y: 393, endPoint x: 887, endPoint y: 111, distance: 282.6
click at [887, 111] on div at bounding box center [901, 264] width 216 height 480
drag, startPoint x: 932, startPoint y: 281, endPoint x: 918, endPoint y: 505, distance: 224.0
click at [918, 501] on div at bounding box center [901, 266] width 242 height 511
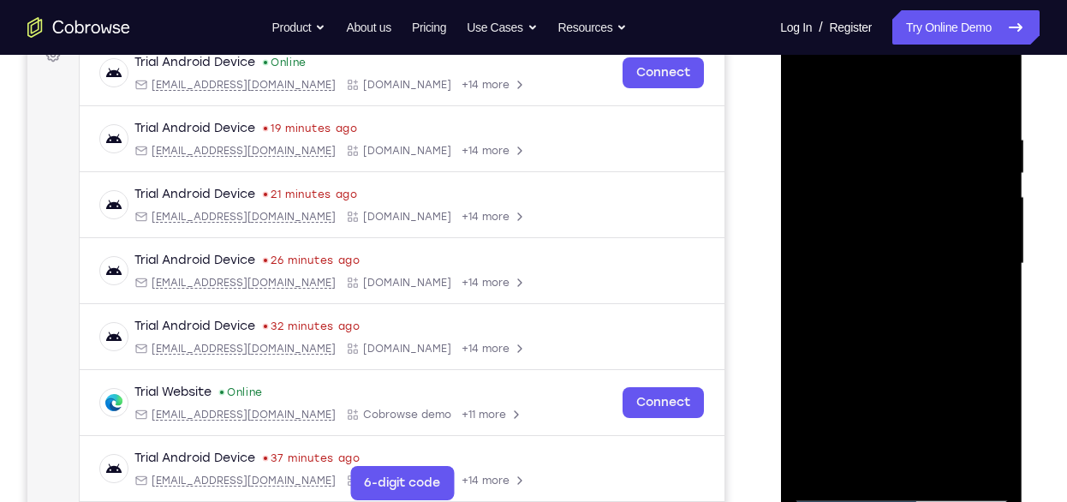
click at [911, 251] on div at bounding box center [901, 264] width 216 height 480
click at [983, 457] on div at bounding box center [901, 264] width 216 height 480
click at [810, 87] on div at bounding box center [901, 264] width 216 height 480
drag, startPoint x: 902, startPoint y: 421, endPoint x: 921, endPoint y: 170, distance: 251.7
click at [921, 170] on div at bounding box center [901, 264] width 216 height 480
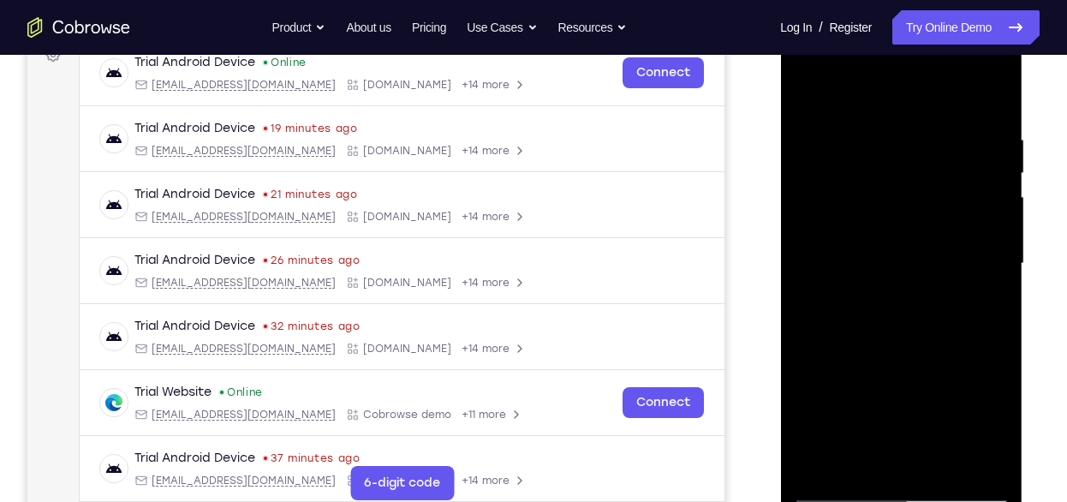
drag, startPoint x: 912, startPoint y: 448, endPoint x: 917, endPoint y: 220, distance: 227.9
click at [917, 220] on div at bounding box center [901, 264] width 216 height 480
drag, startPoint x: 923, startPoint y: 433, endPoint x: 948, endPoint y: 111, distance: 323.1
click at [948, 111] on div at bounding box center [901, 264] width 216 height 480
drag, startPoint x: 930, startPoint y: 439, endPoint x: 951, endPoint y: 188, distance: 252.7
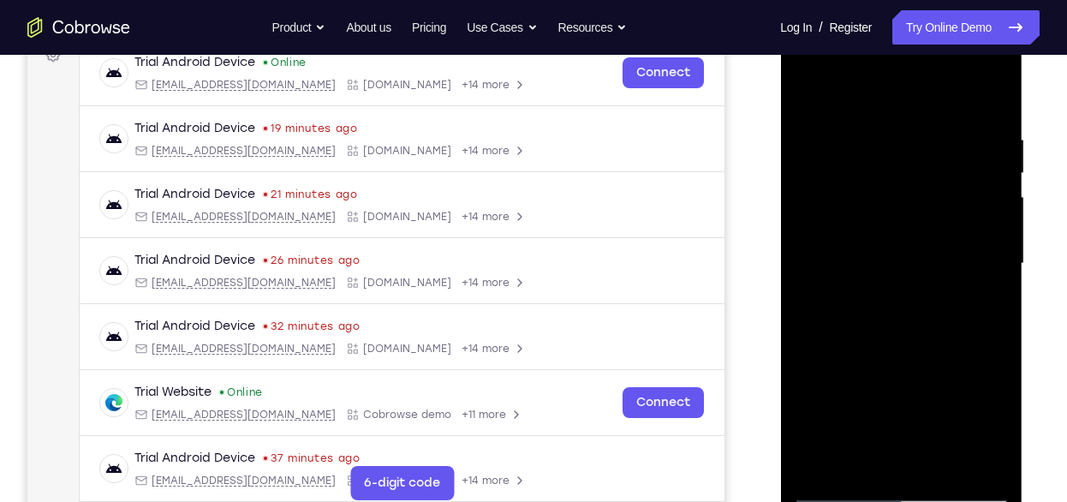
click at [951, 188] on div at bounding box center [901, 264] width 216 height 480
drag, startPoint x: 897, startPoint y: 448, endPoint x: 918, endPoint y: 199, distance: 250.2
click at [918, 199] on div at bounding box center [901, 264] width 216 height 480
drag, startPoint x: 894, startPoint y: 469, endPoint x: 927, endPoint y: 274, distance: 197.2
click at [927, 274] on div at bounding box center [901, 264] width 216 height 480
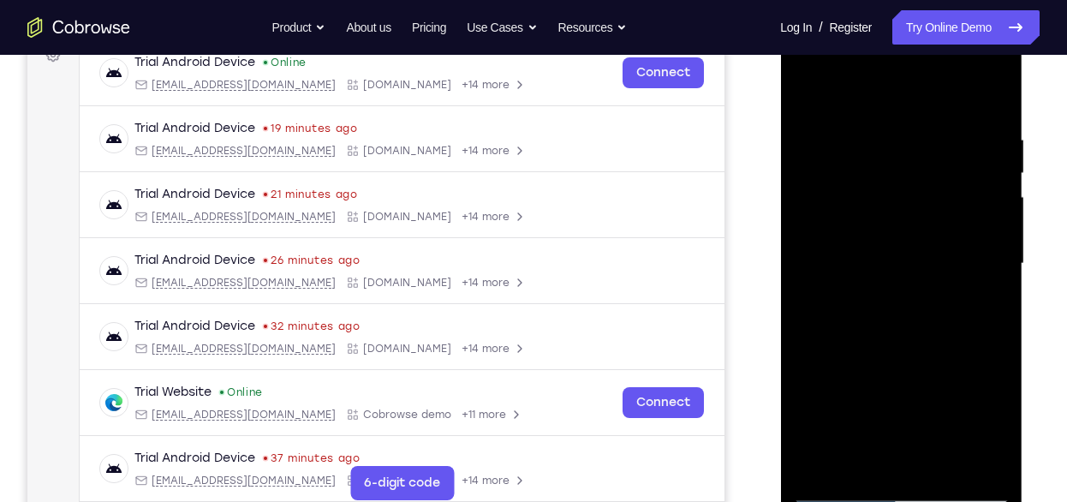
drag, startPoint x: 895, startPoint y: 463, endPoint x: 903, endPoint y: 256, distance: 206.6
click at [903, 256] on div at bounding box center [901, 264] width 216 height 480
click at [866, 380] on div at bounding box center [901, 264] width 216 height 480
click at [811, 358] on div at bounding box center [901, 264] width 216 height 480
drag, startPoint x: 870, startPoint y: 391, endPoint x: 875, endPoint y: 258, distance: 133.7
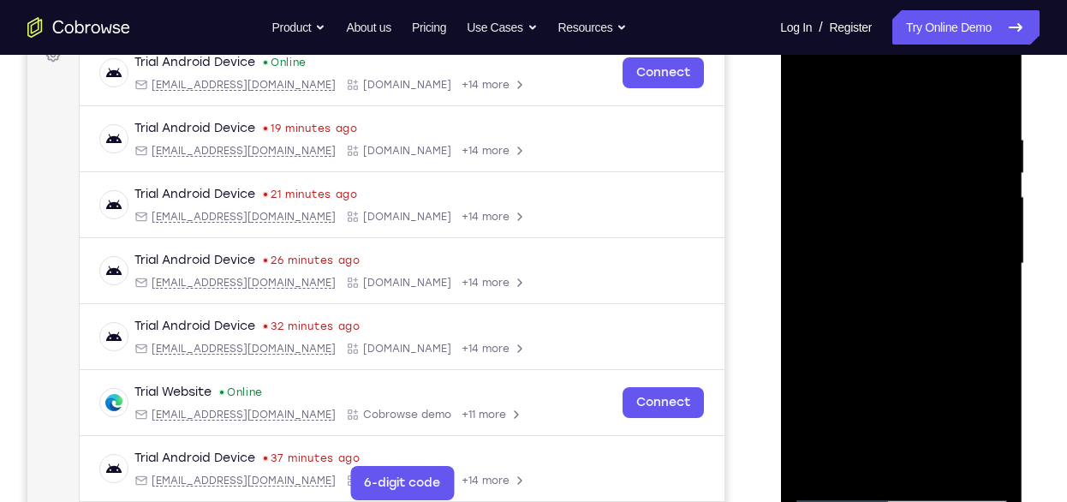
click at [875, 258] on div at bounding box center [901, 264] width 216 height 480
click at [918, 322] on div at bounding box center [901, 264] width 216 height 480
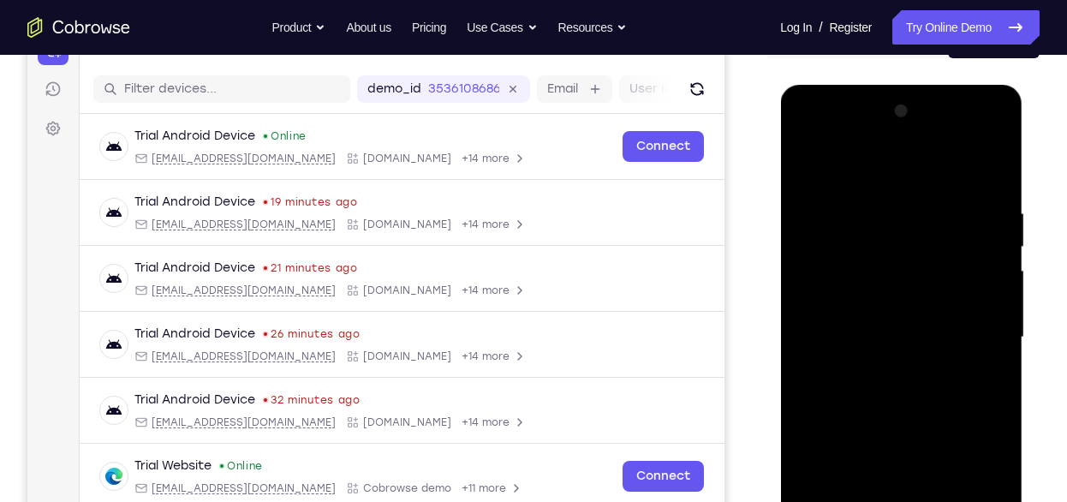
drag, startPoint x: 916, startPoint y: 236, endPoint x: 914, endPoint y: 380, distance: 143.1
click at [914, 380] on div at bounding box center [901, 338] width 216 height 480
click at [995, 311] on div at bounding box center [901, 338] width 216 height 480
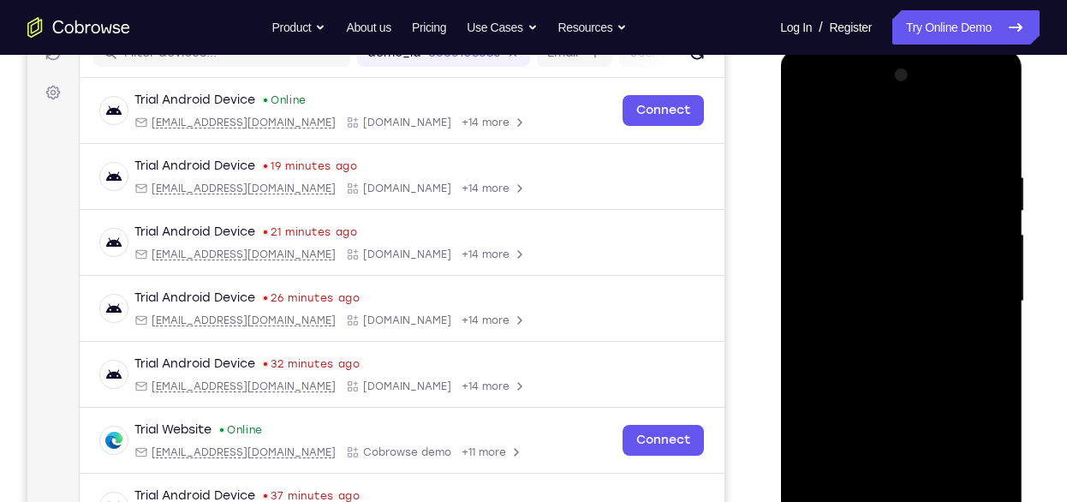
scroll to position [236, 0]
click at [994, 276] on div at bounding box center [901, 301] width 216 height 480
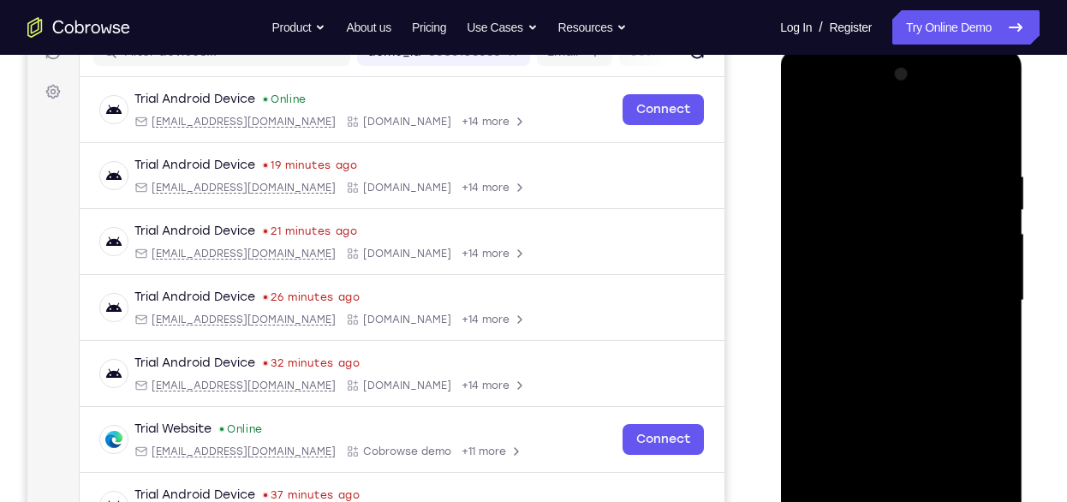
click at [994, 276] on div at bounding box center [901, 301] width 216 height 480
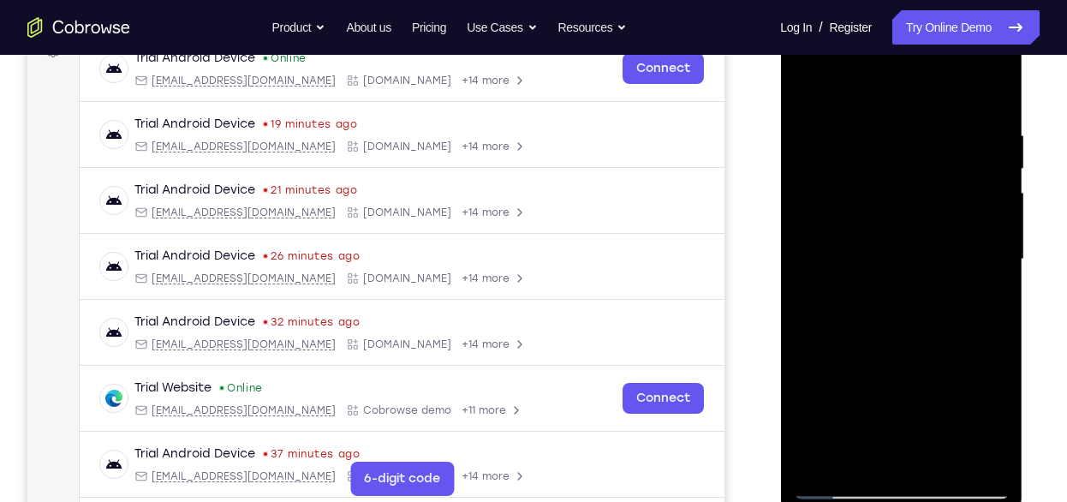
scroll to position [276, 0]
click at [810, 236] on div at bounding box center [901, 261] width 216 height 480
click at [812, 87] on div at bounding box center [901, 261] width 216 height 480
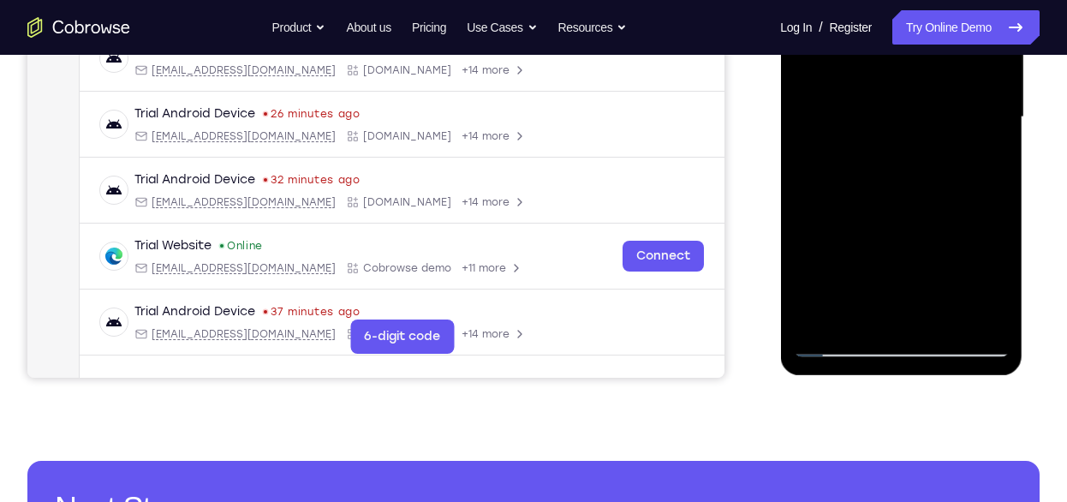
drag, startPoint x: 902, startPoint y: 257, endPoint x: 897, endPoint y: 85, distance: 172.3
click at [897, 85] on div at bounding box center [901, 117] width 216 height 480
click at [906, 205] on div at bounding box center [901, 117] width 216 height 480
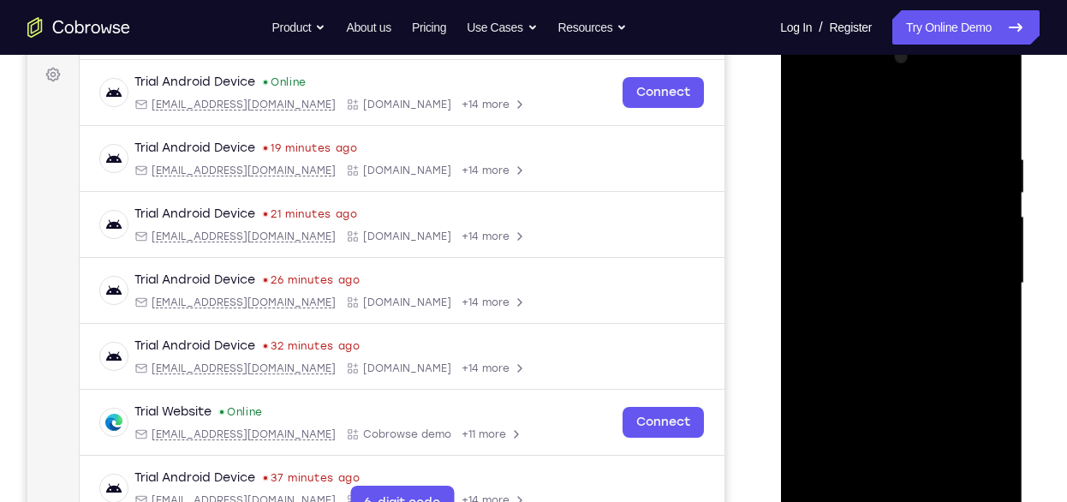
scroll to position [252, 0]
drag, startPoint x: 944, startPoint y: 355, endPoint x: 944, endPoint y: 403, distance: 48.8
click at [944, 403] on div at bounding box center [901, 285] width 216 height 480
click at [999, 233] on div at bounding box center [901, 285] width 216 height 480
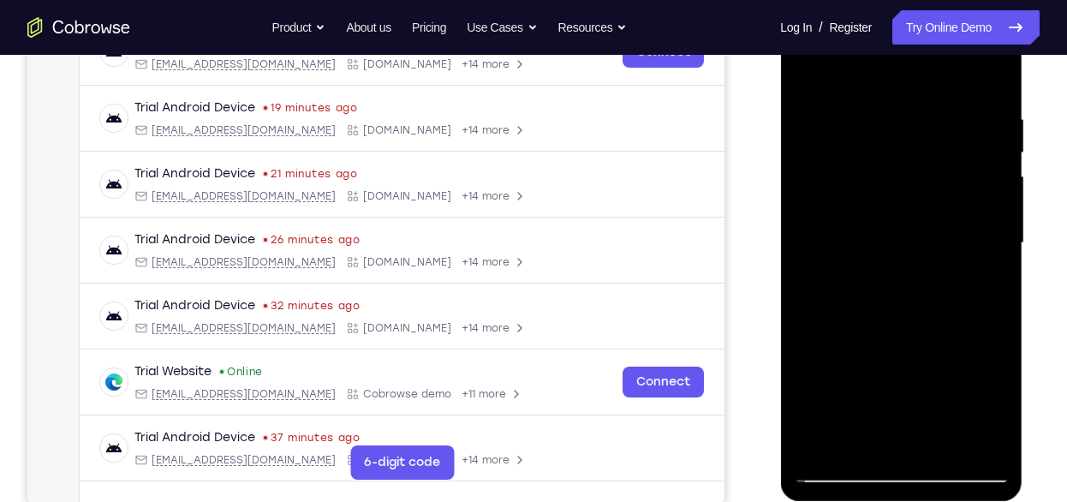
scroll to position [272, 0]
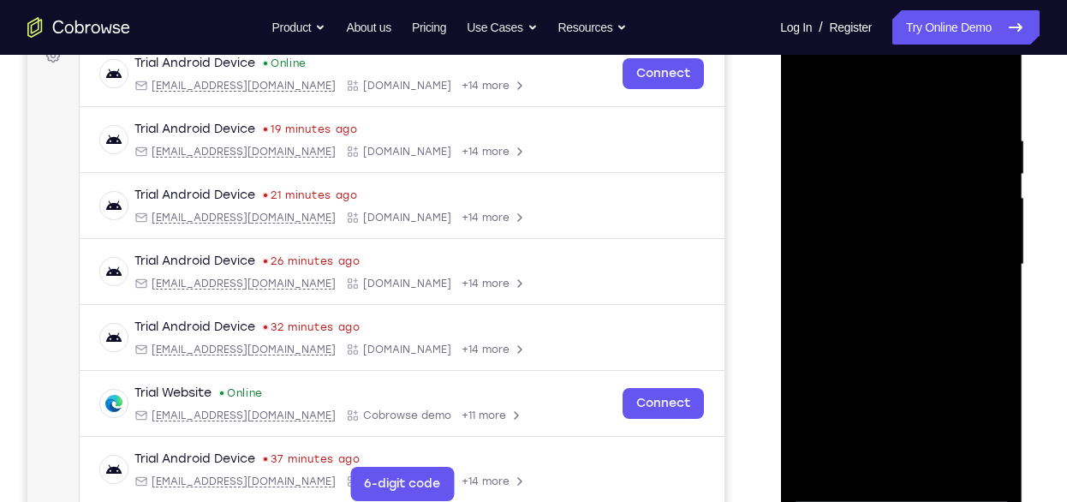
click at [998, 215] on div at bounding box center [901, 265] width 216 height 480
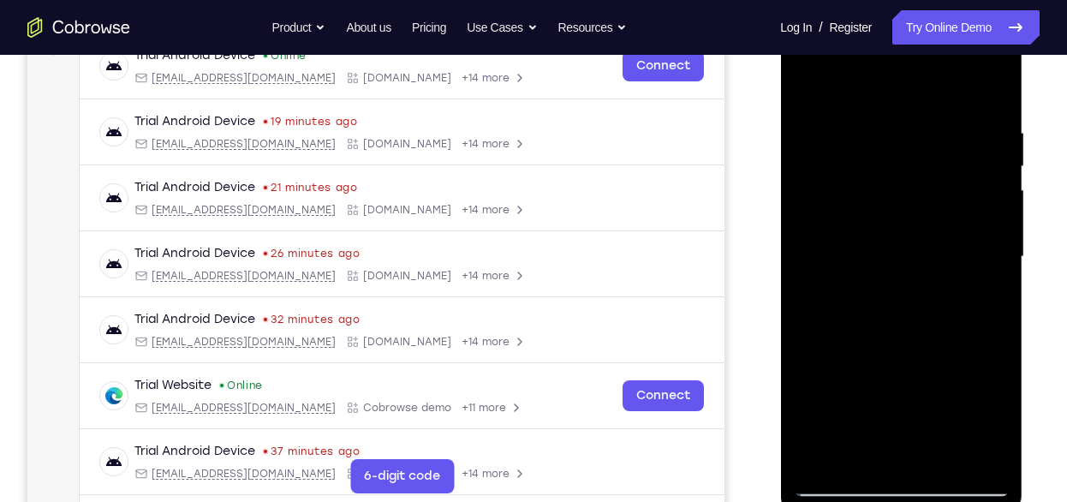
scroll to position [278, 0]
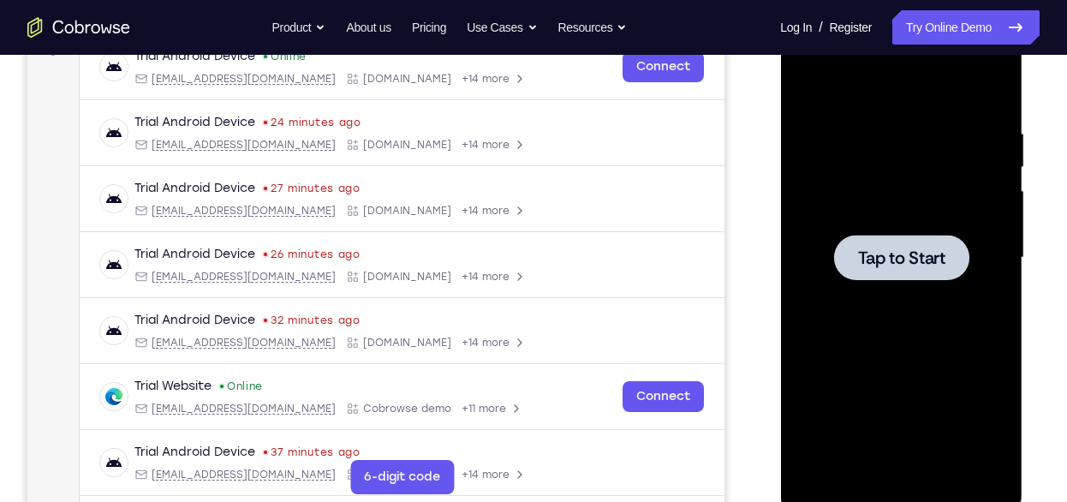
click at [844, 265] on div at bounding box center [901, 257] width 135 height 45
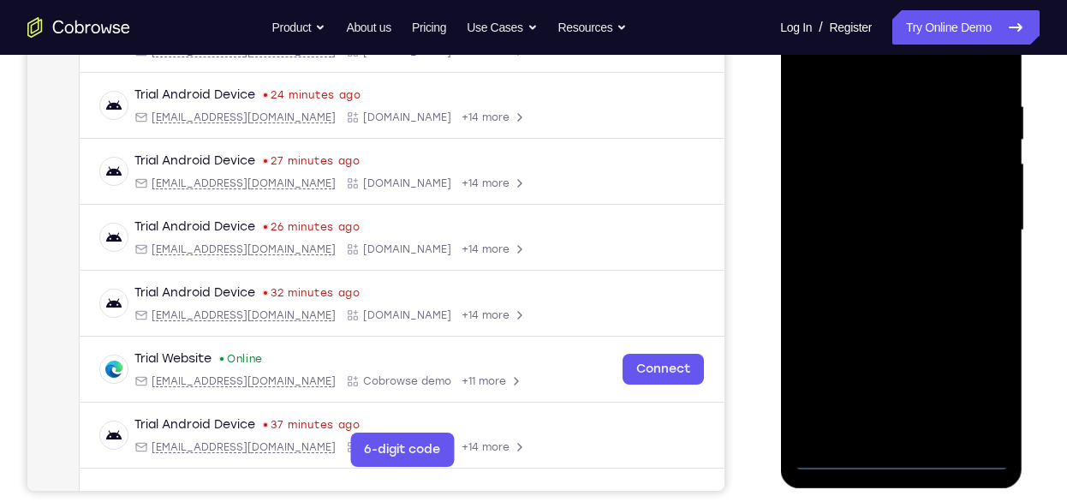
scroll to position [307, 0]
click at [906, 449] on div at bounding box center [901, 230] width 216 height 480
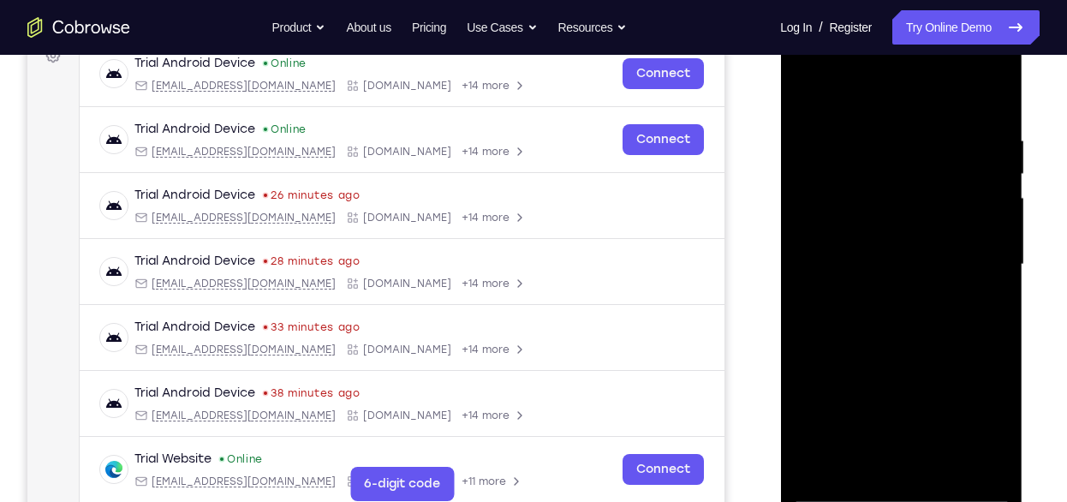
scroll to position [270, 0]
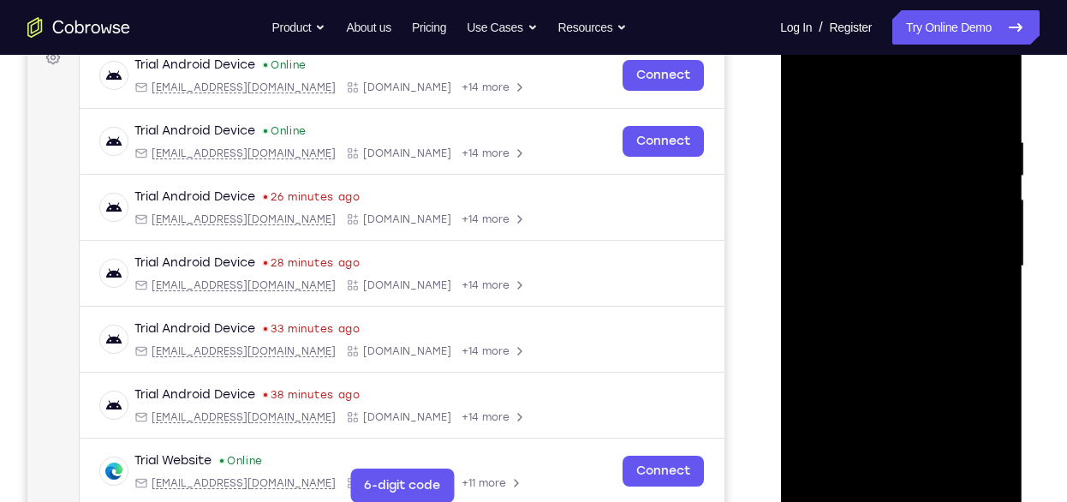
click at [902, 491] on div at bounding box center [901, 267] width 216 height 480
click at [976, 411] on div at bounding box center [901, 267] width 216 height 480
click at [923, 97] on div at bounding box center [901, 267] width 216 height 480
click at [971, 260] on div at bounding box center [901, 267] width 216 height 480
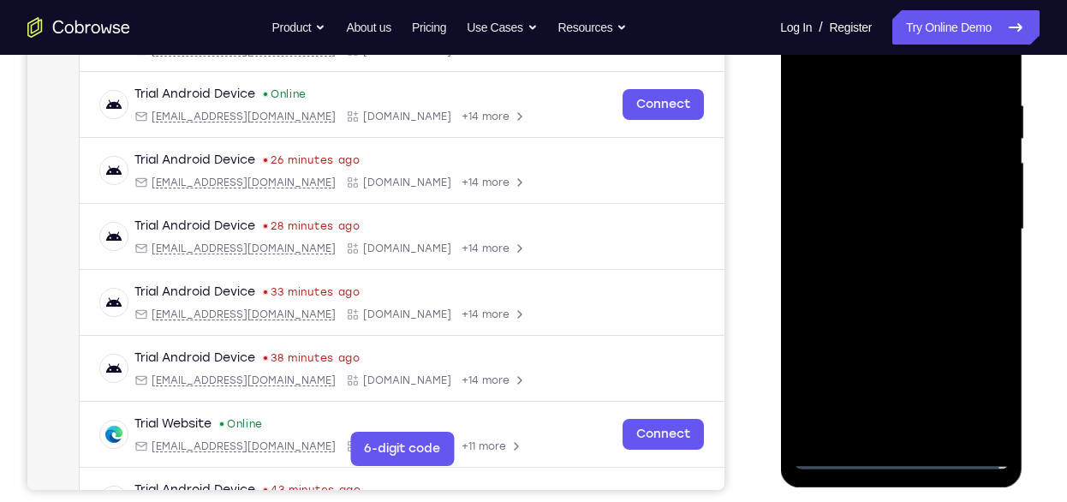
scroll to position [308, 0]
click at [880, 261] on div at bounding box center [901, 229] width 216 height 480
click at [874, 191] on div at bounding box center [901, 229] width 216 height 480
click at [874, 212] on div at bounding box center [901, 229] width 216 height 480
drag, startPoint x: 992, startPoint y: 198, endPoint x: 986, endPoint y: 122, distance: 76.5
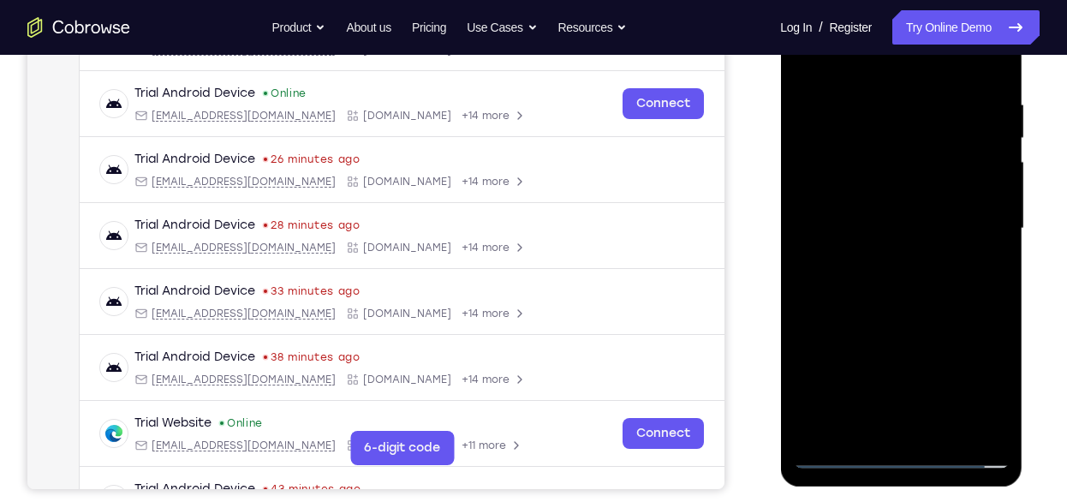
click at [986, 122] on div at bounding box center [901, 229] width 216 height 480
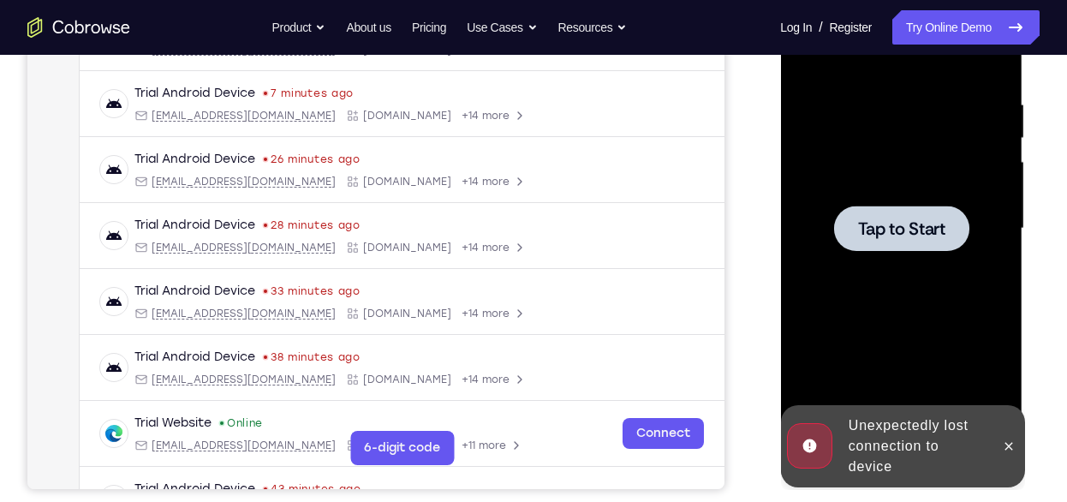
click at [882, 223] on span "Tap to Start" at bounding box center [901, 228] width 87 height 17
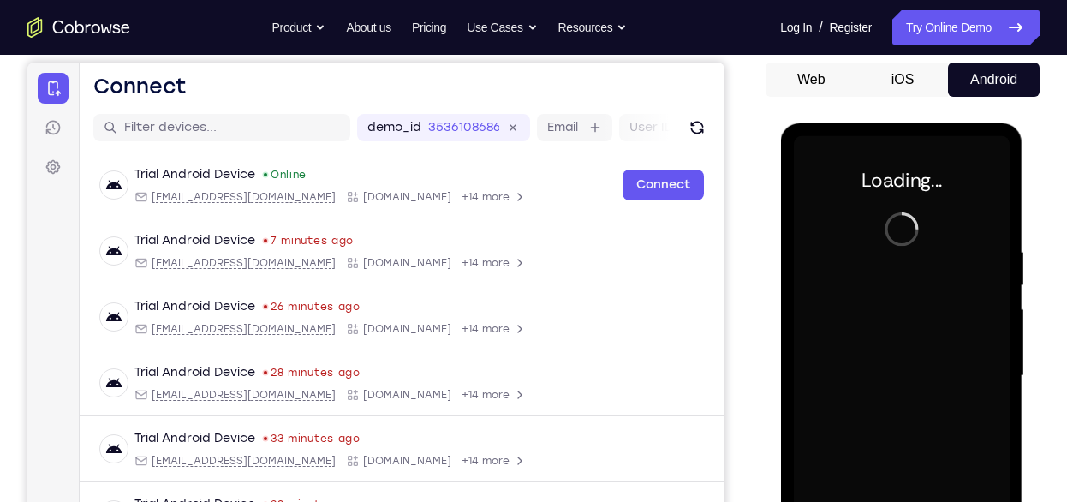
scroll to position [296, 0]
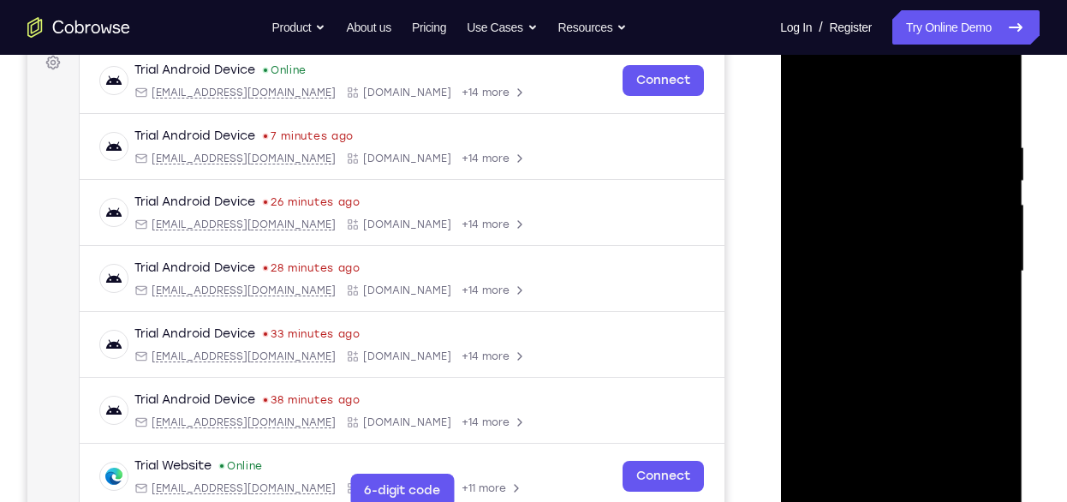
click at [934, 226] on div at bounding box center [901, 272] width 216 height 480
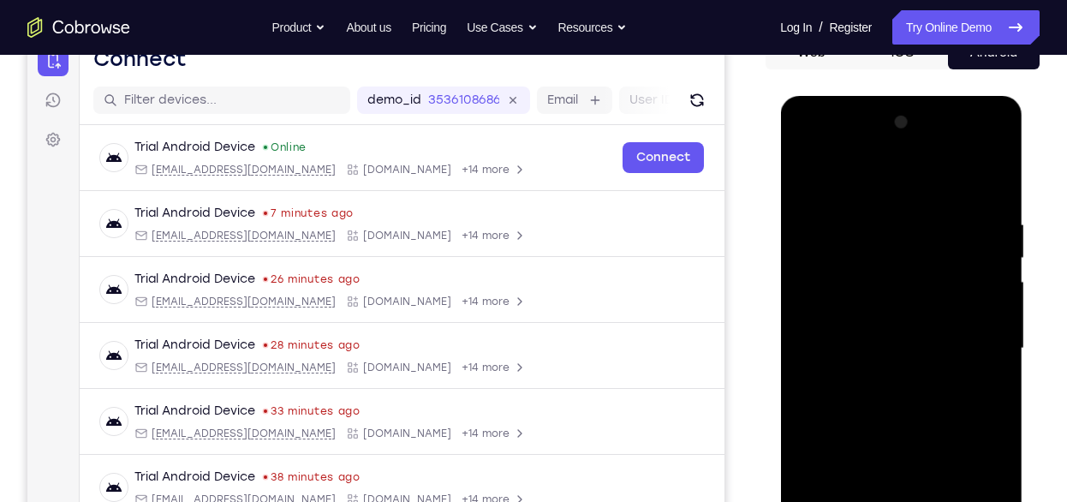
scroll to position [110, 0]
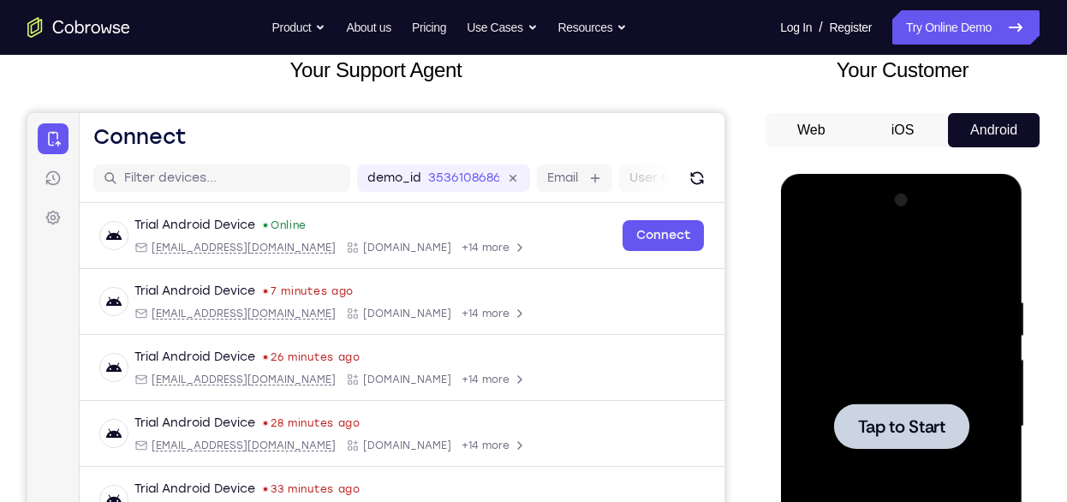
click at [935, 294] on div at bounding box center [901, 427] width 216 height 480
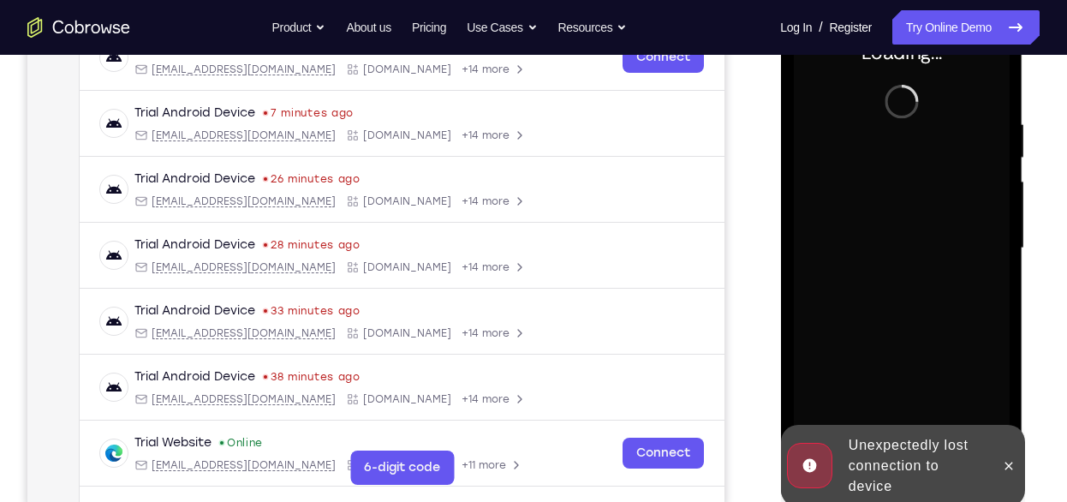
scroll to position [293, 0]
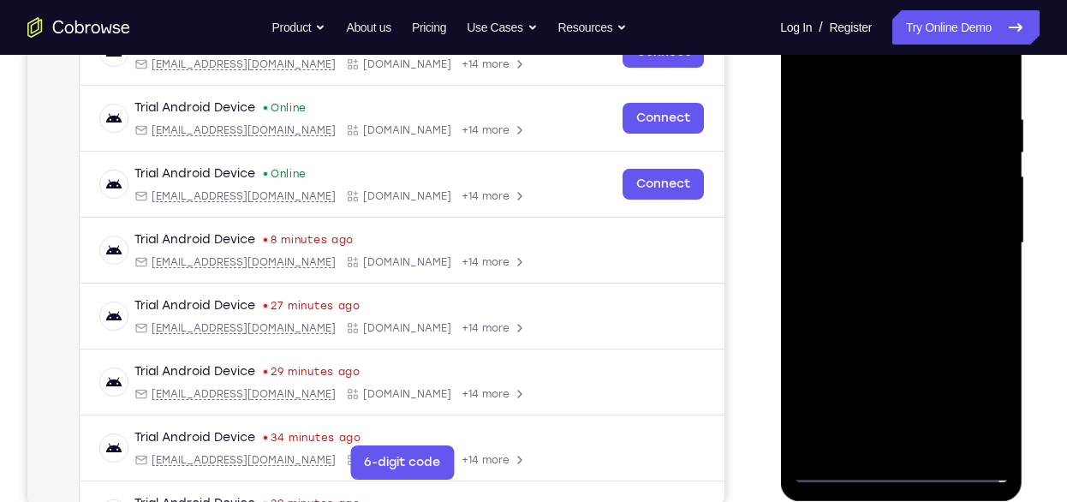
click at [907, 472] on div at bounding box center [901, 243] width 216 height 480
click at [977, 389] on div at bounding box center [901, 243] width 216 height 480
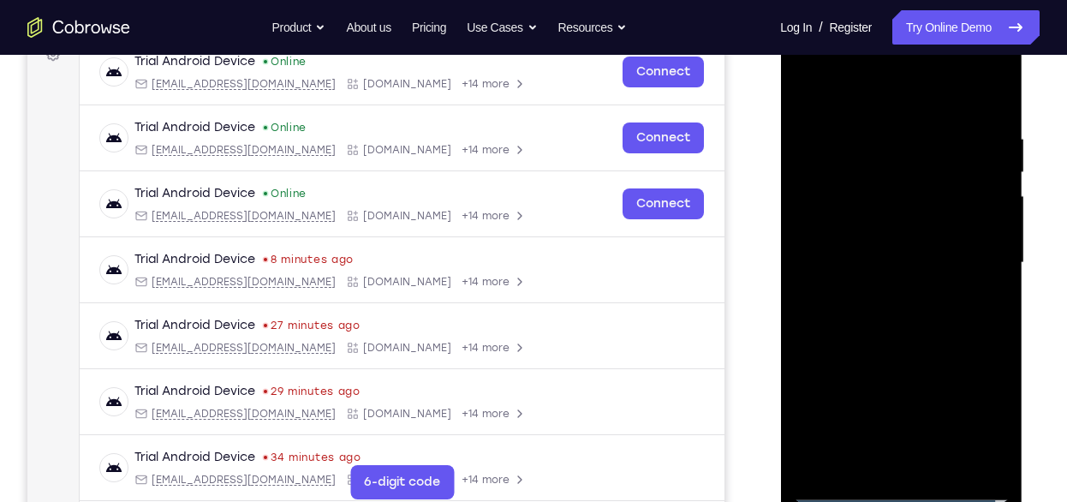
scroll to position [272, 0]
click at [853, 97] on div at bounding box center [901, 264] width 216 height 480
click at [983, 261] on div at bounding box center [901, 264] width 216 height 480
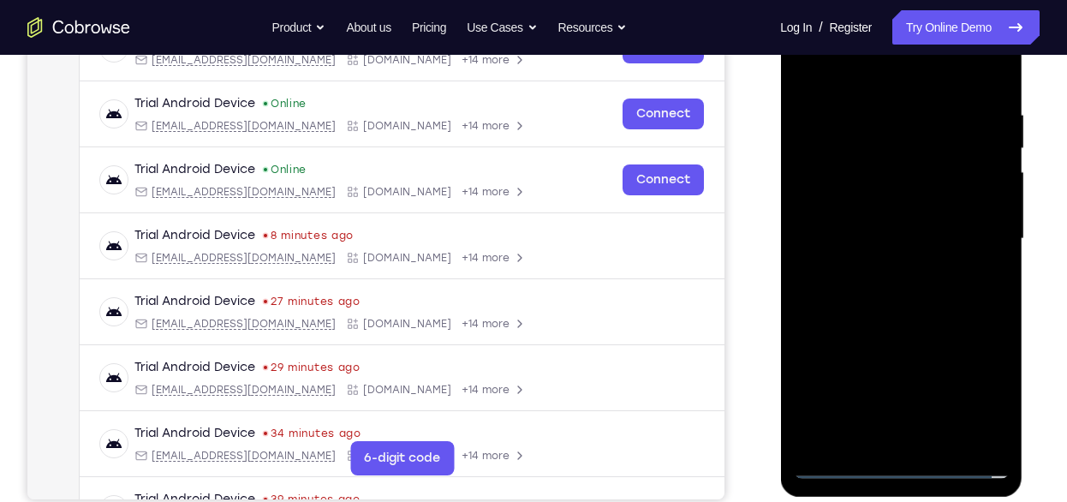
scroll to position [298, 0]
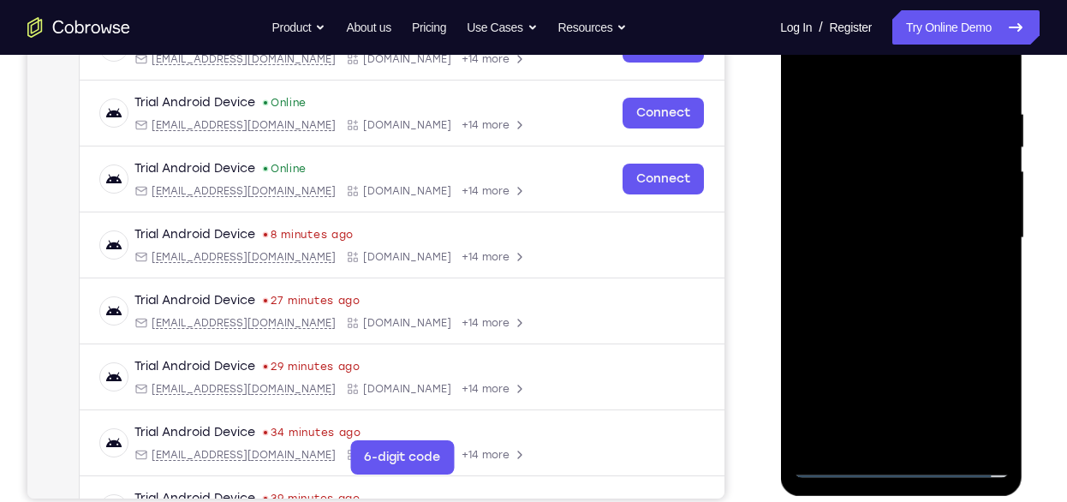
click at [890, 265] on div at bounding box center [901, 238] width 216 height 480
click at [906, 221] on div at bounding box center [901, 238] width 216 height 480
click at [906, 210] on div at bounding box center [901, 238] width 216 height 480
click at [912, 237] on div at bounding box center [901, 238] width 216 height 480
click at [911, 292] on div at bounding box center [901, 238] width 216 height 480
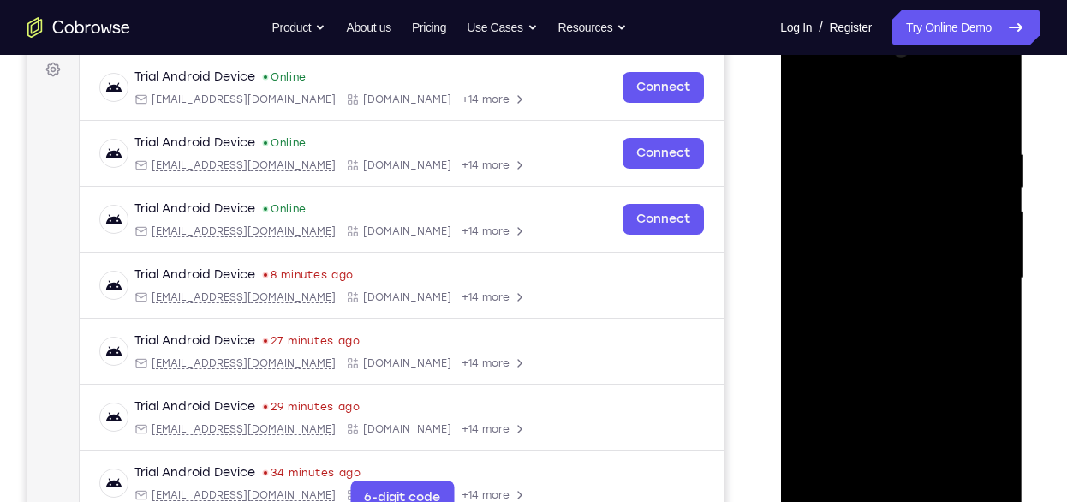
scroll to position [257, 0]
click at [916, 332] on div at bounding box center [901, 279] width 216 height 480
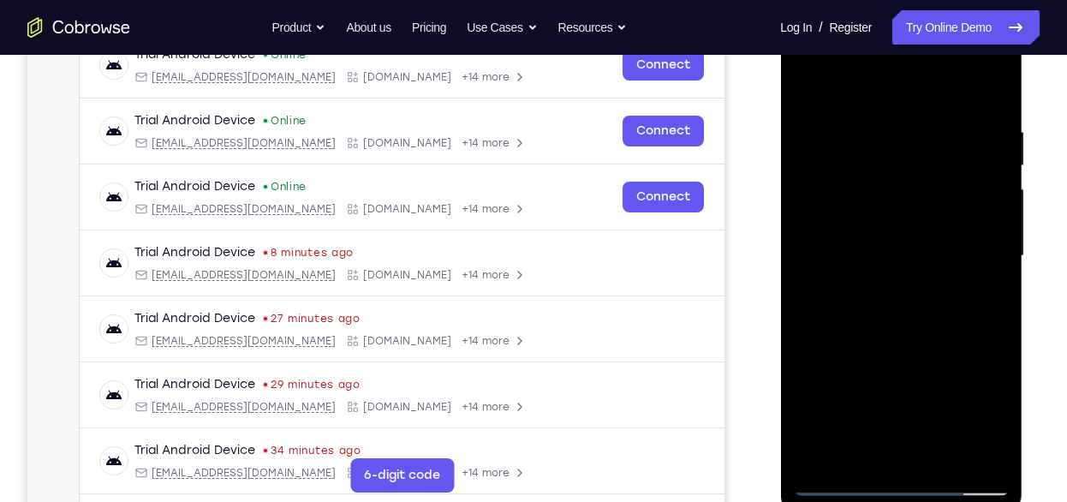
scroll to position [281, 0]
click at [993, 105] on div at bounding box center [901, 255] width 216 height 480
click at [862, 447] on div at bounding box center [901, 255] width 216 height 480
click at [955, 81] on div at bounding box center [901, 255] width 216 height 480
click at [885, 116] on div at bounding box center [901, 255] width 216 height 480
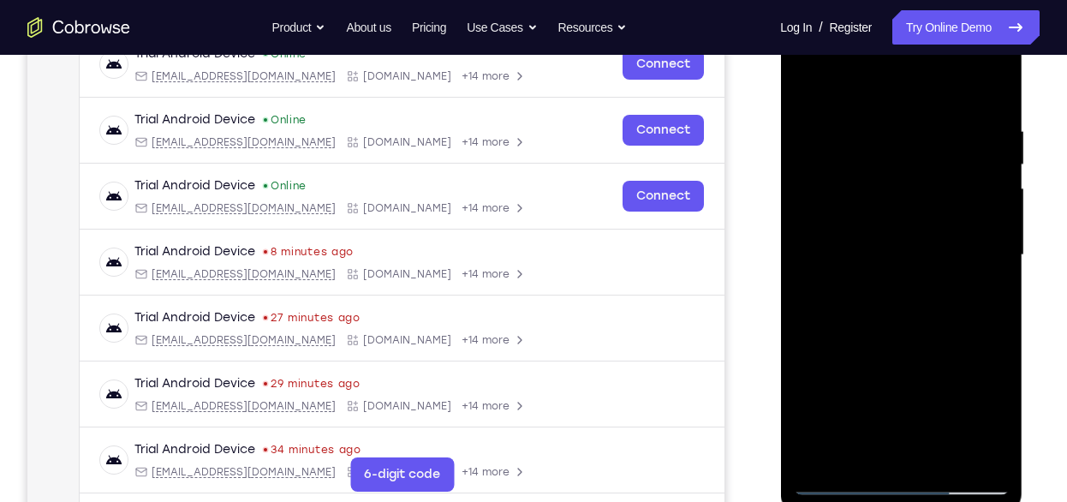
click at [917, 397] on div at bounding box center [901, 255] width 216 height 480
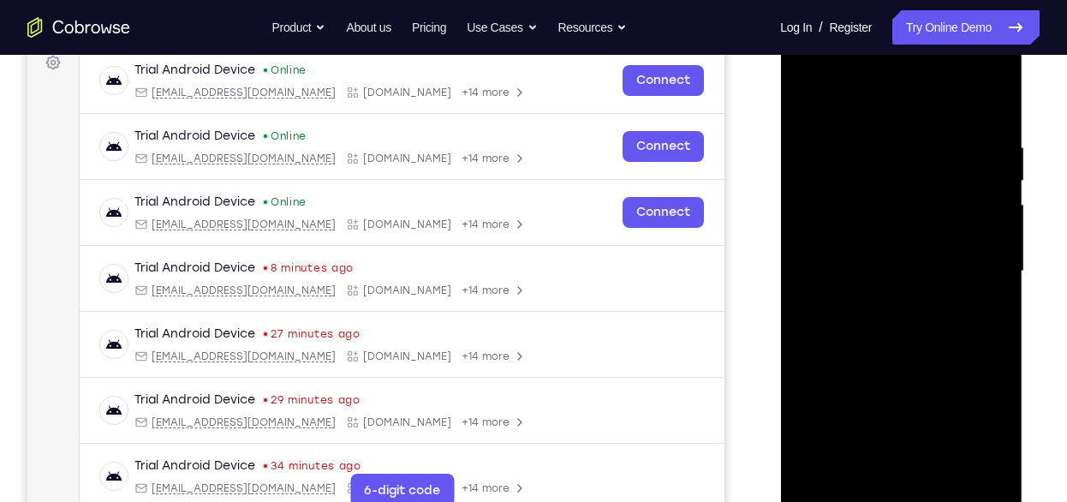
scroll to position [264, 0]
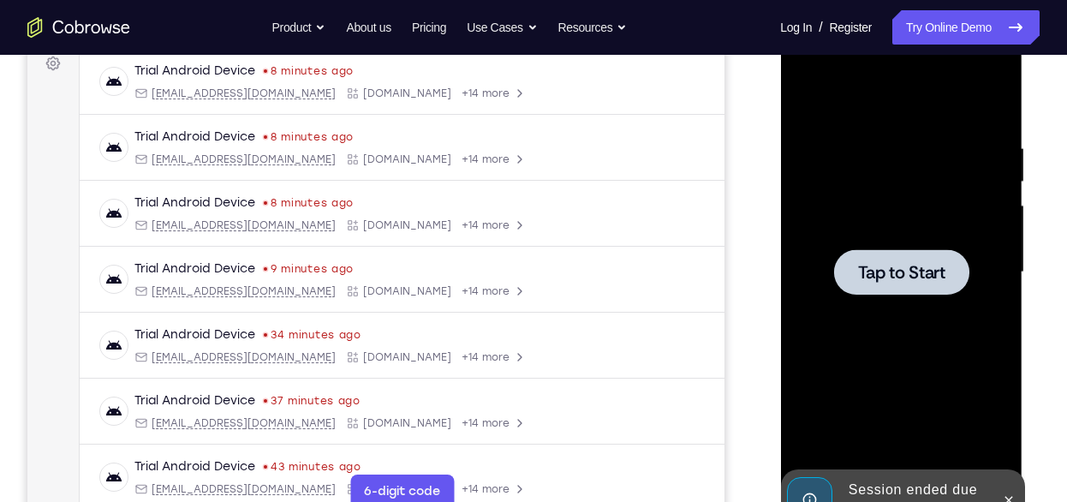
click at [901, 267] on span "Tap to Start" at bounding box center [901, 272] width 87 height 17
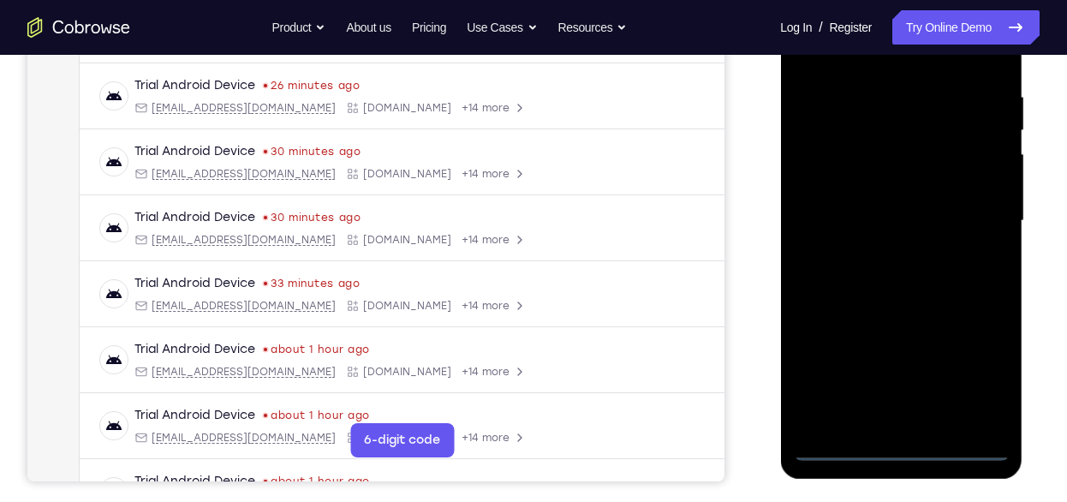
scroll to position [317, 0]
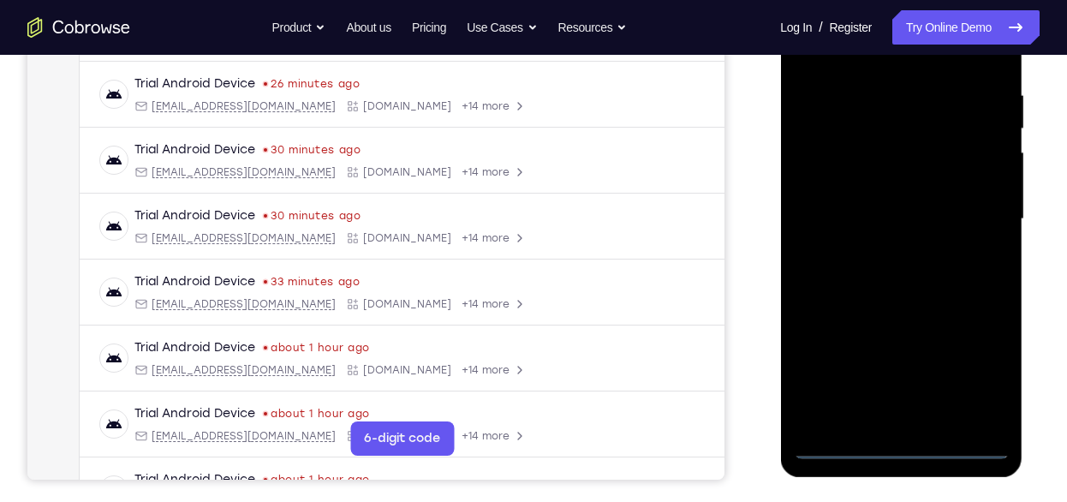
click at [894, 445] on div at bounding box center [901, 219] width 216 height 480
click at [977, 389] on div at bounding box center [901, 219] width 216 height 480
click at [969, 364] on div at bounding box center [901, 219] width 216 height 480
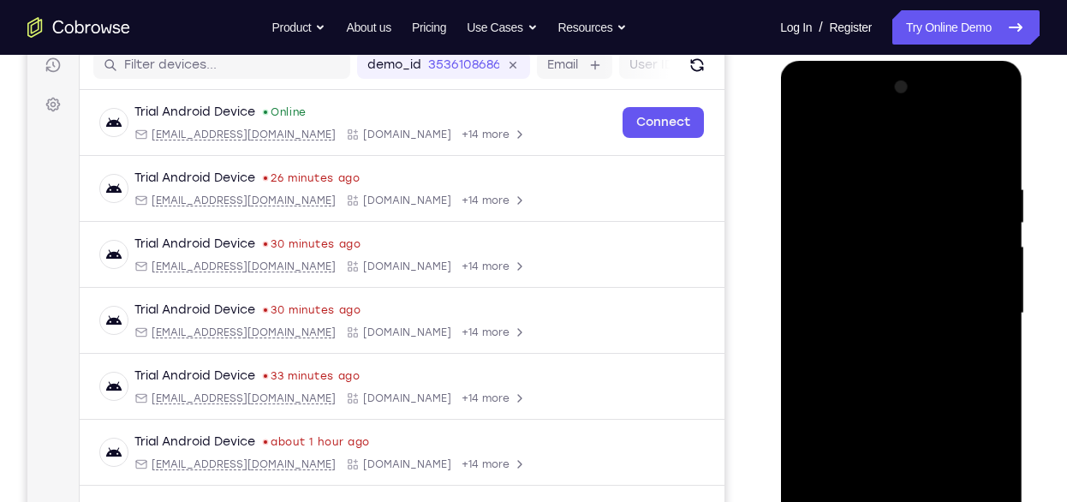
scroll to position [267, 0]
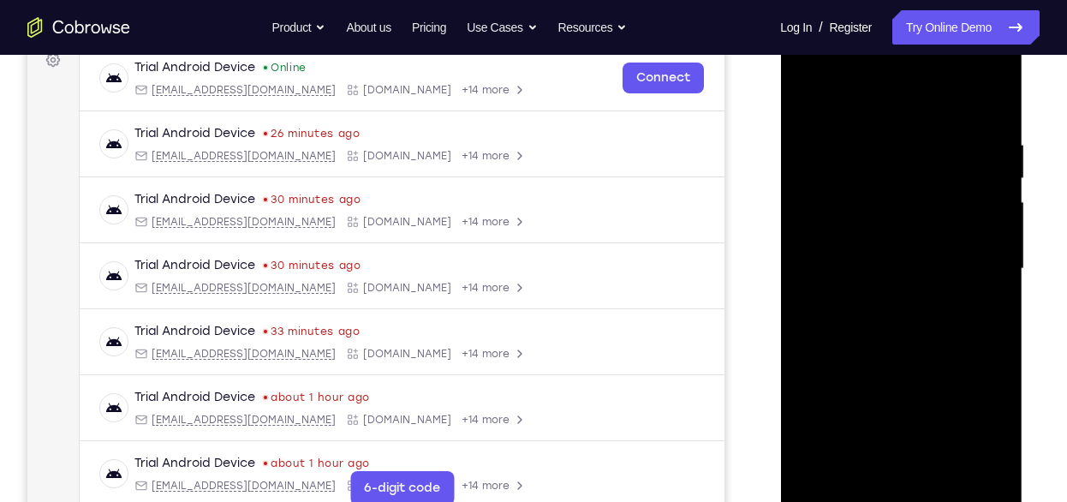
click at [898, 106] on div at bounding box center [901, 269] width 216 height 480
click at [974, 263] on div at bounding box center [901, 269] width 216 height 480
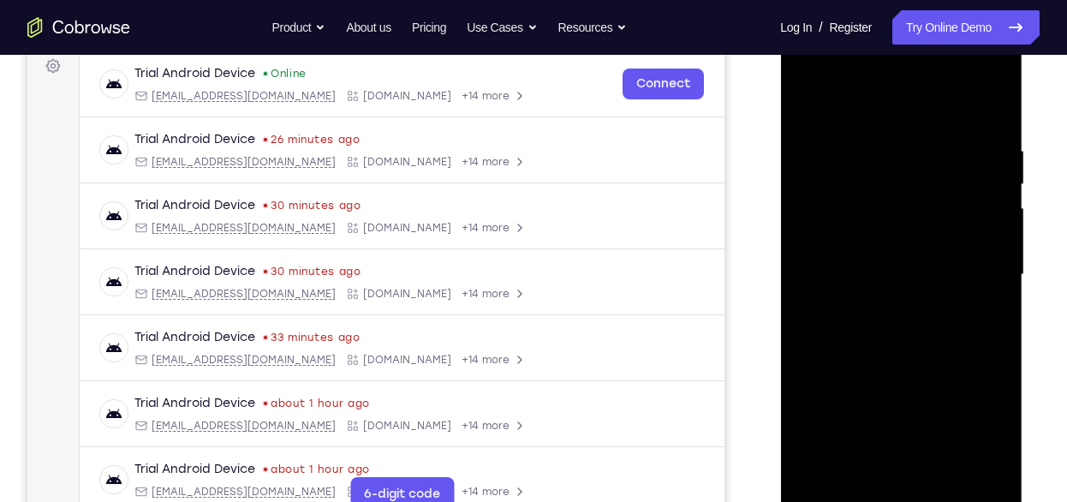
scroll to position [255, 0]
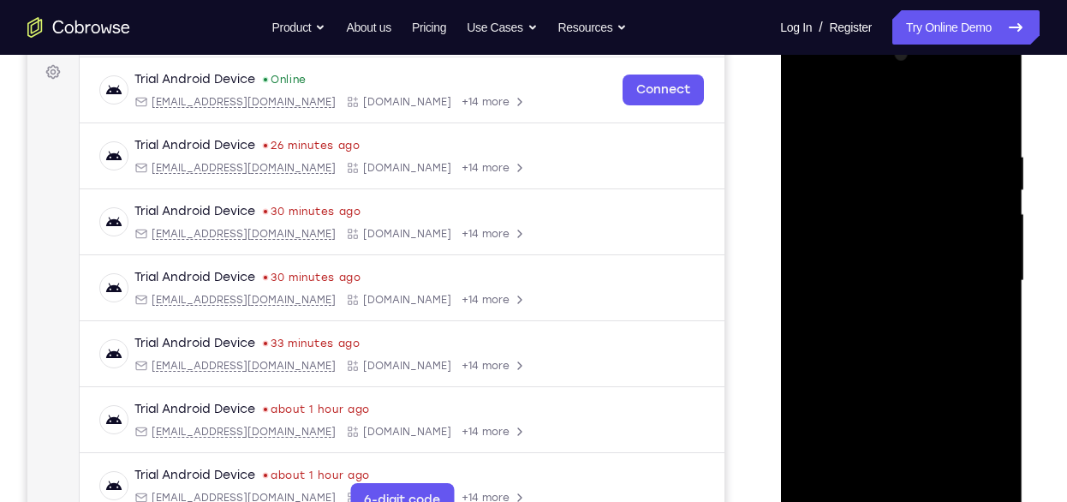
click at [881, 312] on div at bounding box center [901, 281] width 216 height 480
click at [895, 266] on div at bounding box center [901, 281] width 216 height 480
click at [896, 248] on div at bounding box center [901, 281] width 216 height 480
click at [927, 276] on div at bounding box center [901, 281] width 216 height 480
click at [878, 360] on div at bounding box center [901, 281] width 216 height 480
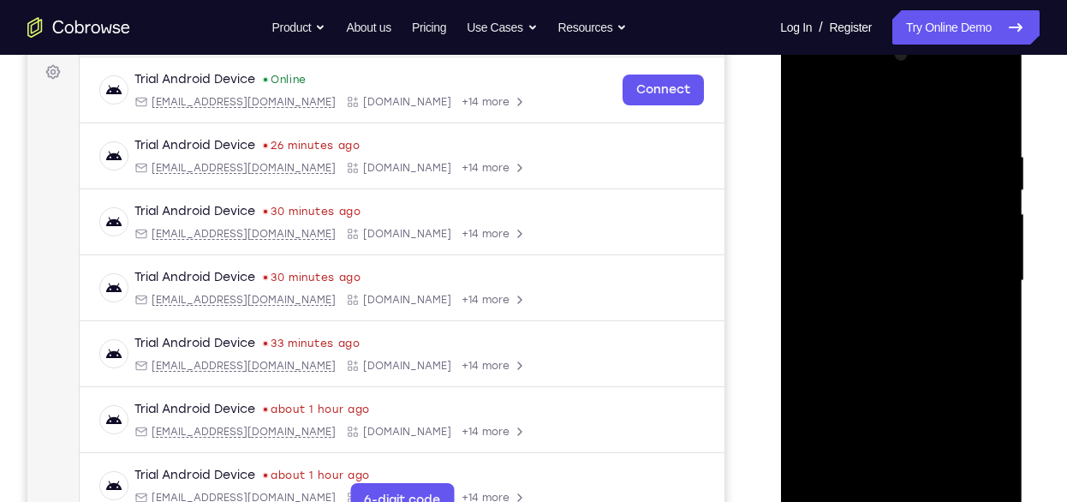
click at [878, 360] on div at bounding box center [901, 281] width 216 height 480
click at [995, 134] on div at bounding box center [901, 281] width 216 height 480
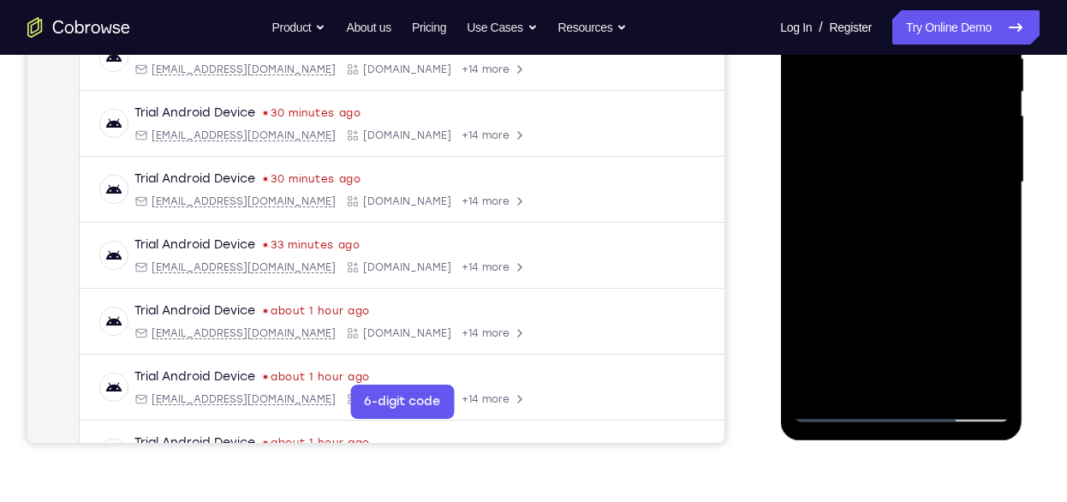
scroll to position [355, 0]
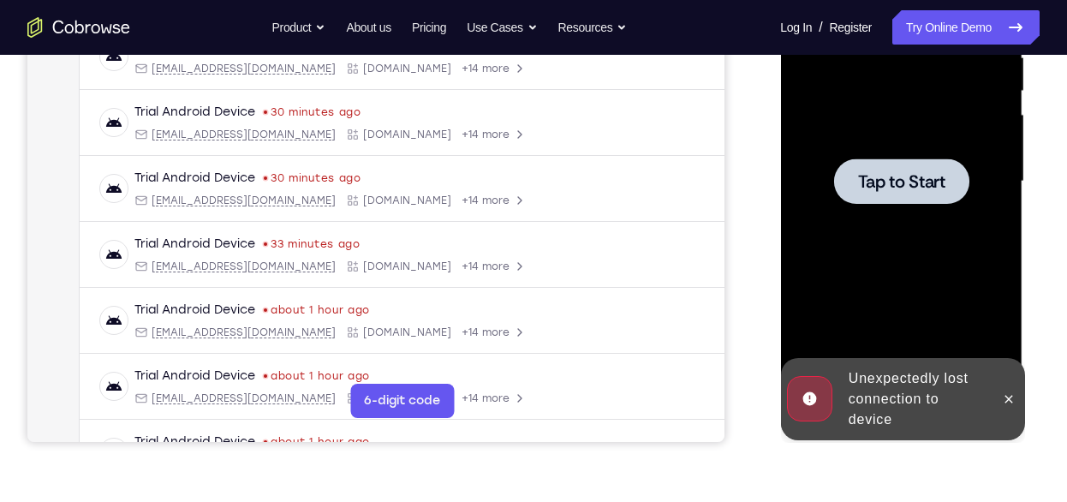
click at [908, 258] on div at bounding box center [901, 182] width 216 height 480
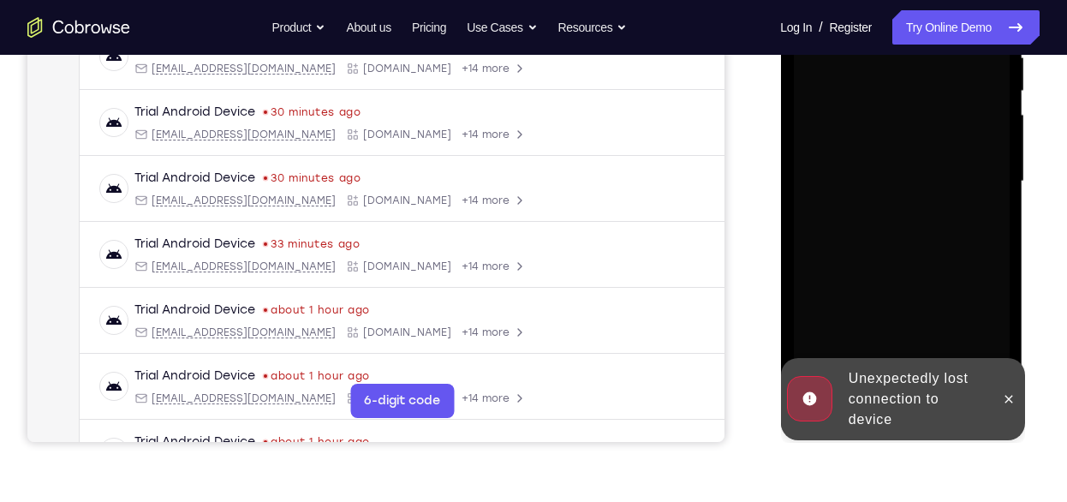
click at [908, 258] on div at bounding box center [901, 182] width 216 height 480
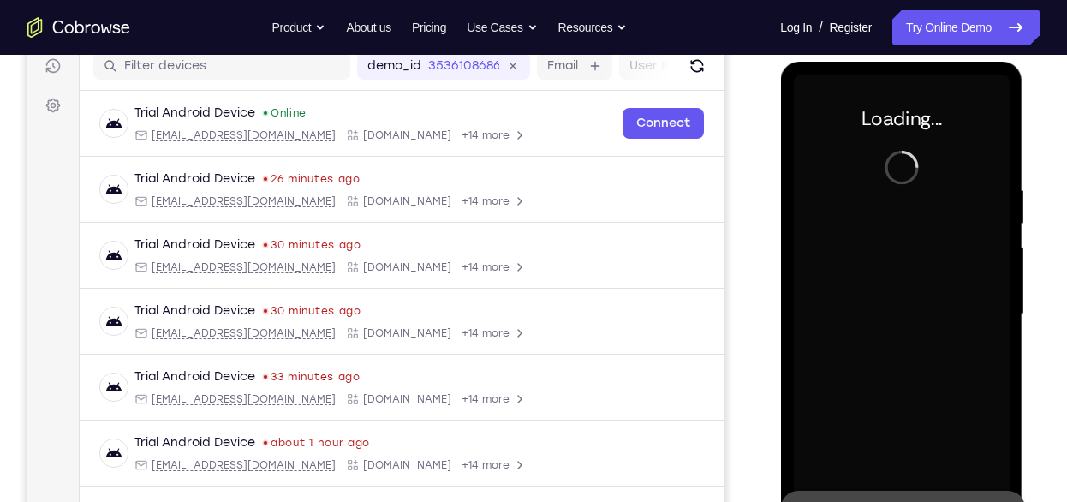
scroll to position [218, 0]
